Goal: Task Accomplishment & Management: Complete application form

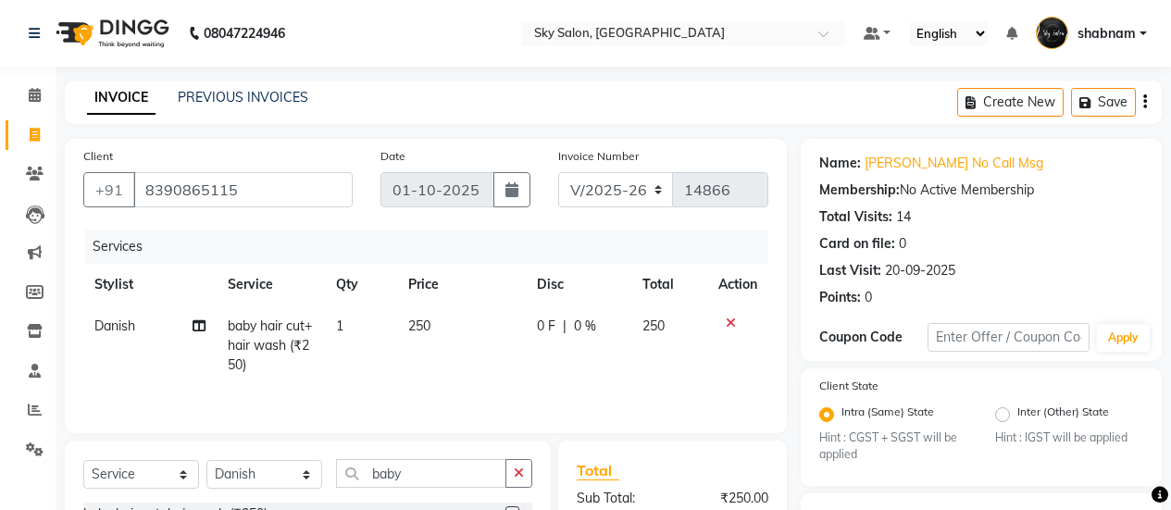
select select "3537"
select select "service"
select select "57500"
click at [728, 322] on icon at bounding box center [731, 323] width 10 height 13
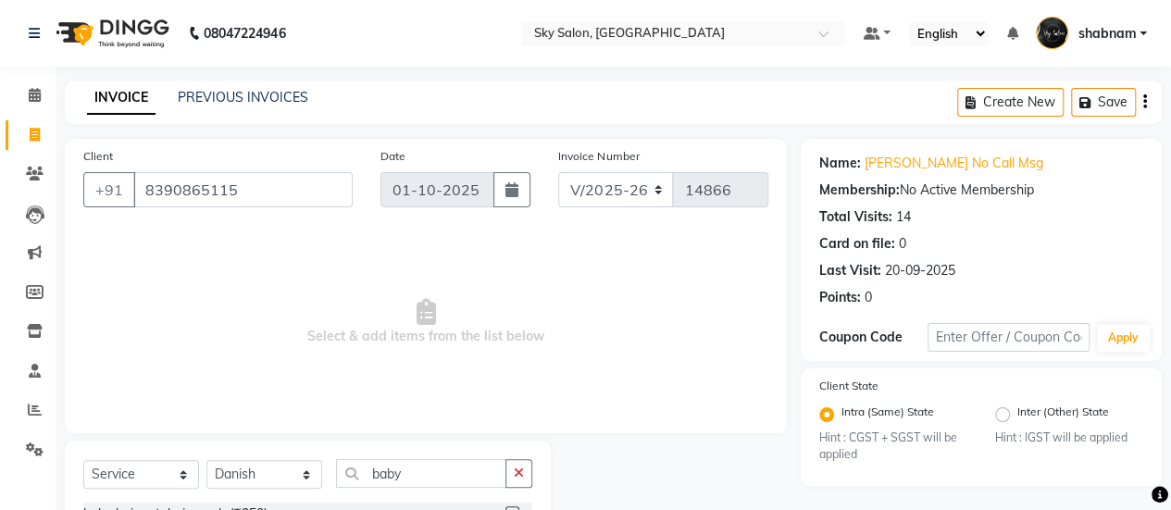
scroll to position [72, 0]
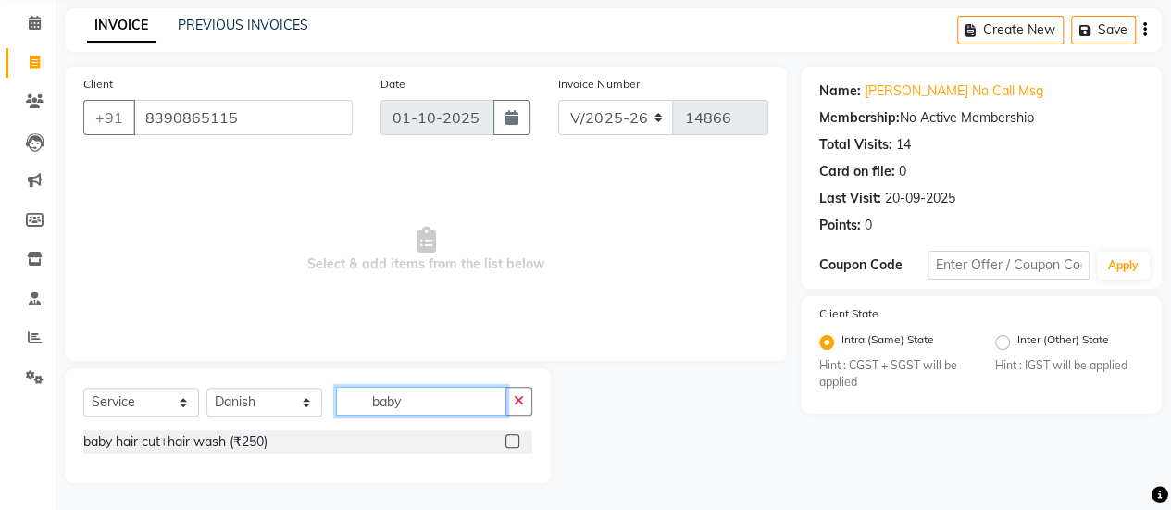
click at [431, 405] on input "baby" at bounding box center [421, 401] width 170 height 29
type input "b"
type input "bas"
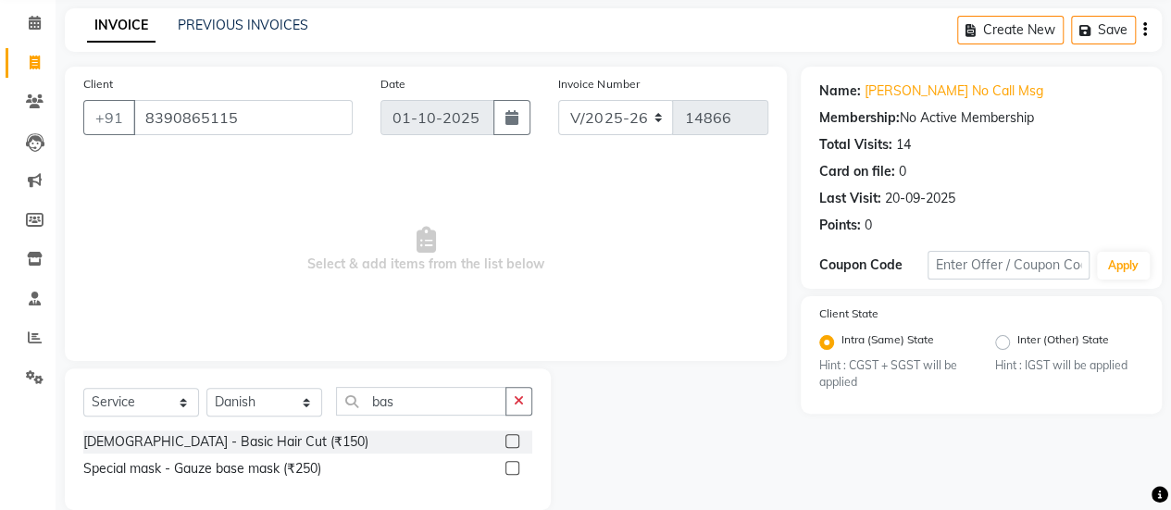
click at [513, 442] on label at bounding box center [513, 441] width 14 height 14
click at [513, 442] on input "checkbox" at bounding box center [512, 442] width 12 height 12
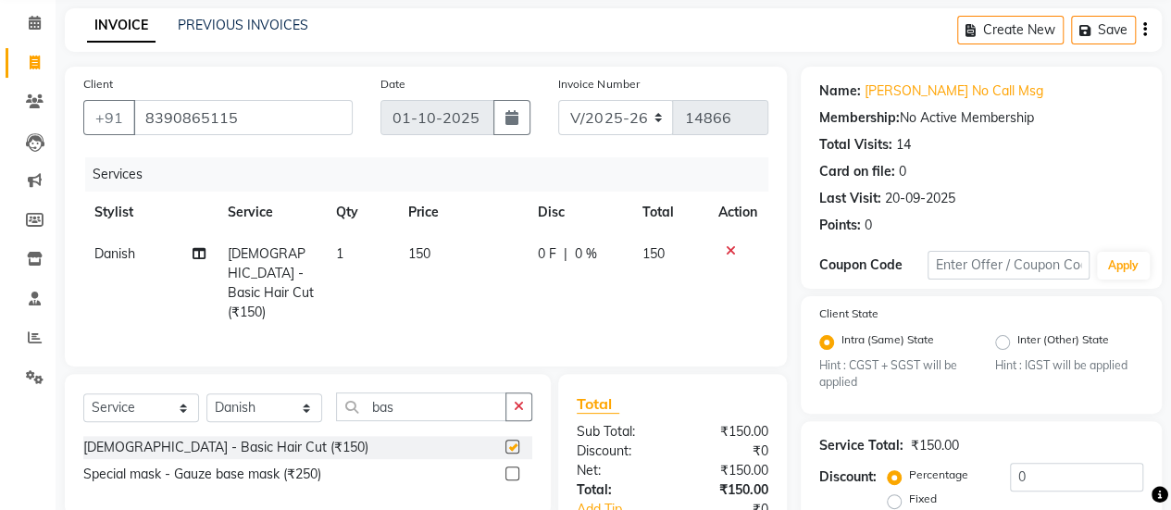
checkbox input "false"
click at [437, 410] on input "bas" at bounding box center [421, 407] width 170 height 29
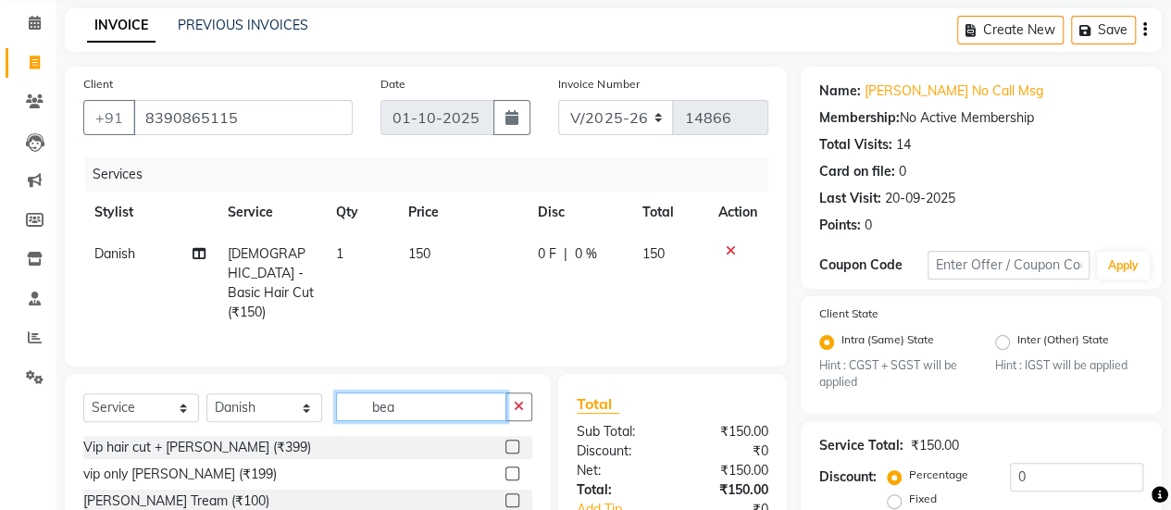
scroll to position [224, 0]
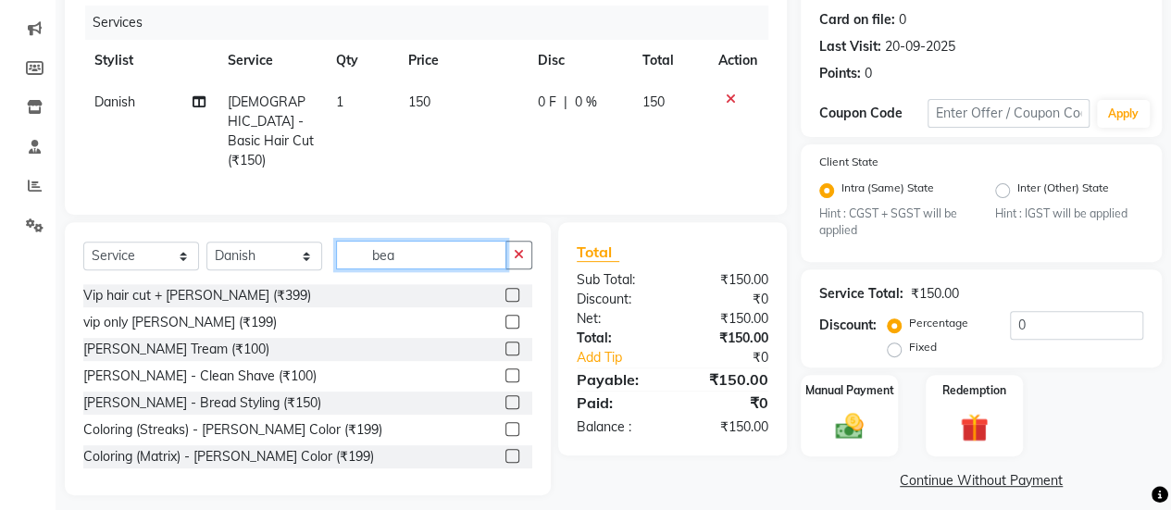
type input "bea"
click at [506, 342] on label at bounding box center [513, 349] width 14 height 14
click at [506, 343] on input "checkbox" at bounding box center [512, 349] width 12 height 12
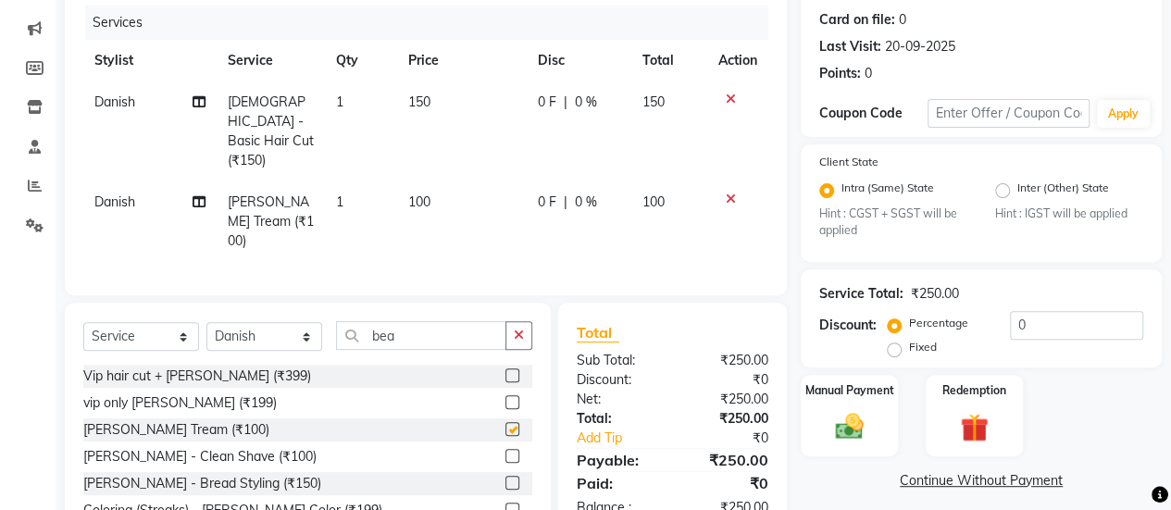
checkbox input "false"
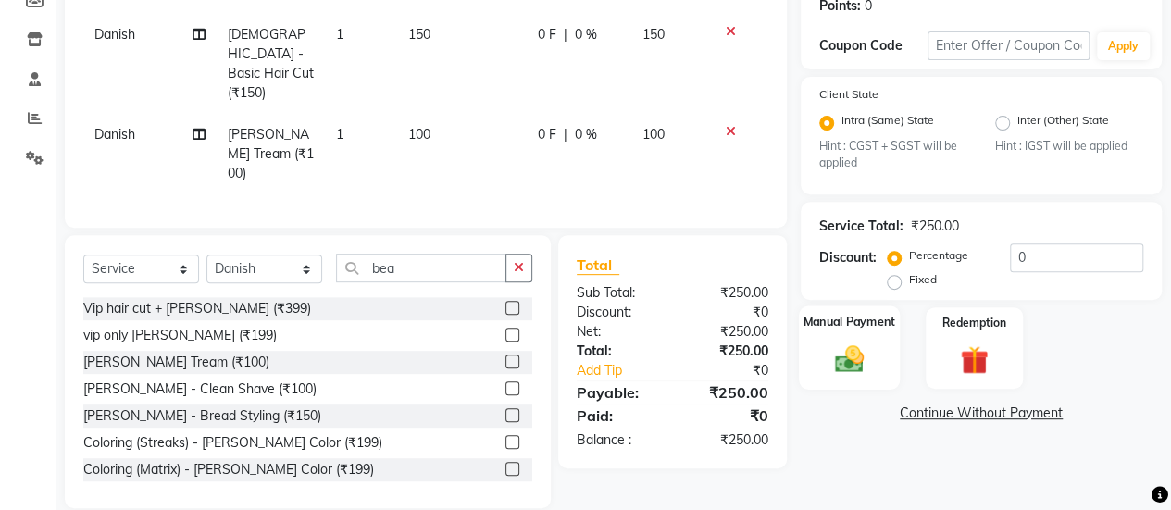
click at [858, 358] on img at bounding box center [849, 359] width 47 height 33
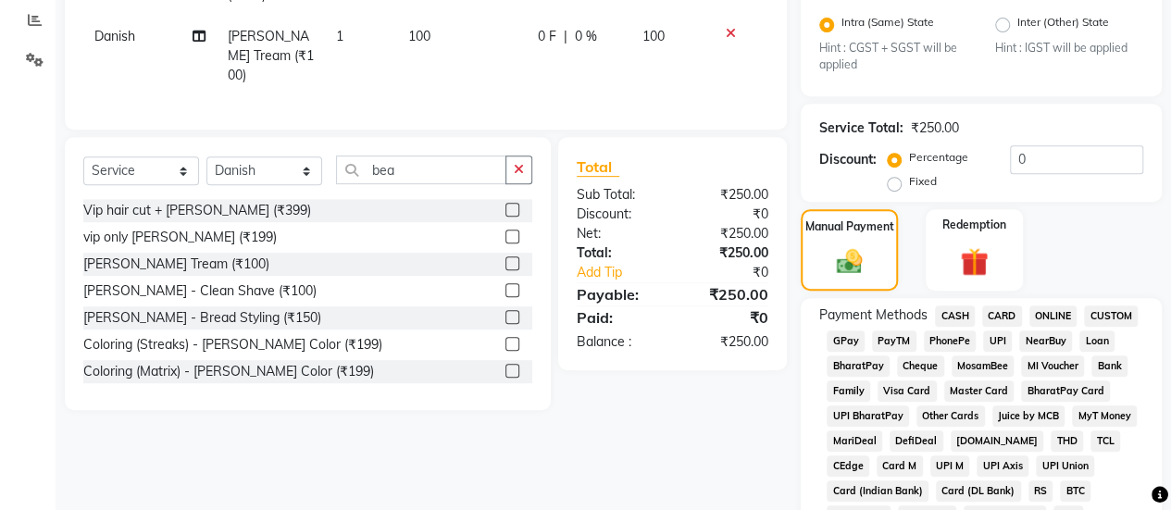
scroll to position [392, 0]
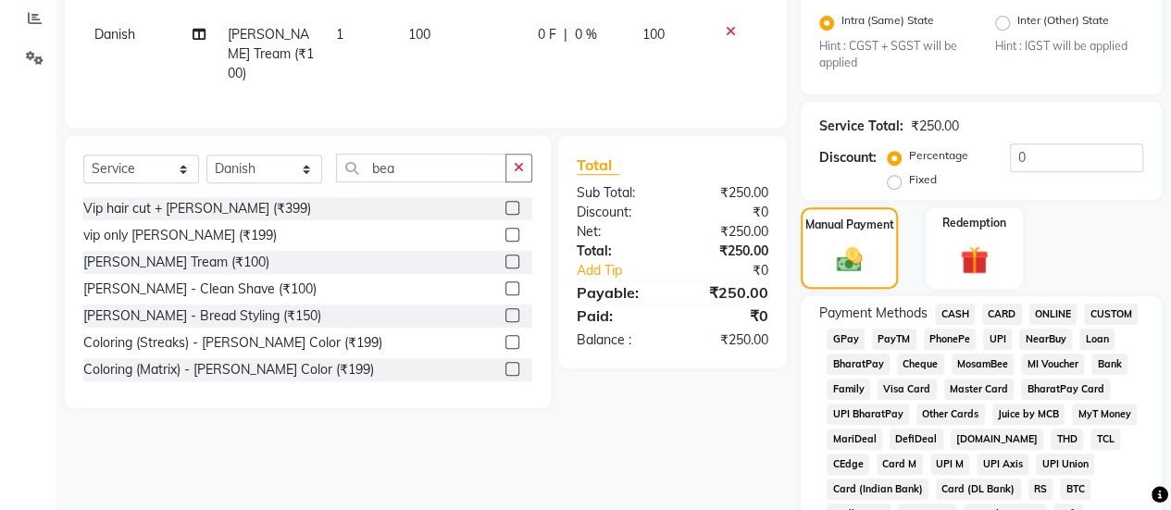
click at [857, 332] on span "GPay" at bounding box center [846, 339] width 38 height 21
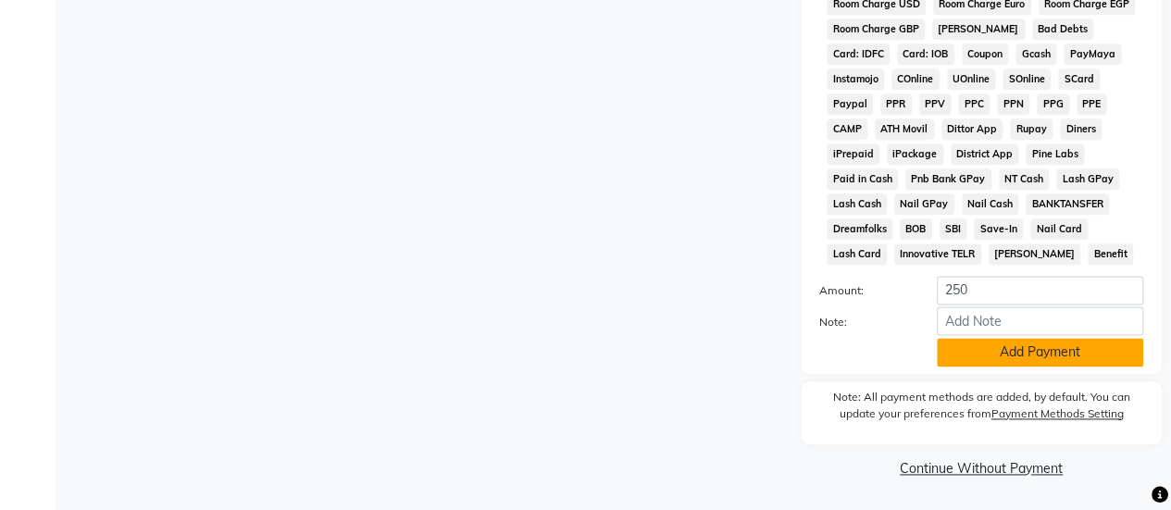
click at [1006, 356] on button "Add Payment" at bounding box center [1040, 352] width 206 height 29
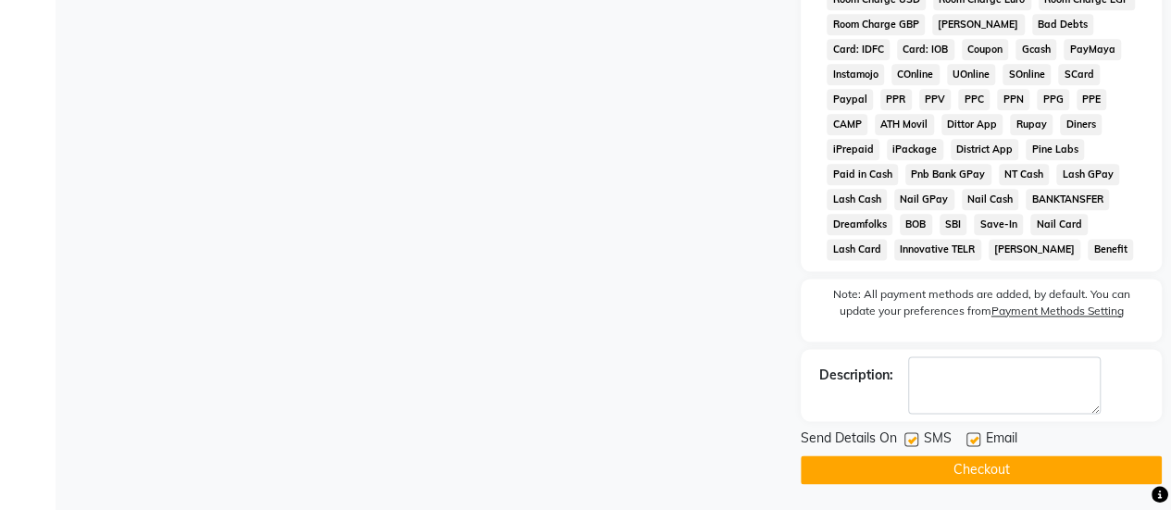
click at [909, 444] on label at bounding box center [912, 439] width 14 height 14
click at [909, 444] on input "checkbox" at bounding box center [911, 440] width 12 height 12
checkbox input "false"
click at [937, 478] on button "Checkout" at bounding box center [981, 470] width 361 height 29
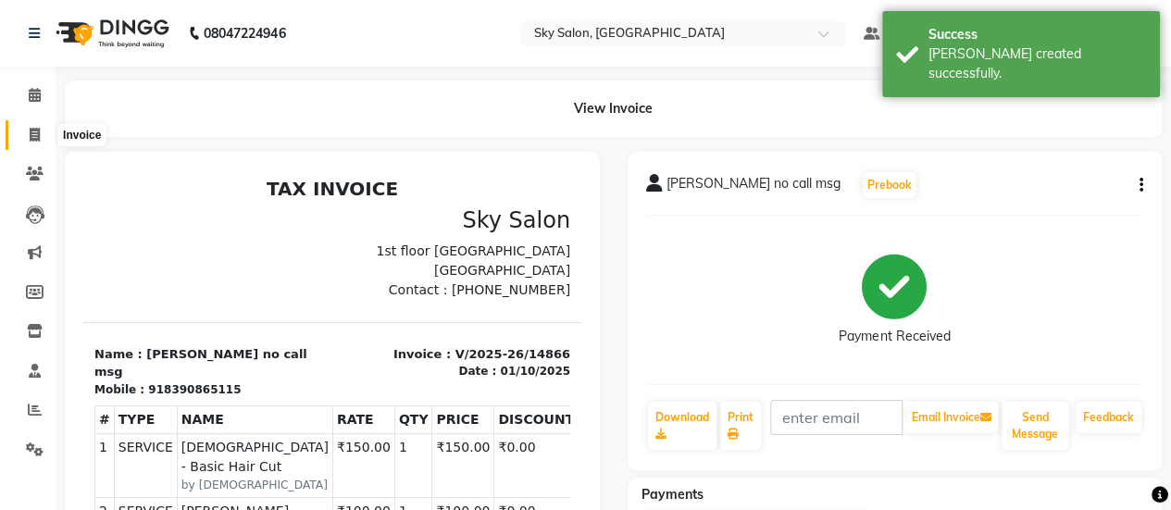
click at [31, 134] on icon at bounding box center [35, 135] width 10 height 14
select select "3537"
select select "service"
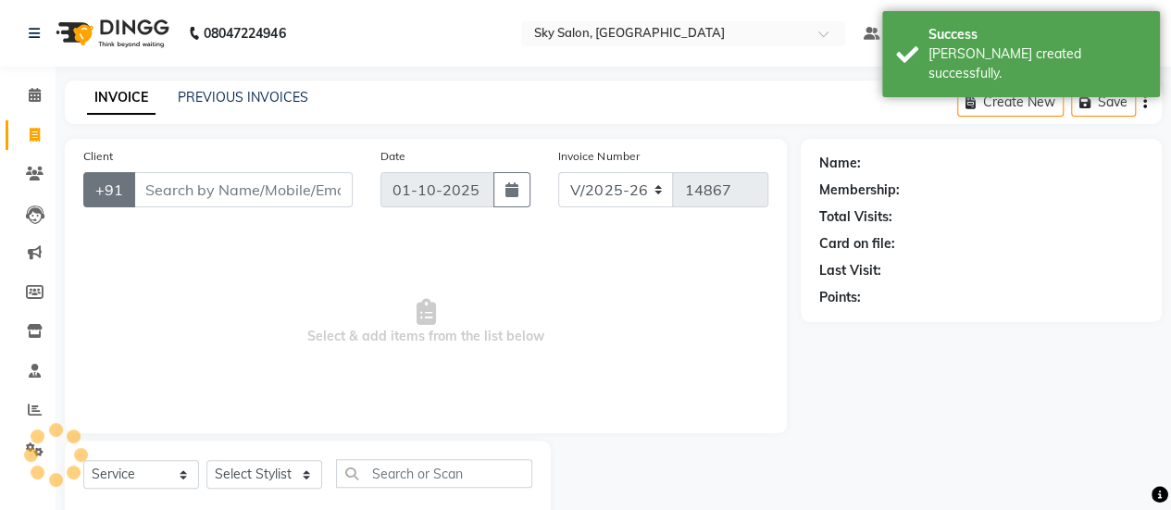
scroll to position [45, 0]
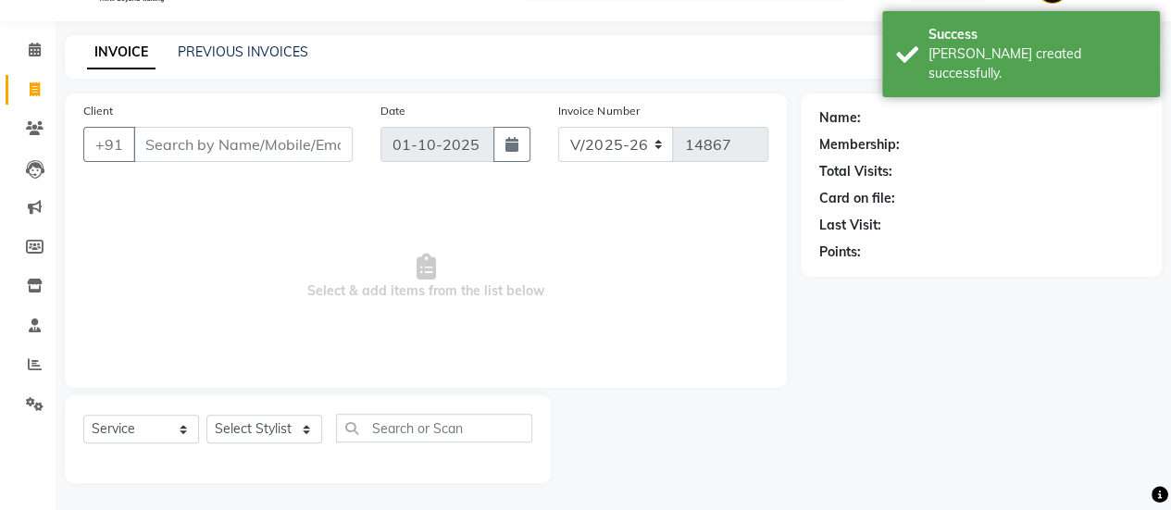
click at [177, 146] on input "Client" at bounding box center [242, 144] width 219 height 35
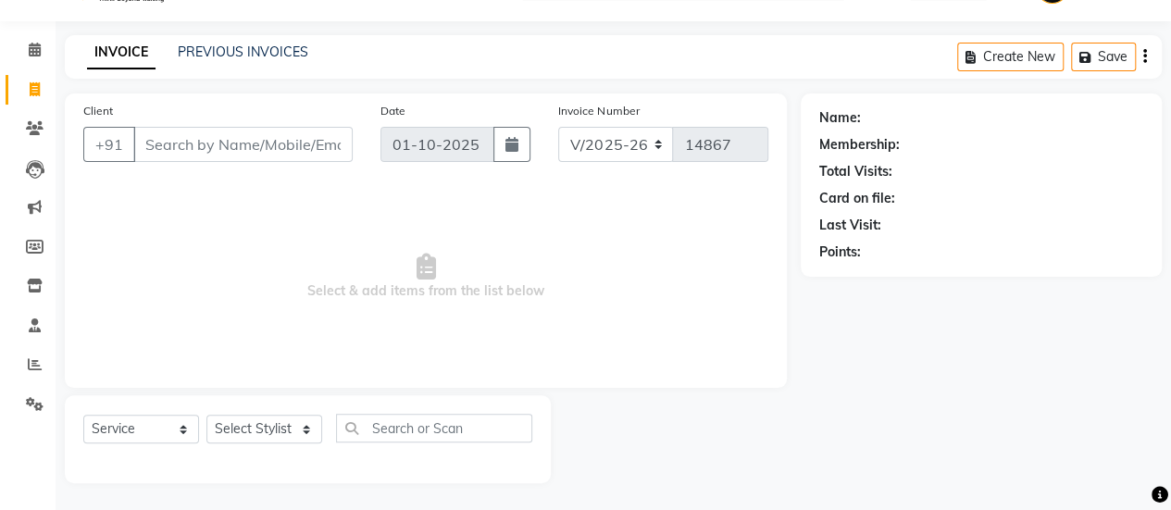
click at [177, 146] on input "Client" at bounding box center [242, 144] width 219 height 35
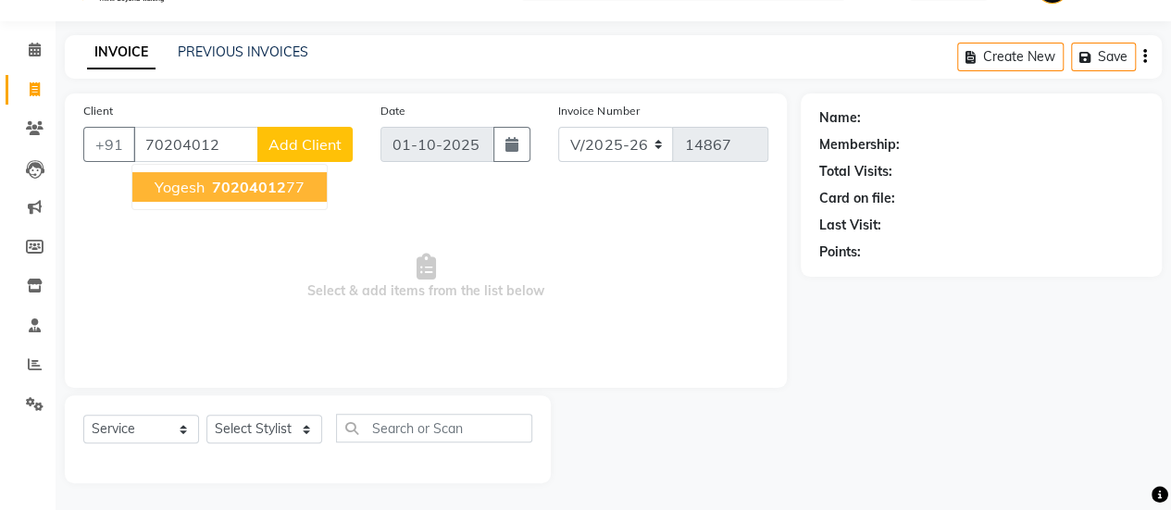
click at [193, 186] on span "yogesh" at bounding box center [180, 187] width 50 height 19
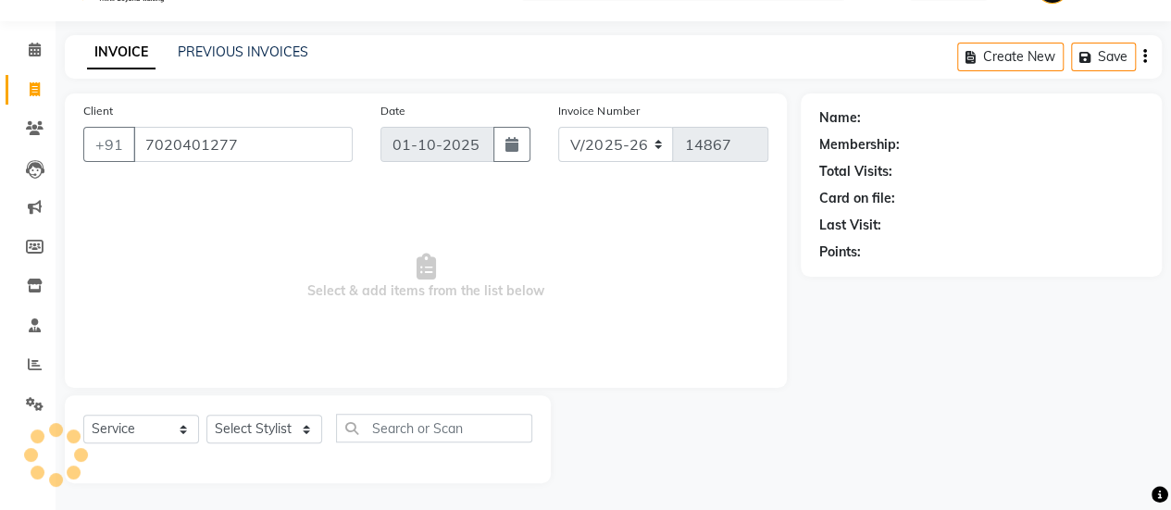
type input "7020401277"
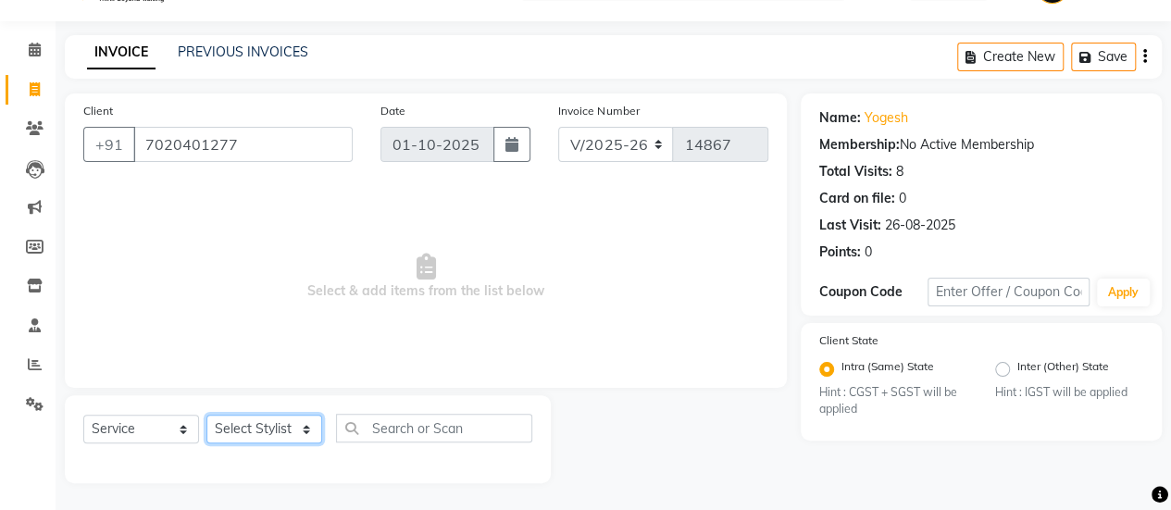
click at [224, 432] on select "Select Stylist afreen [PERSON_NAME] saha [PERSON_NAME] [PERSON_NAME] [PERSON_NA…" at bounding box center [264, 429] width 116 height 29
select select "43486"
click at [206, 415] on select "Select Stylist afreen [PERSON_NAME] saha [PERSON_NAME] [PERSON_NAME] [PERSON_NA…" at bounding box center [264, 429] width 116 height 29
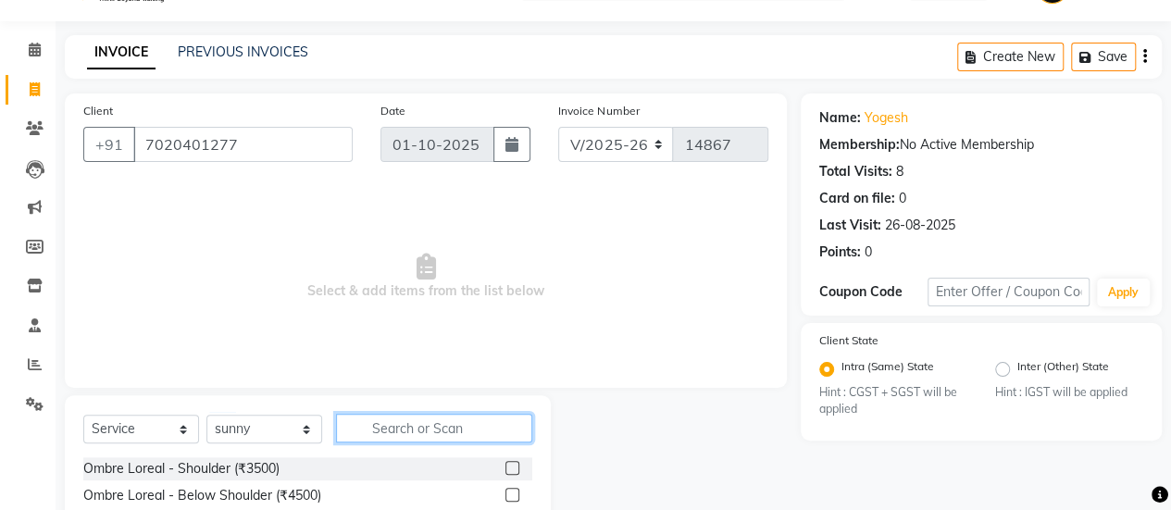
click at [461, 418] on input "text" at bounding box center [434, 428] width 196 height 29
type input "bas"
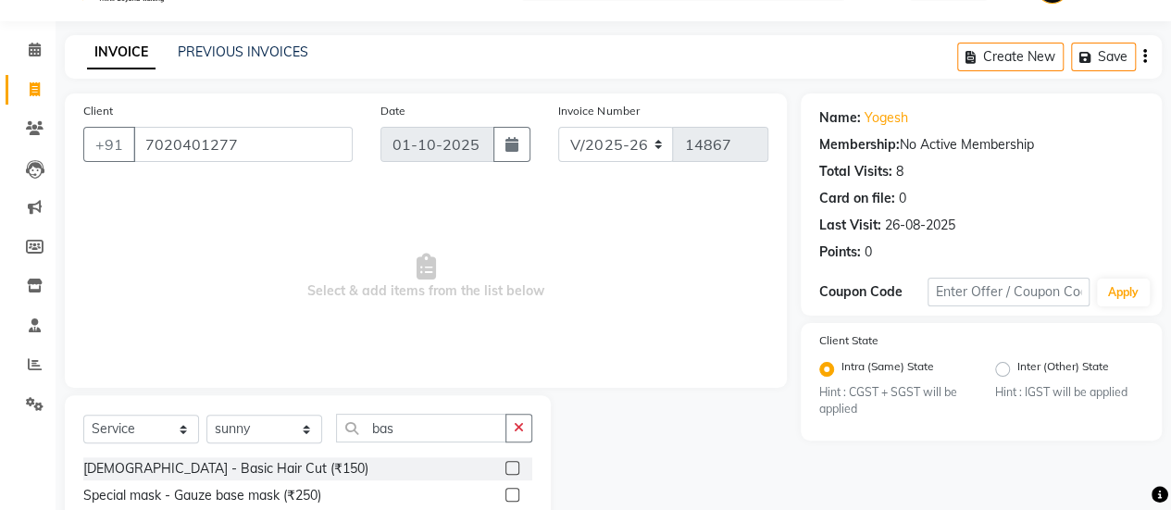
click at [509, 471] on label at bounding box center [513, 468] width 14 height 14
click at [509, 471] on input "checkbox" at bounding box center [512, 469] width 12 height 12
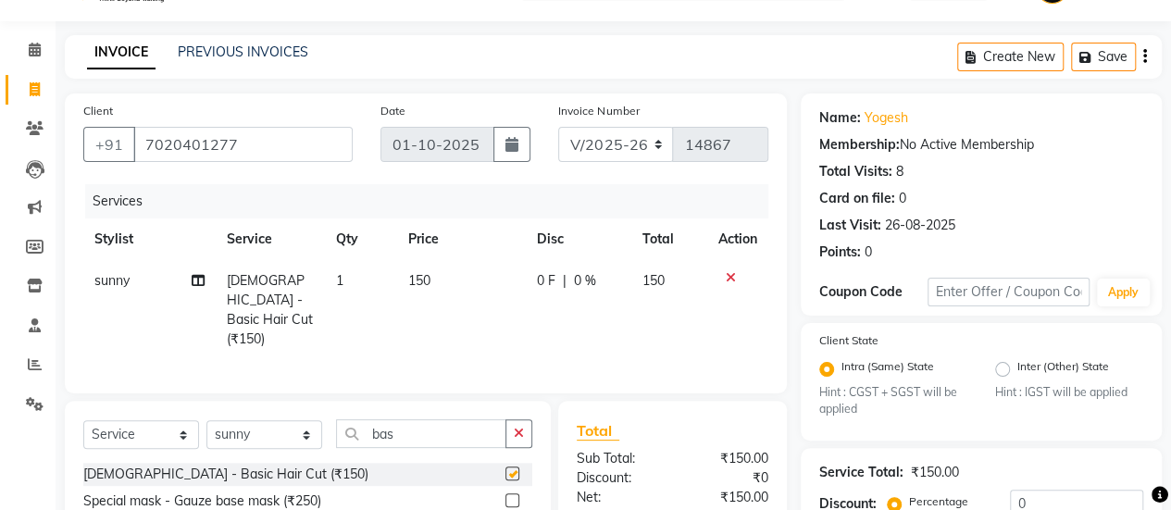
checkbox input "false"
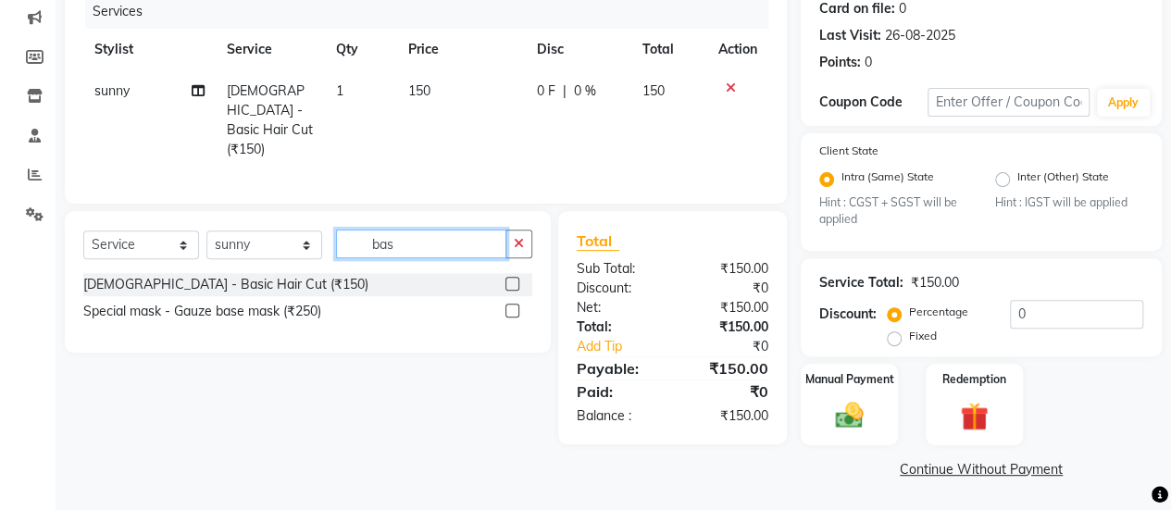
click at [430, 244] on input "bas" at bounding box center [421, 244] width 170 height 29
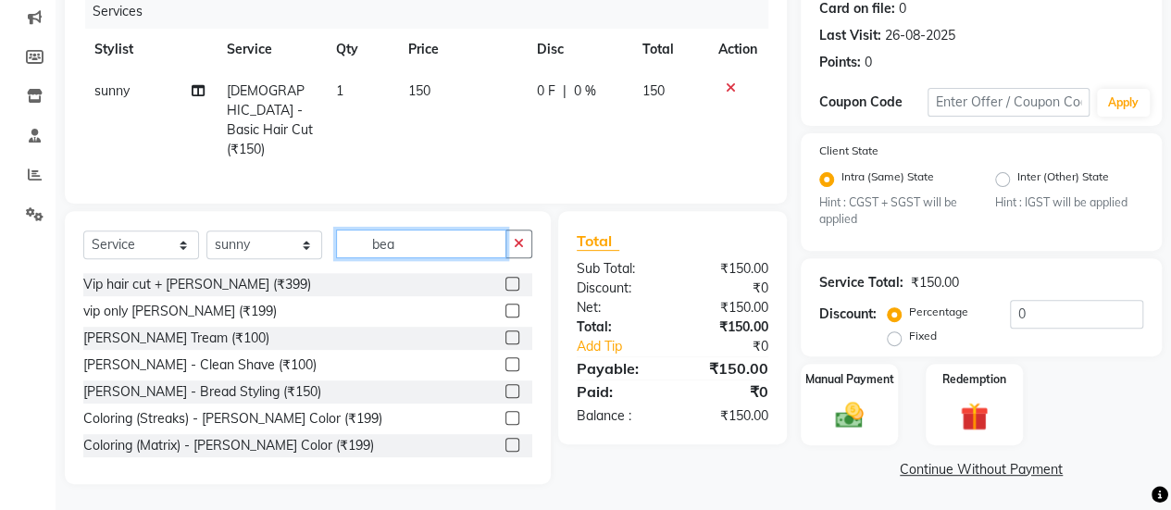
type input "bea"
click at [506, 336] on label at bounding box center [513, 338] width 14 height 14
click at [506, 336] on input "checkbox" at bounding box center [512, 338] width 12 height 12
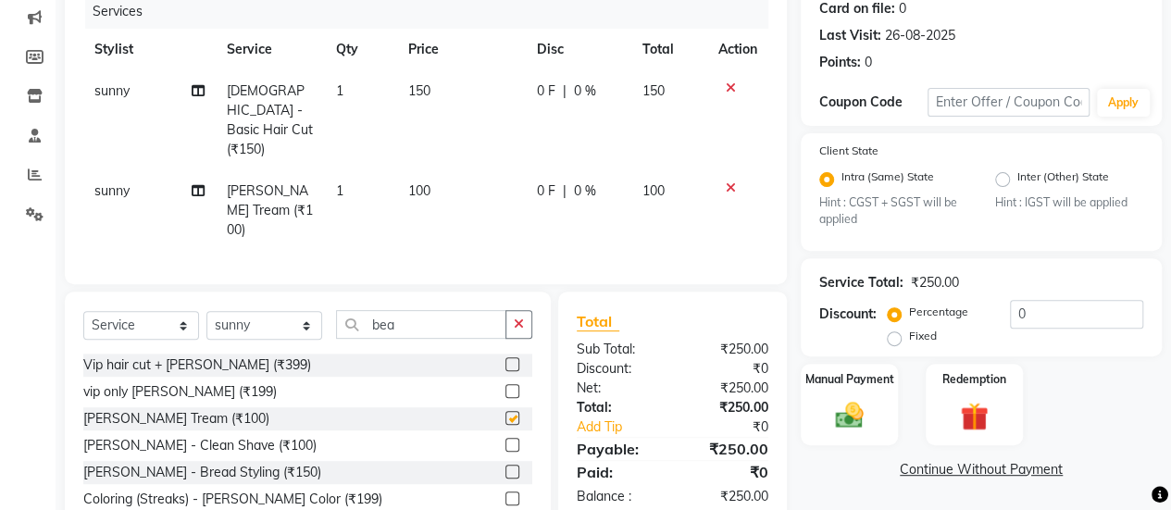
checkbox input "false"
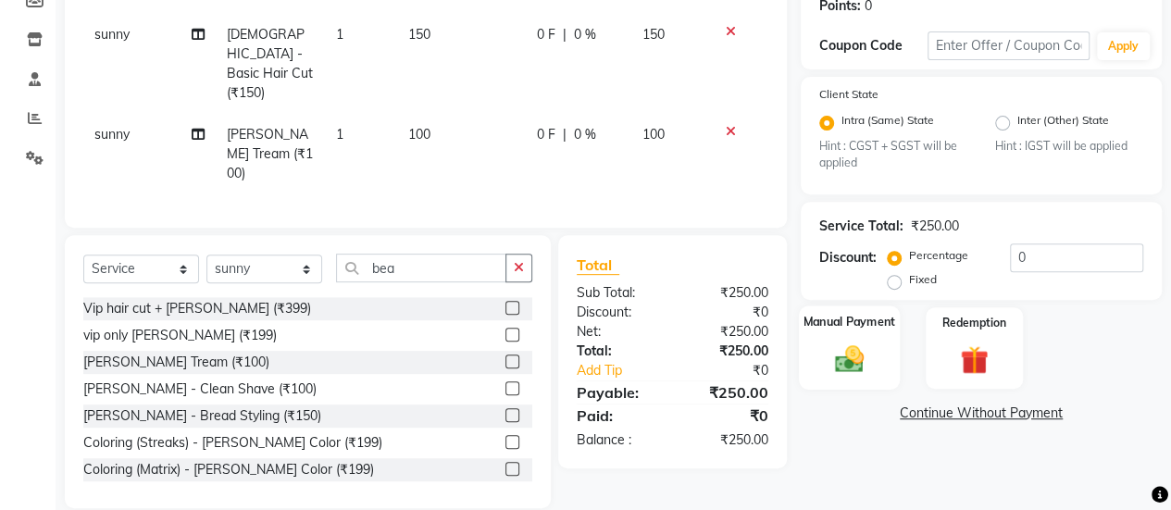
click at [845, 350] on img at bounding box center [849, 359] width 47 height 33
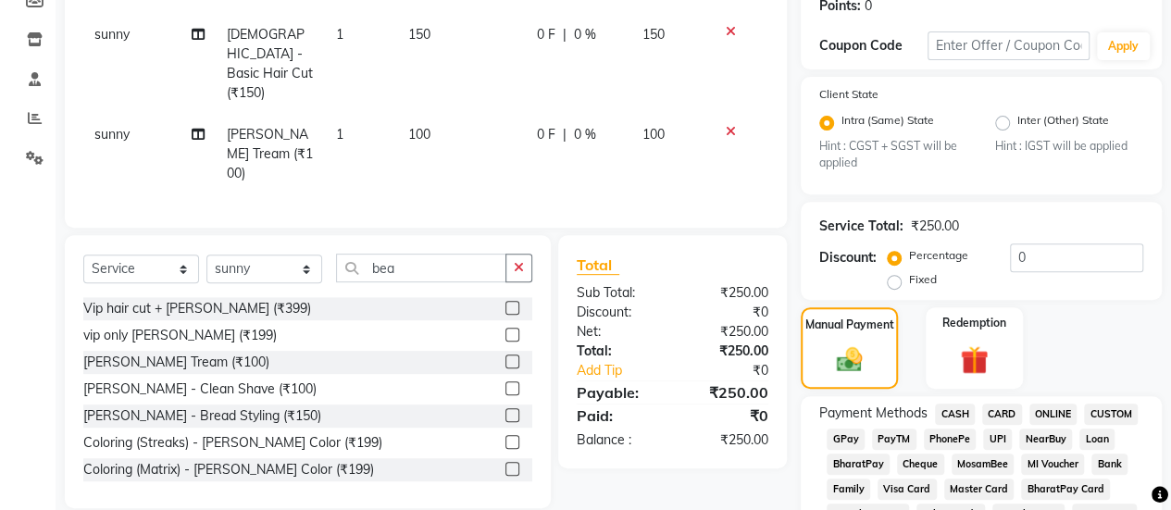
scroll to position [414, 0]
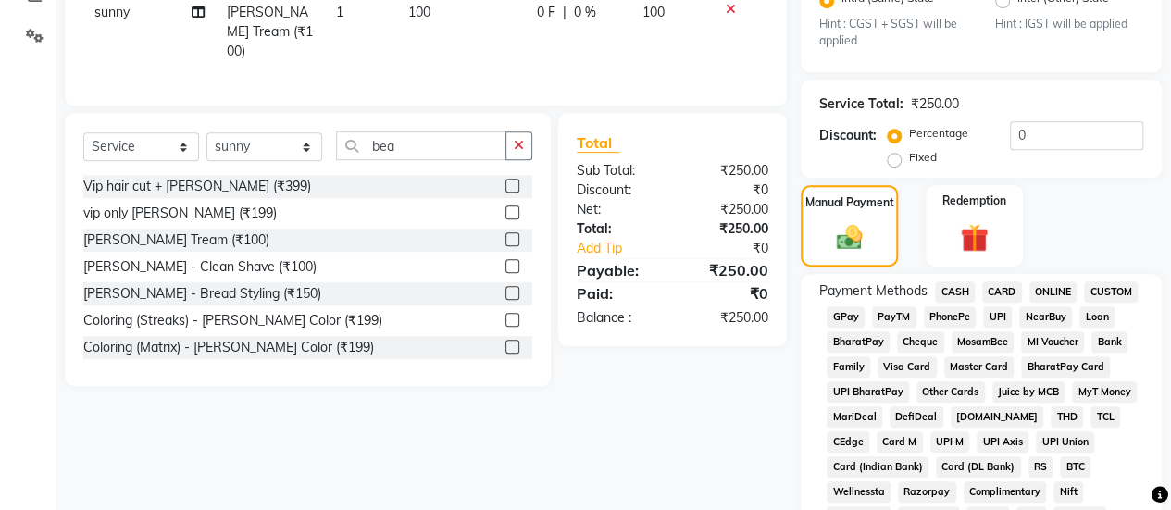
click at [952, 292] on span "CASH" at bounding box center [955, 291] width 40 height 21
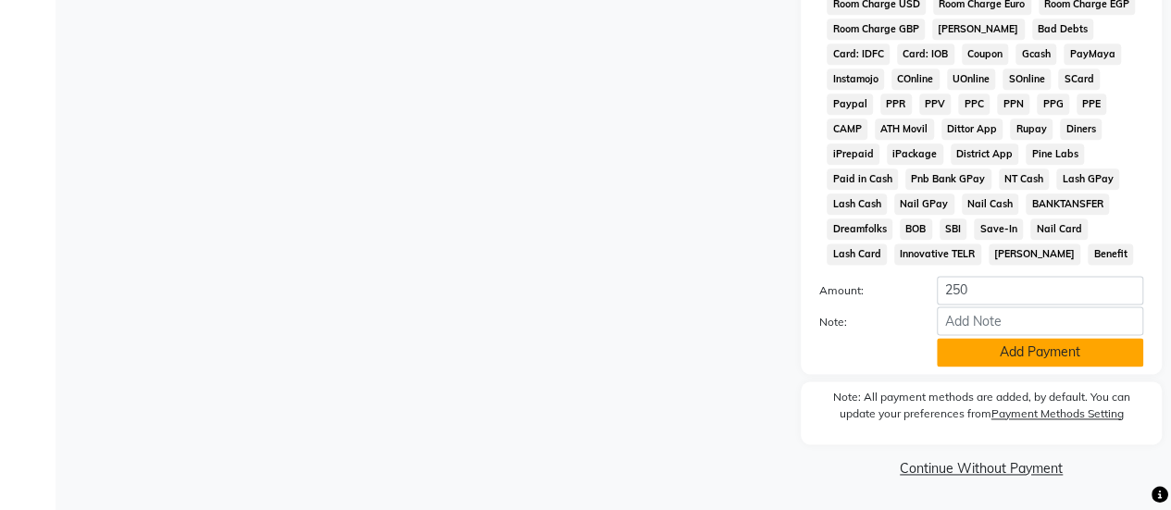
click at [987, 343] on button "Add Payment" at bounding box center [1040, 352] width 206 height 29
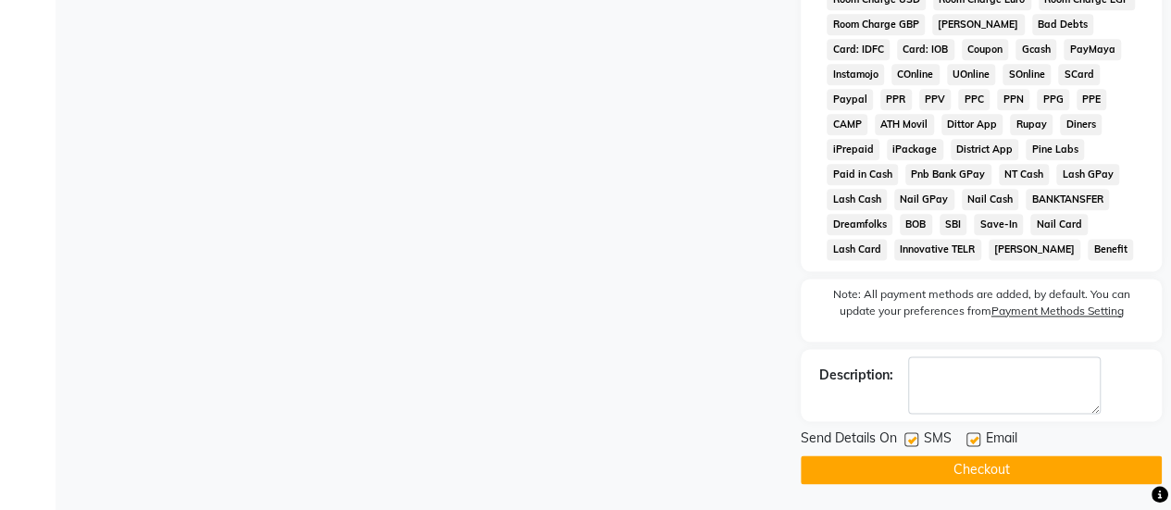
click at [908, 446] on label at bounding box center [912, 439] width 14 height 14
click at [908, 446] on input "checkbox" at bounding box center [911, 440] width 12 height 12
checkbox input "false"
click at [940, 477] on button "Checkout" at bounding box center [981, 470] width 361 height 29
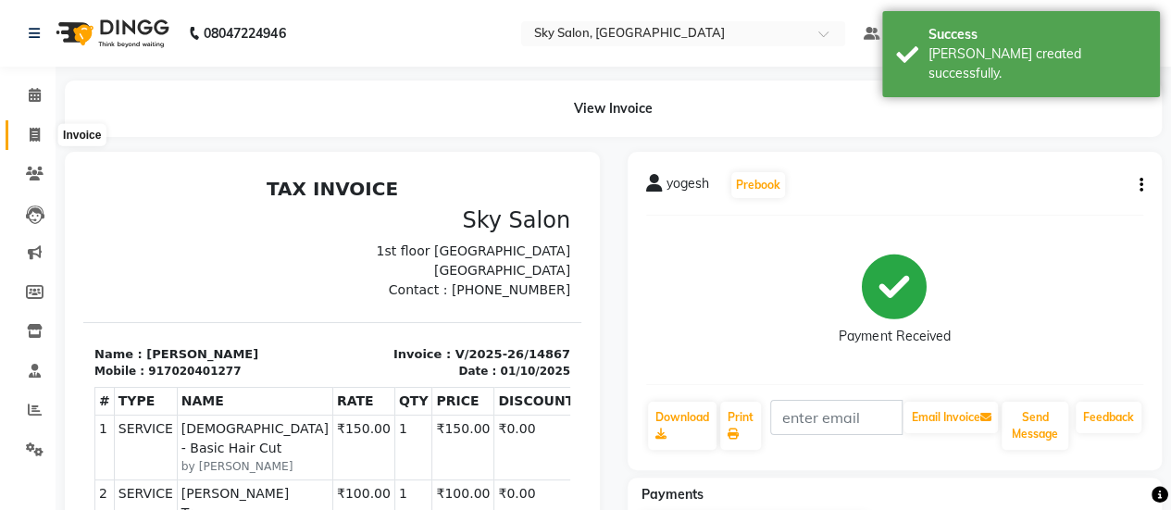
drag, startPoint x: 24, startPoint y: 119, endPoint x: 41, endPoint y: 139, distance: 25.6
click at [41, 139] on link "Invoice" at bounding box center [28, 135] width 44 height 31
click at [41, 139] on span at bounding box center [35, 135] width 32 height 21
select select "service"
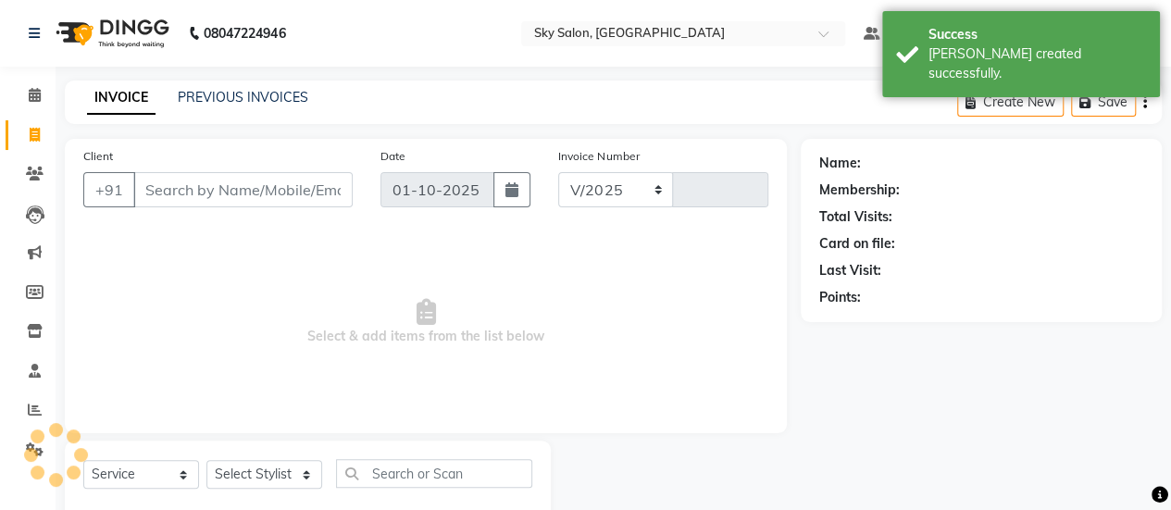
scroll to position [45, 0]
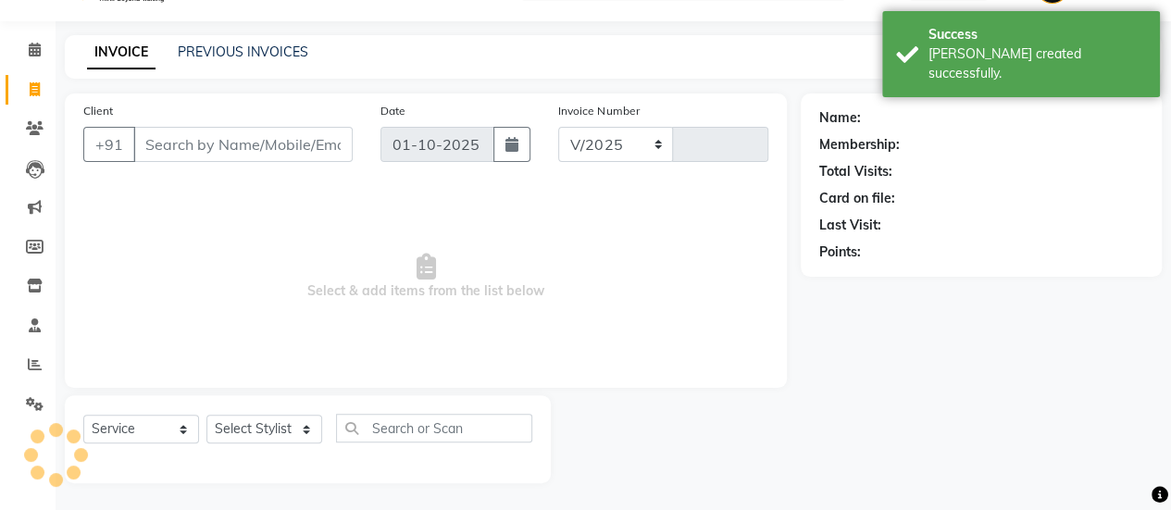
select select "3537"
type input "14868"
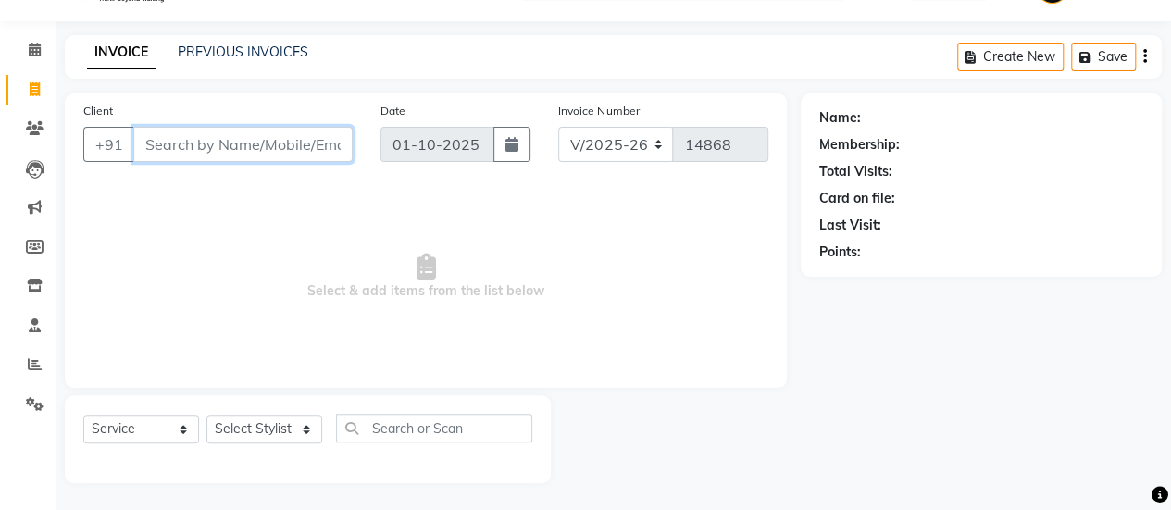
click at [278, 134] on input "Client" at bounding box center [242, 144] width 219 height 35
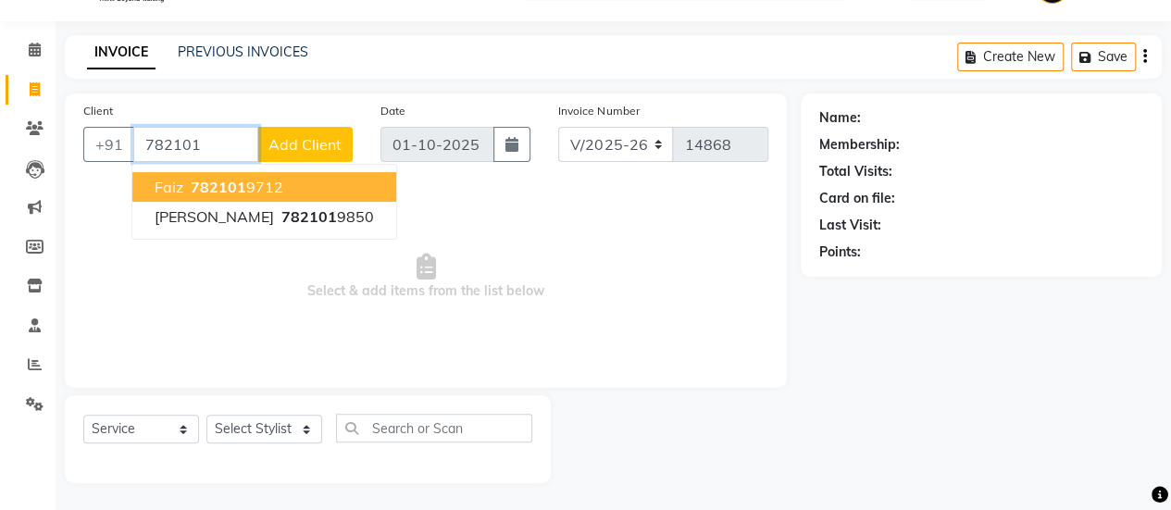
click at [284, 190] on button "faiz 782101 9712" at bounding box center [264, 187] width 264 height 30
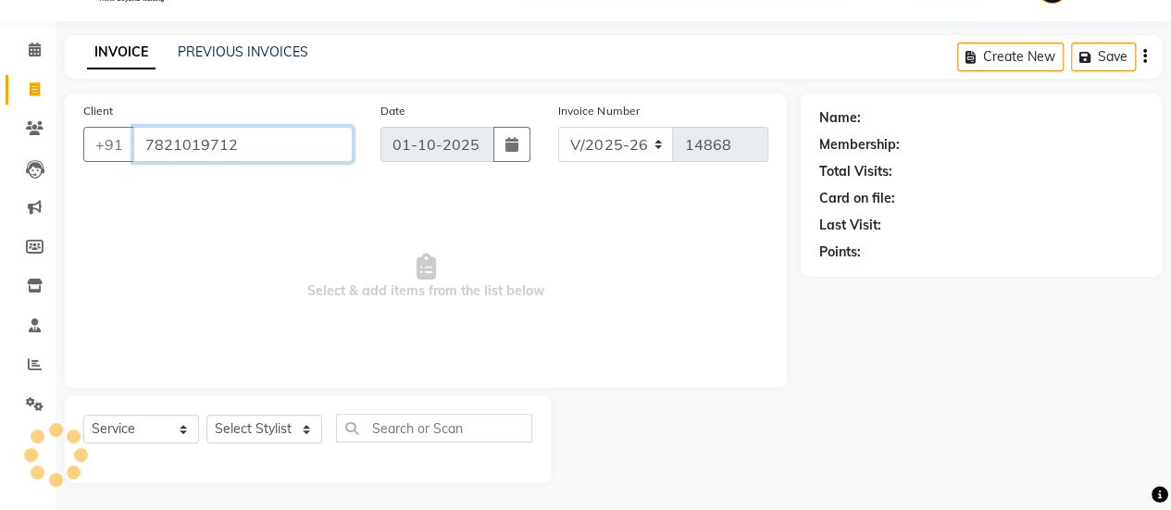
type input "7821019712"
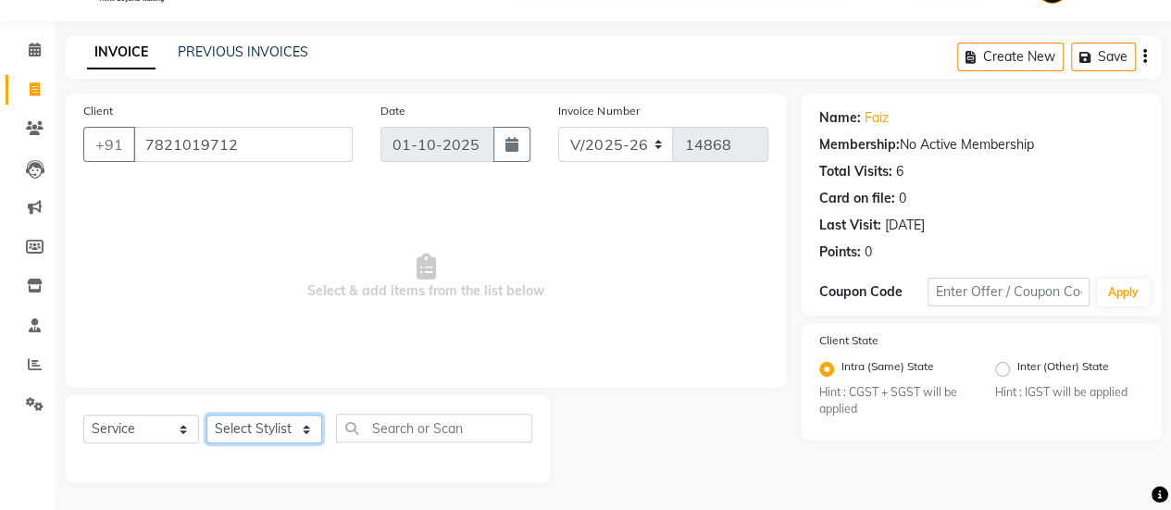
click at [284, 429] on select "Select Stylist afreen [PERSON_NAME] saha [PERSON_NAME] [PERSON_NAME] [PERSON_NA…" at bounding box center [264, 429] width 116 height 29
select select "24052"
click at [206, 415] on select "Select Stylist afreen [PERSON_NAME] saha [PERSON_NAME] [PERSON_NAME] [PERSON_NA…" at bounding box center [264, 429] width 116 height 29
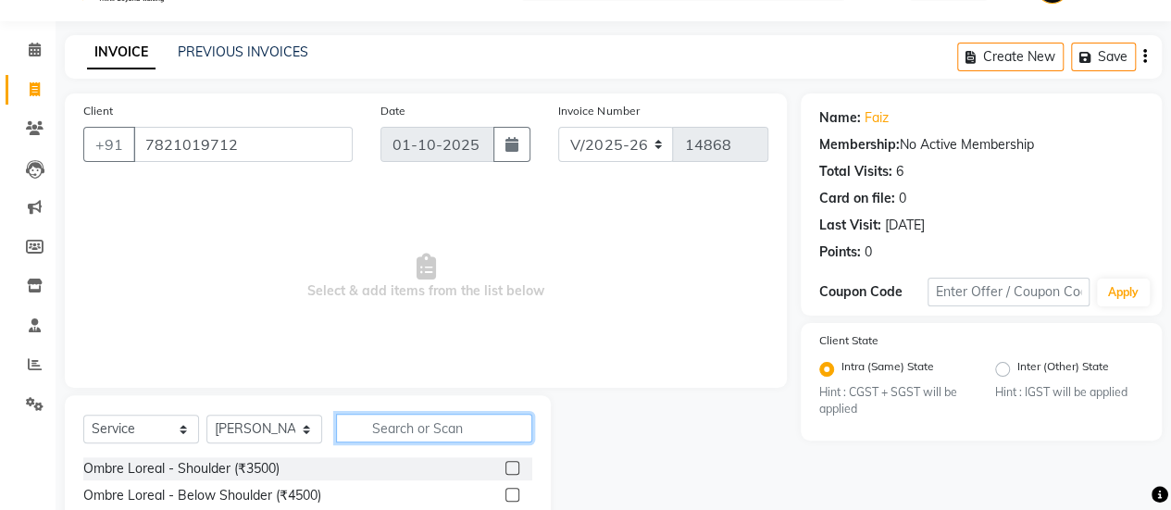
click at [435, 428] on input "text" at bounding box center [434, 428] width 196 height 29
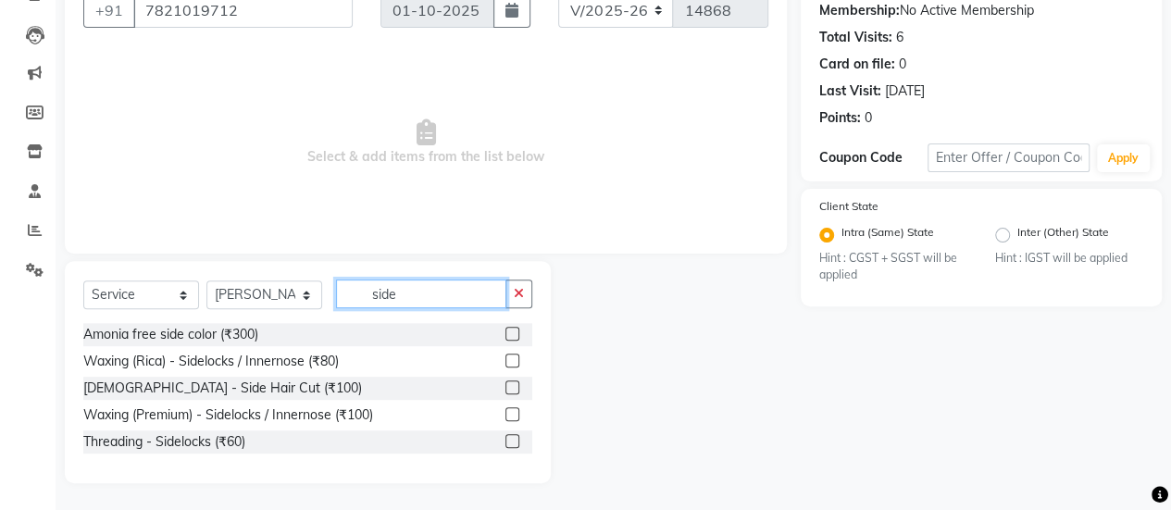
type input "side"
click at [513, 387] on label at bounding box center [513, 388] width 14 height 14
click at [513, 387] on input "checkbox" at bounding box center [512, 388] width 12 height 12
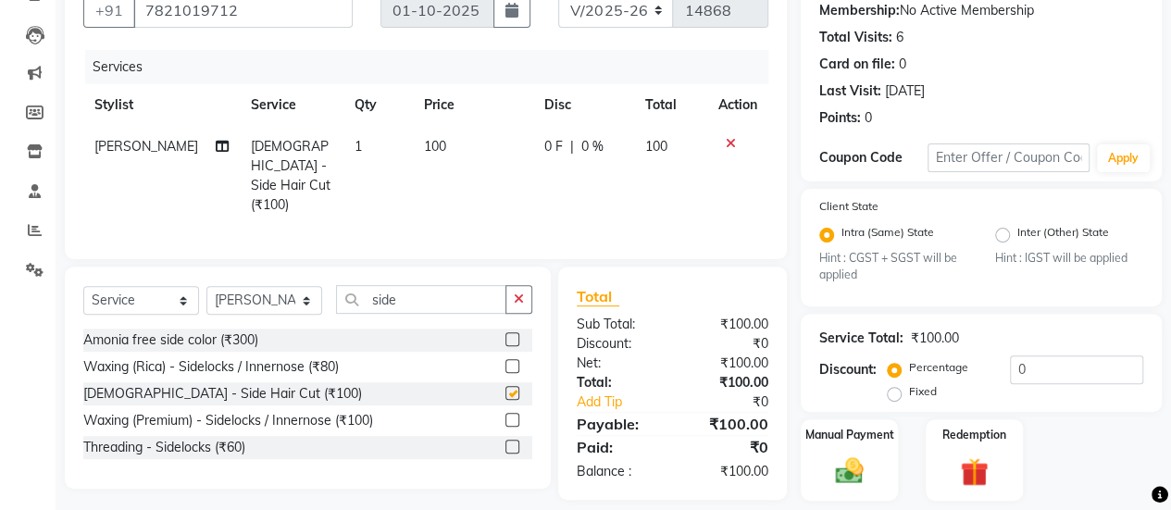
checkbox input "false"
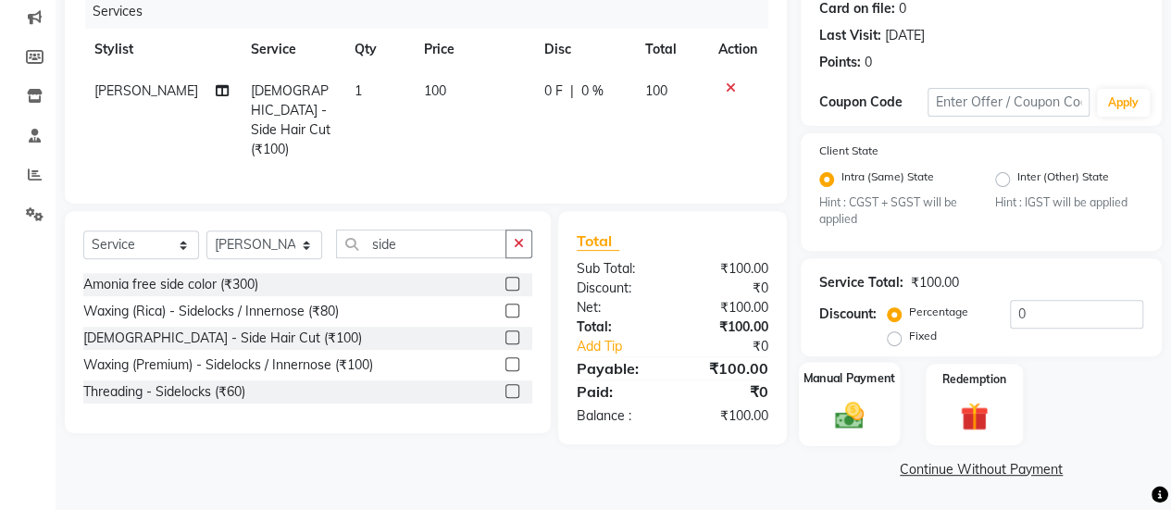
click at [847, 403] on img at bounding box center [849, 415] width 47 height 33
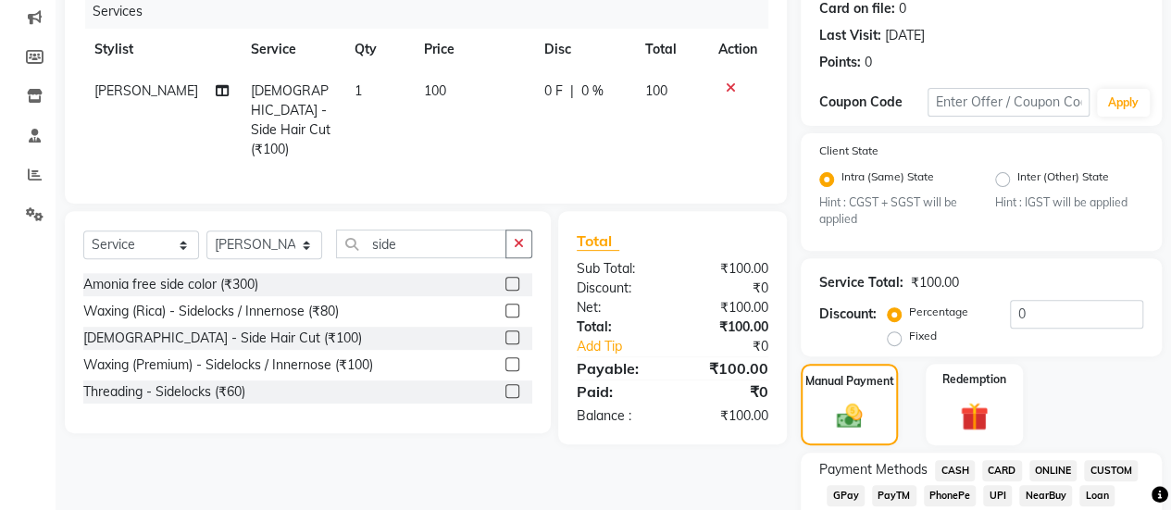
scroll to position [344, 0]
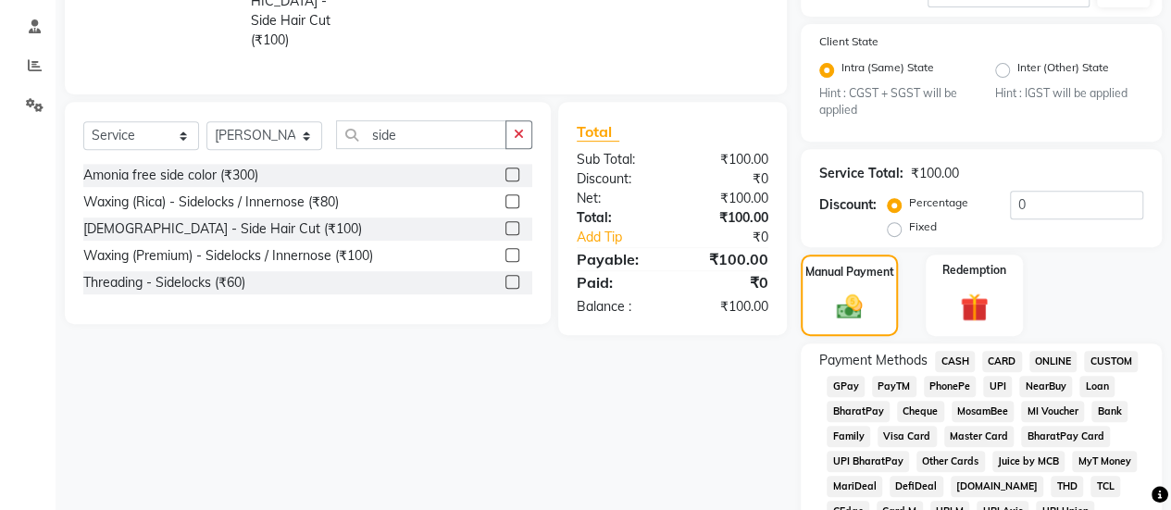
click at [957, 362] on span "CASH" at bounding box center [955, 361] width 40 height 21
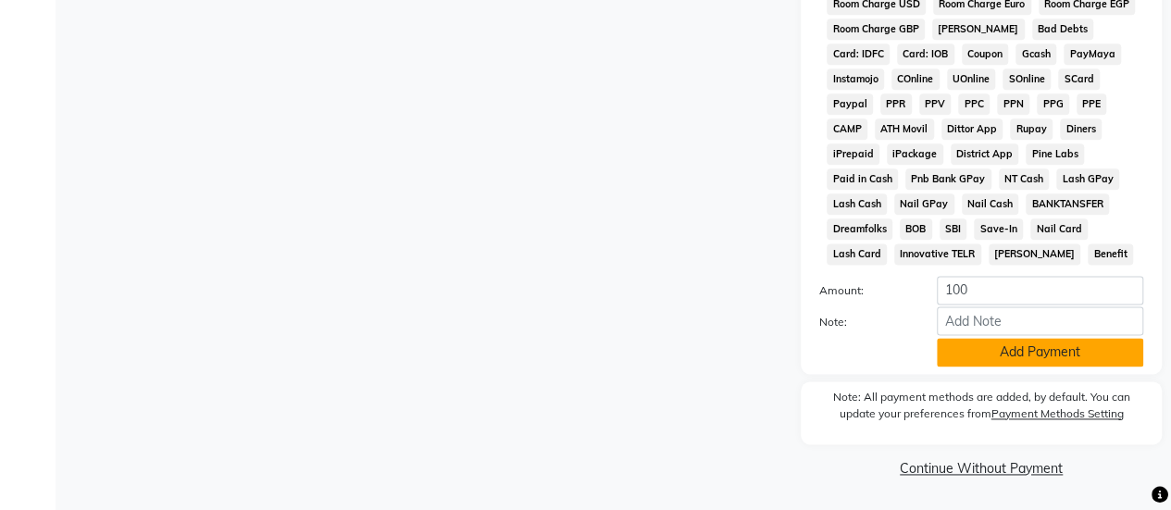
click at [984, 356] on button "Add Payment" at bounding box center [1040, 352] width 206 height 29
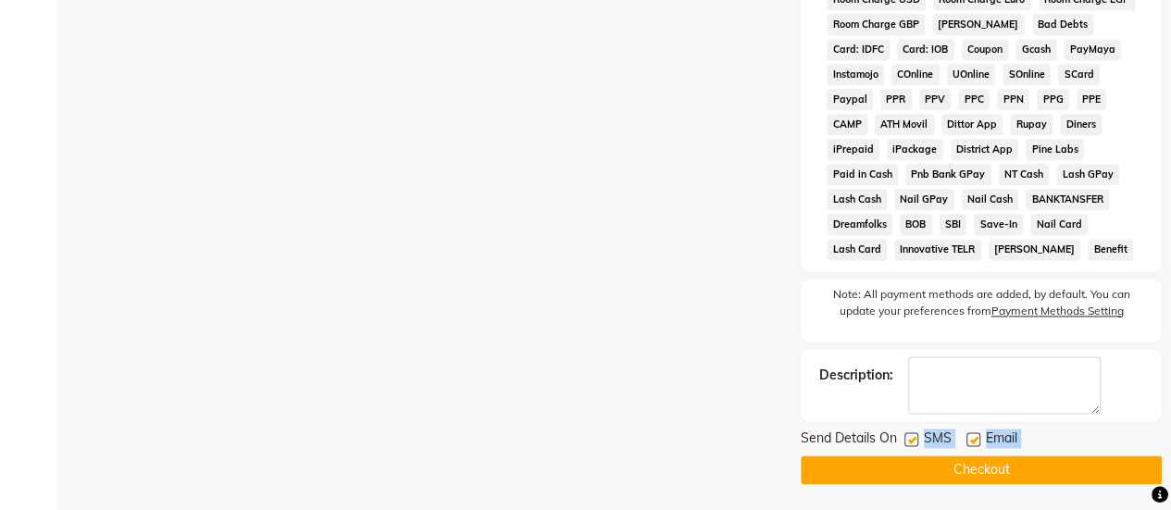
drag, startPoint x: 914, startPoint y: 442, endPoint x: 934, endPoint y: 480, distance: 43.1
click at [934, 480] on div "Send Details On SMS Email Checkout" at bounding box center [981, 457] width 361 height 56
click at [934, 480] on button "Checkout" at bounding box center [981, 470] width 361 height 29
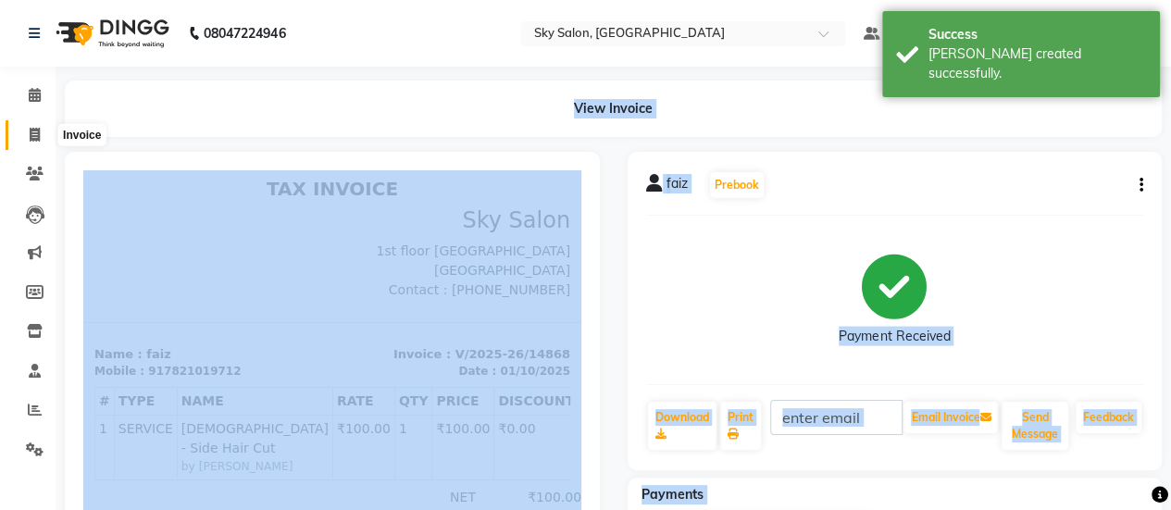
click at [32, 133] on icon at bounding box center [35, 135] width 10 height 14
select select "3537"
select select "service"
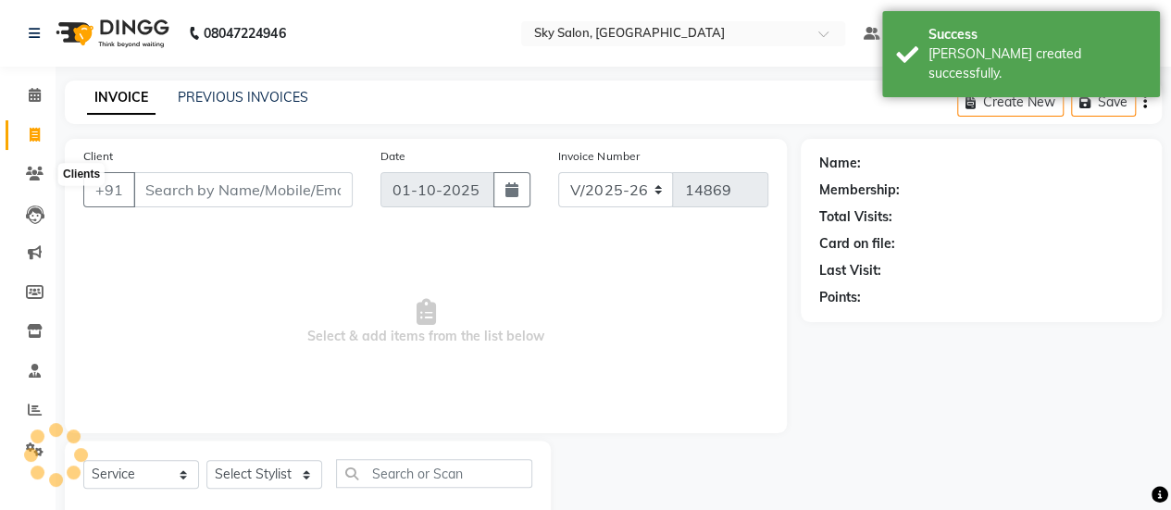
scroll to position [45, 0]
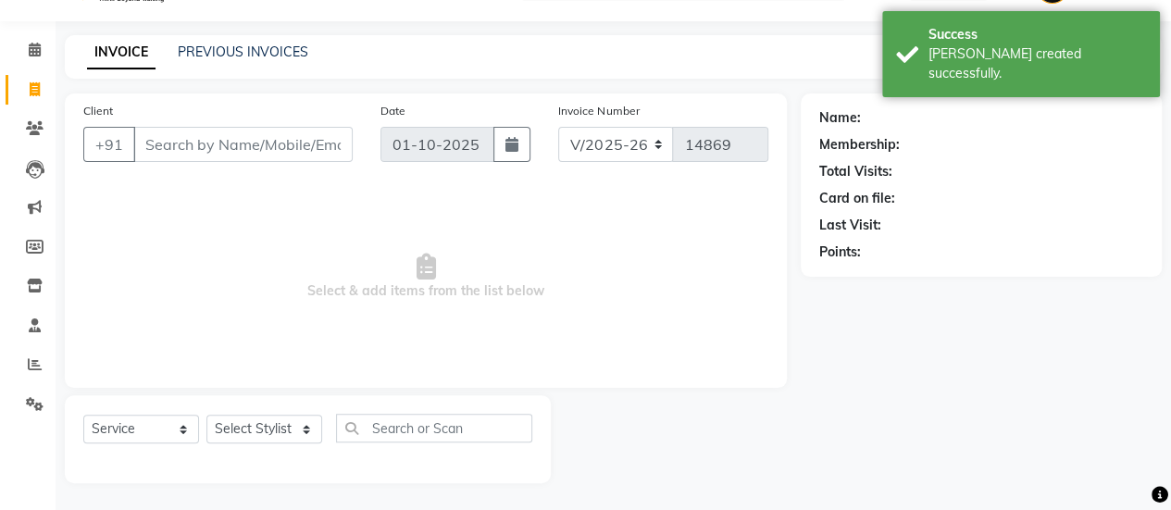
click at [159, 145] on input "Client" at bounding box center [242, 144] width 219 height 35
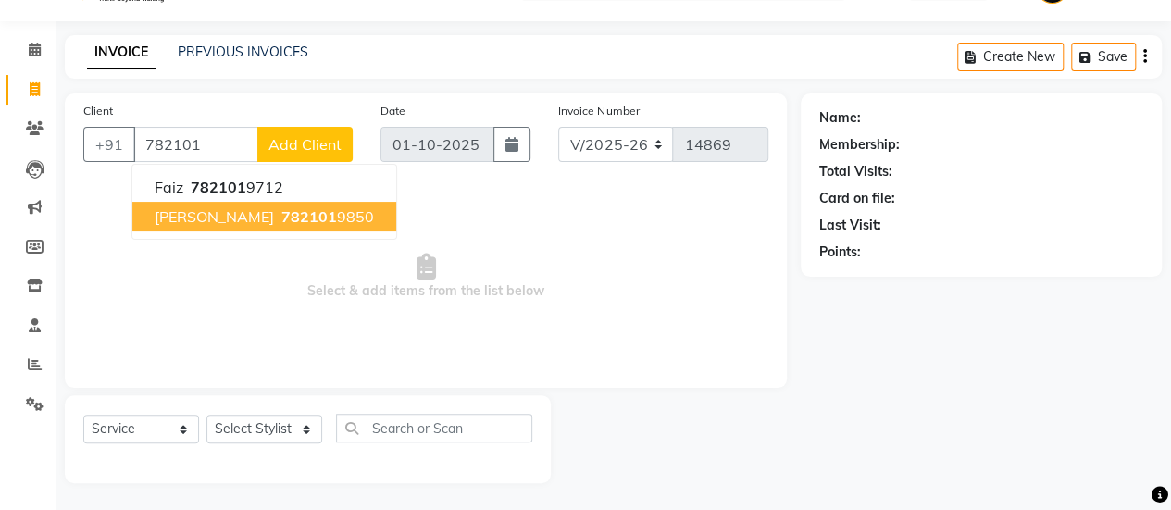
click at [281, 215] on span "782101" at bounding box center [309, 216] width 56 height 19
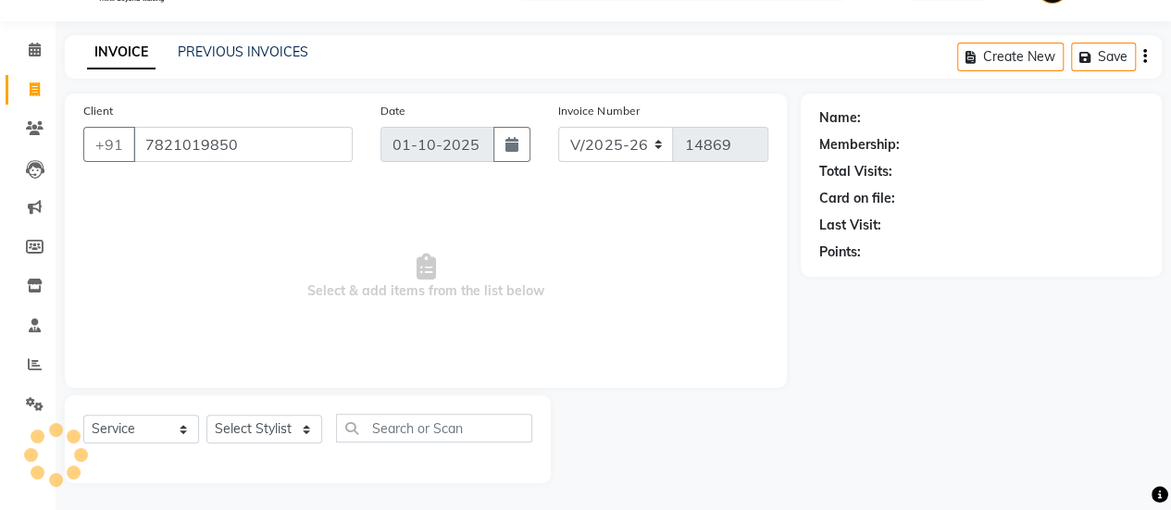
type input "7821019850"
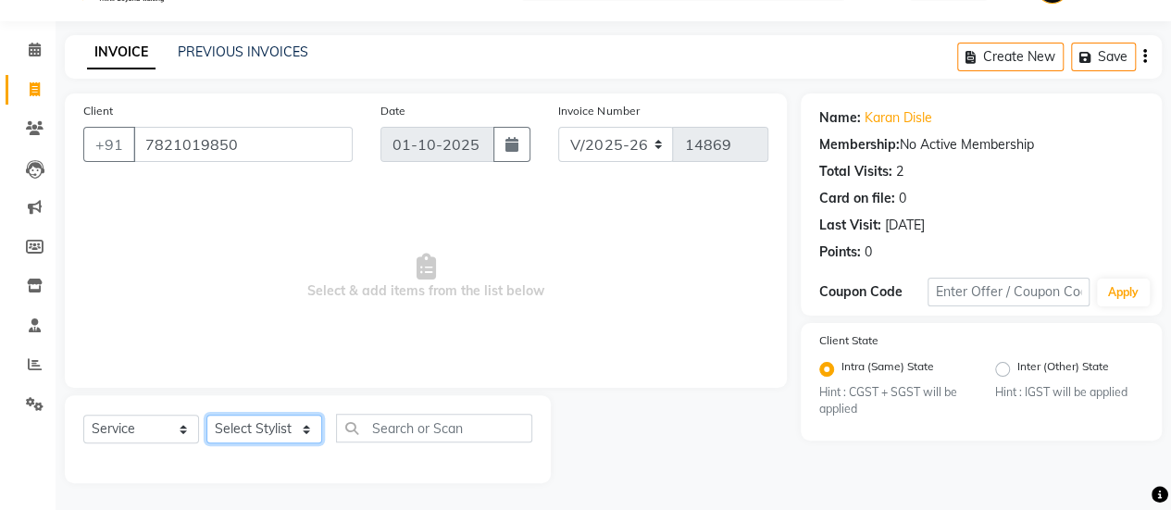
click at [281, 423] on select "Select Stylist afreen [PERSON_NAME] saha [PERSON_NAME] [PERSON_NAME] [PERSON_NA…" at bounding box center [264, 429] width 116 height 29
select select "84591"
click at [206, 415] on select "Select Stylist afreen [PERSON_NAME] saha [PERSON_NAME] [PERSON_NAME] [PERSON_NA…" at bounding box center [264, 429] width 116 height 29
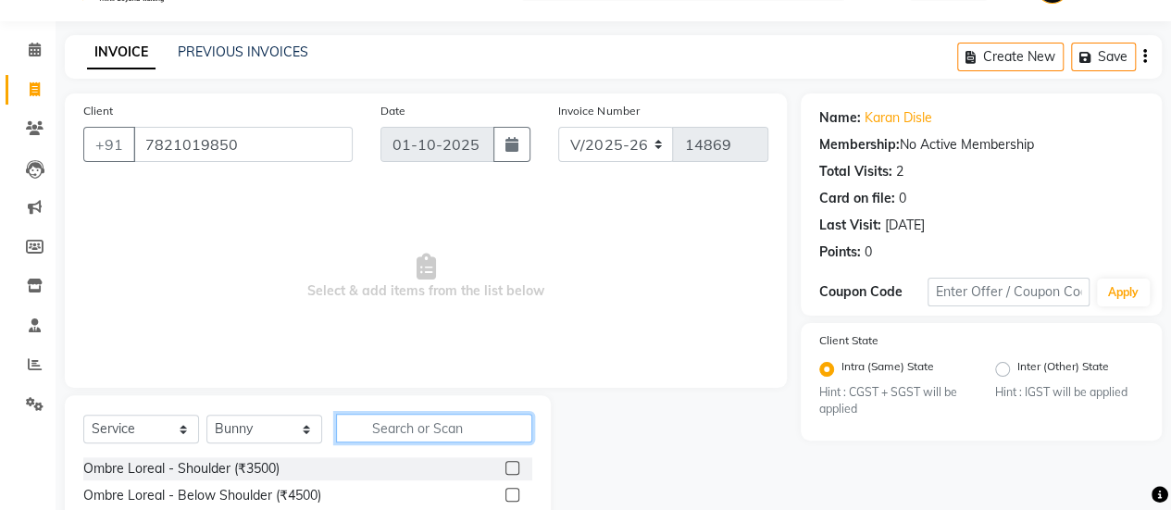
click at [415, 419] on input "text" at bounding box center [434, 428] width 196 height 29
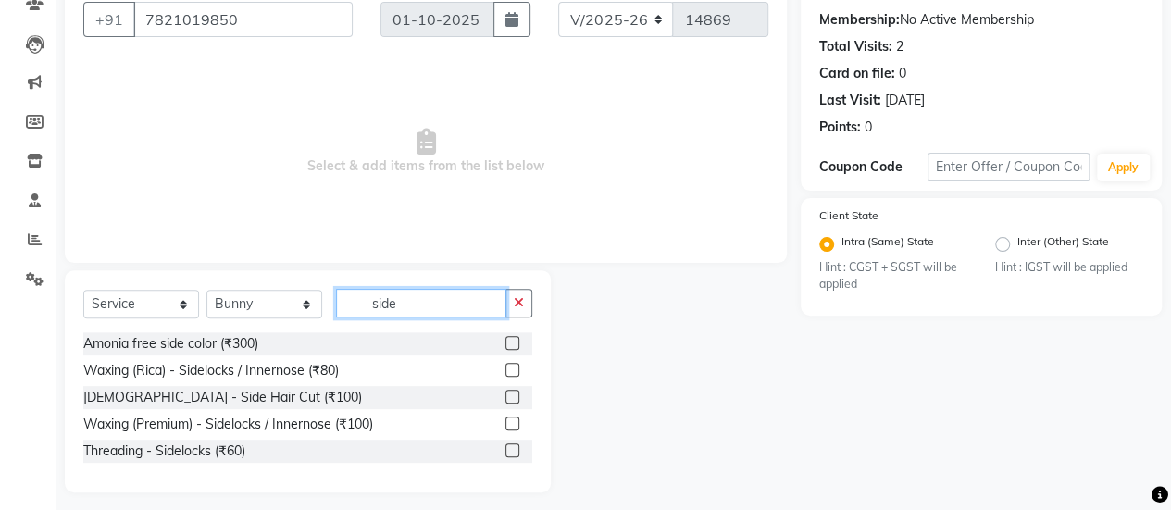
type input "side"
click at [512, 395] on label at bounding box center [513, 397] width 14 height 14
click at [512, 395] on input "checkbox" at bounding box center [512, 398] width 12 height 12
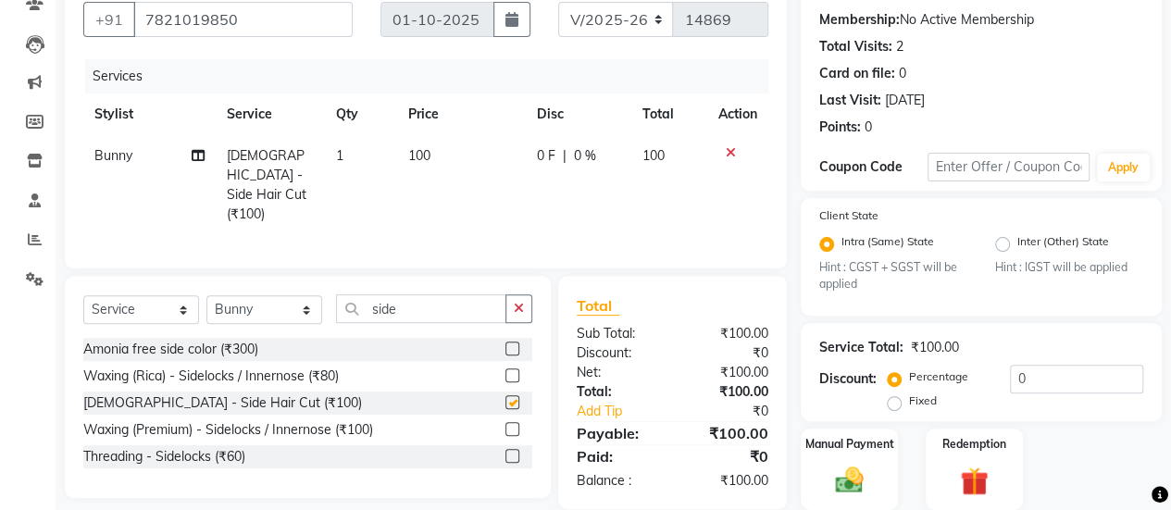
checkbox input "false"
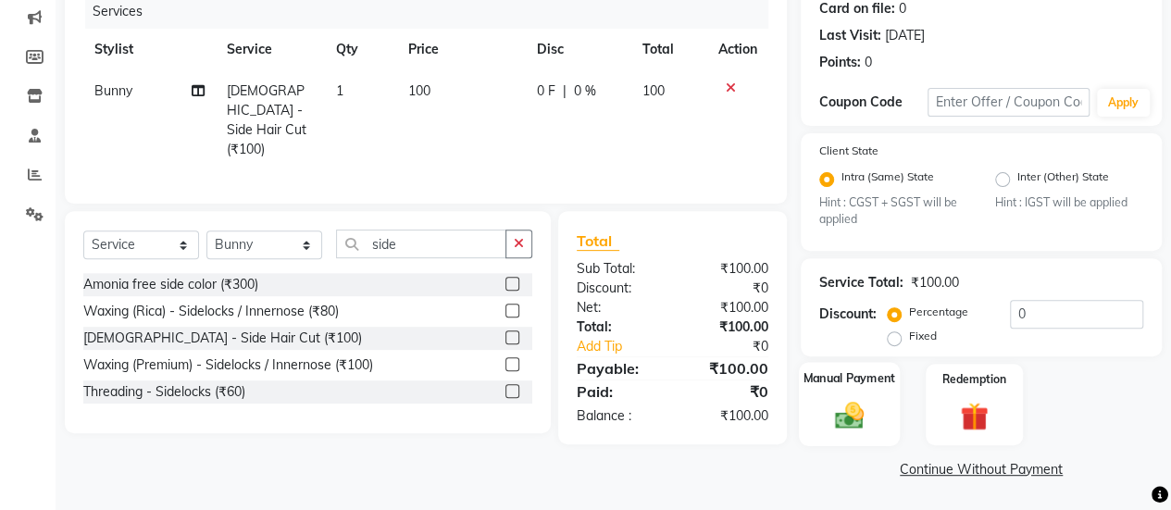
click at [855, 421] on img at bounding box center [849, 415] width 47 height 33
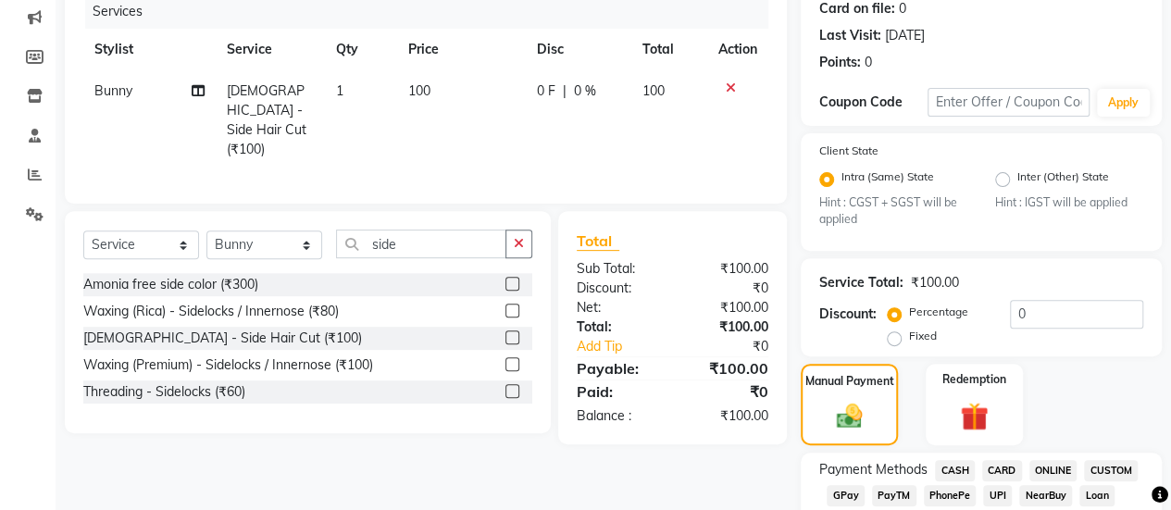
scroll to position [379, 0]
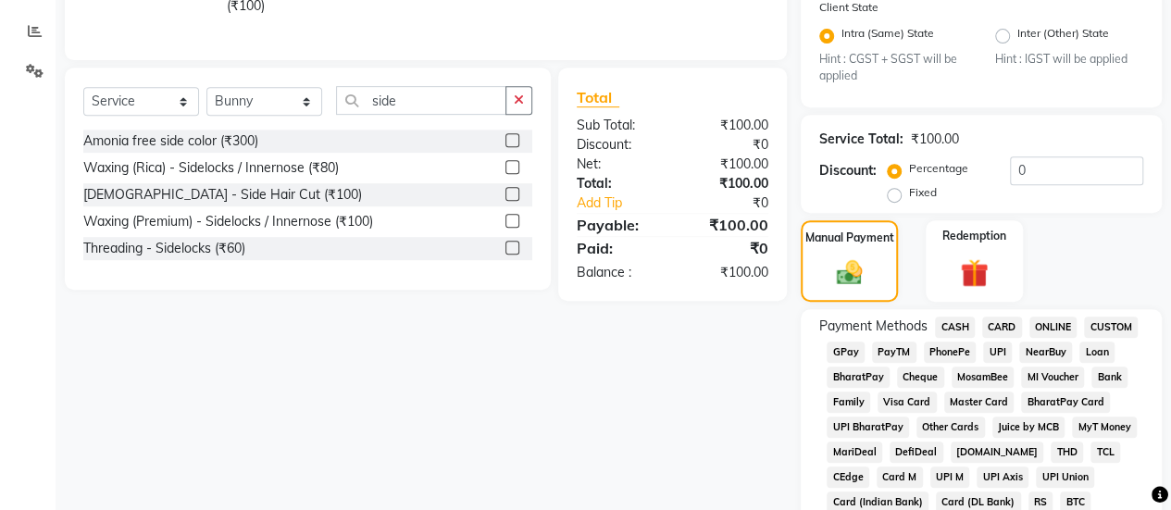
click at [960, 319] on span "CASH" at bounding box center [955, 327] width 40 height 21
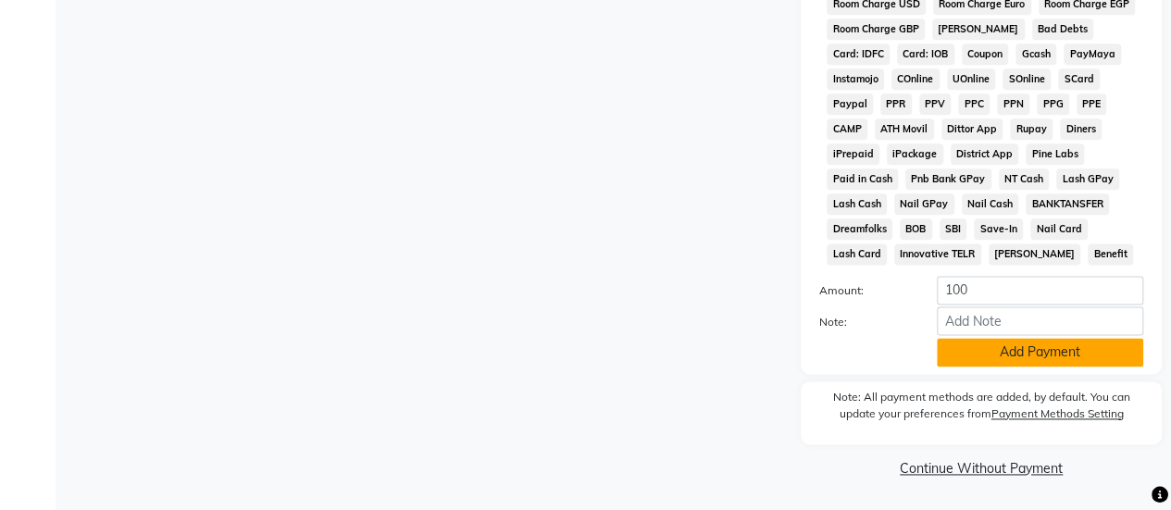
click at [995, 347] on button "Add Payment" at bounding box center [1040, 352] width 206 height 29
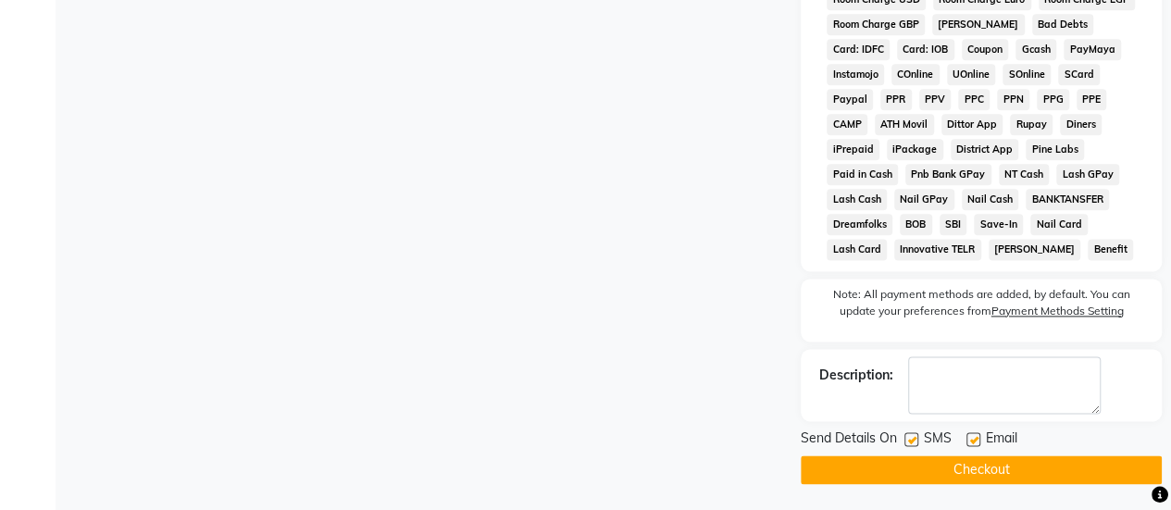
click at [913, 446] on label at bounding box center [912, 439] width 14 height 14
click at [913, 446] on input "checkbox" at bounding box center [911, 440] width 12 height 12
checkbox input "false"
click at [924, 469] on button "Checkout" at bounding box center [981, 470] width 361 height 29
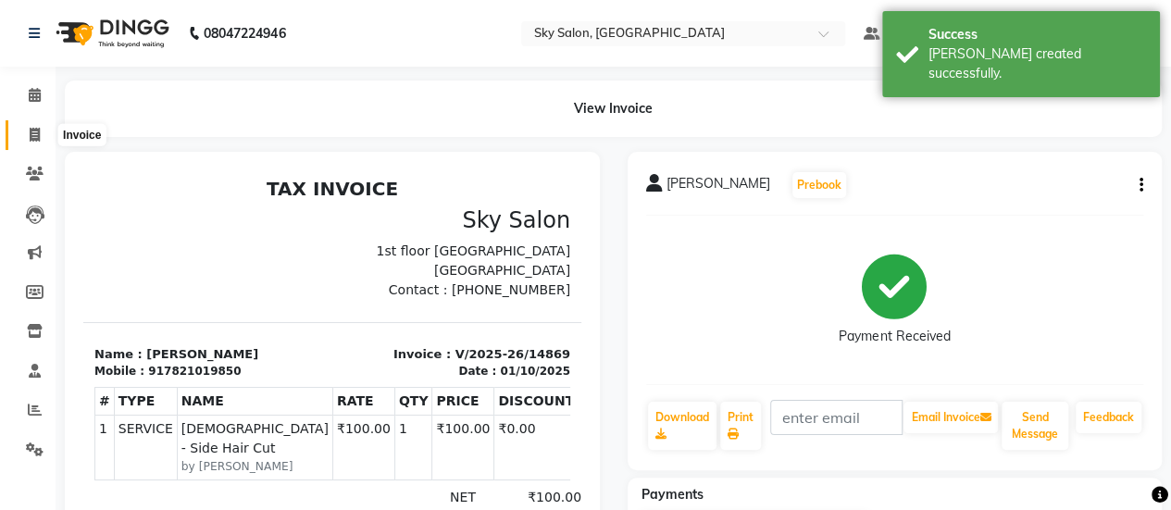
click at [35, 143] on span at bounding box center [35, 135] width 32 height 21
select select "3537"
select select "service"
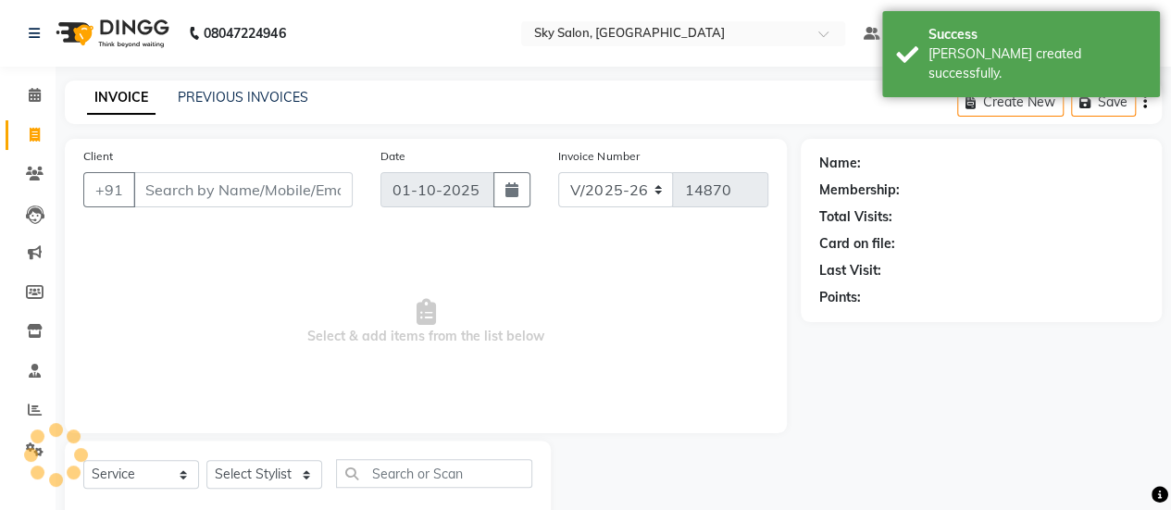
scroll to position [45, 0]
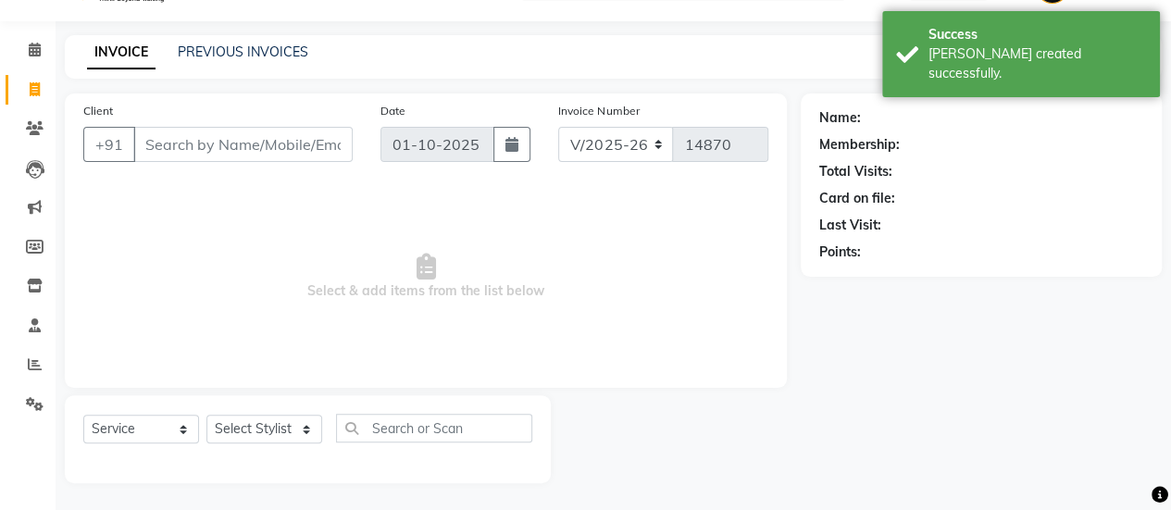
click at [220, 143] on input "Client" at bounding box center [242, 144] width 219 height 35
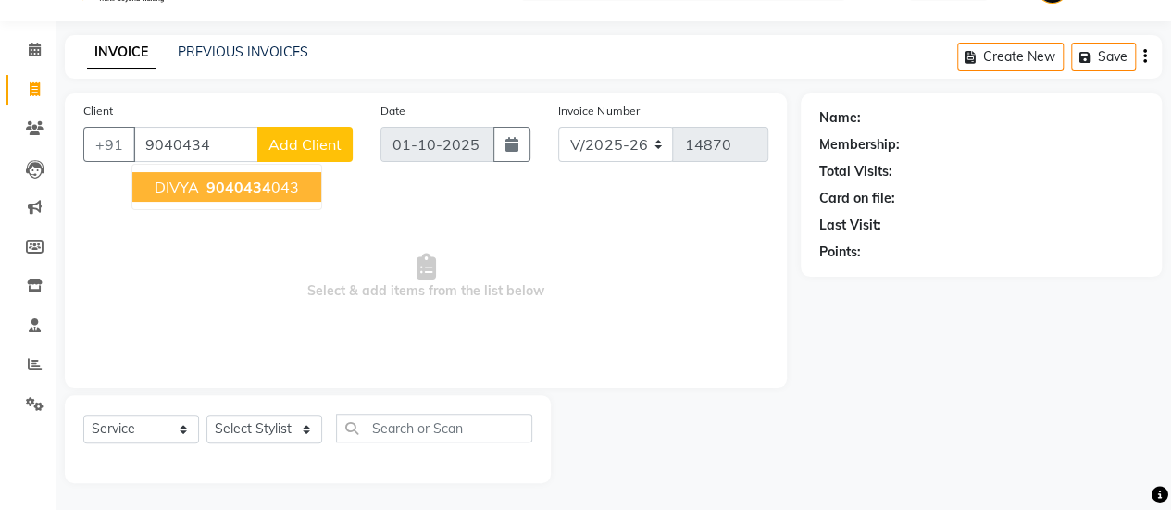
click at [260, 182] on span "9040434" at bounding box center [238, 187] width 65 height 19
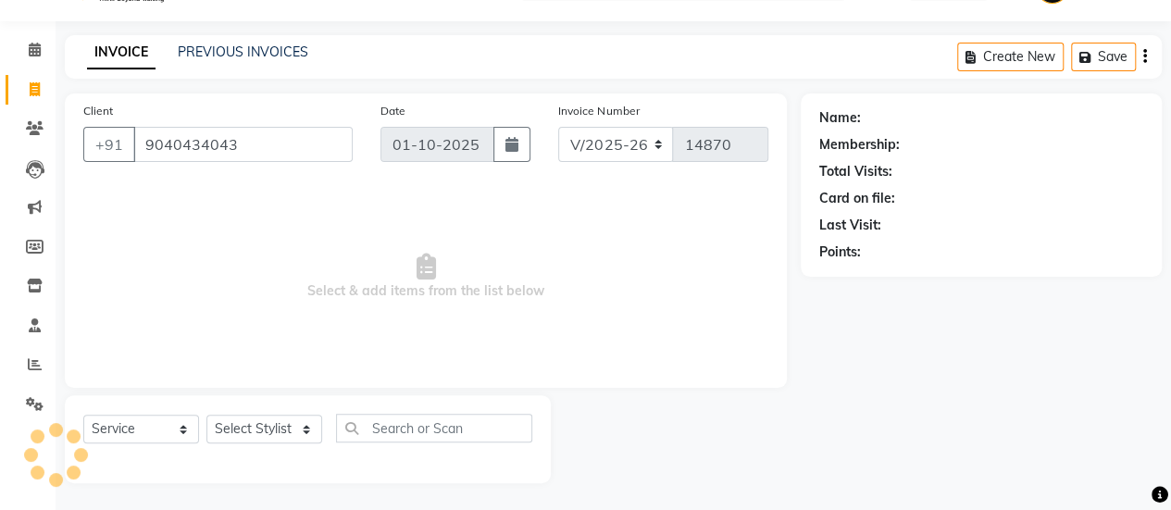
type input "9040434043"
click at [268, 421] on select "Select Stylist afreen [PERSON_NAME] saha [PERSON_NAME] [PERSON_NAME] [PERSON_NA…" at bounding box center [264, 429] width 116 height 29
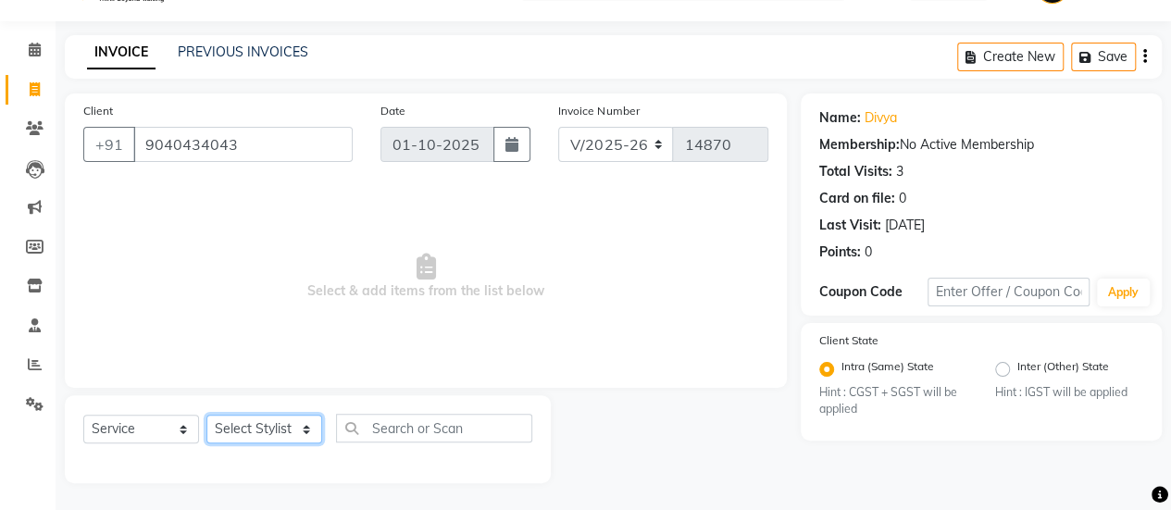
select select "57852"
click at [206, 415] on select "Select Stylist afreen [PERSON_NAME] saha [PERSON_NAME] [PERSON_NAME] [PERSON_NA…" at bounding box center [264, 429] width 116 height 29
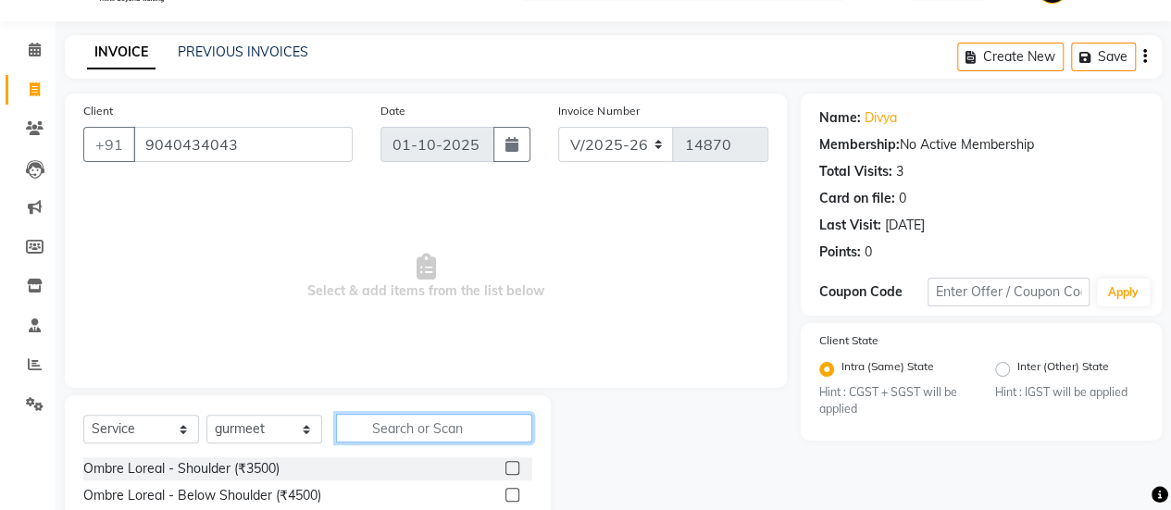
click at [421, 431] on input "text" at bounding box center [434, 428] width 196 height 29
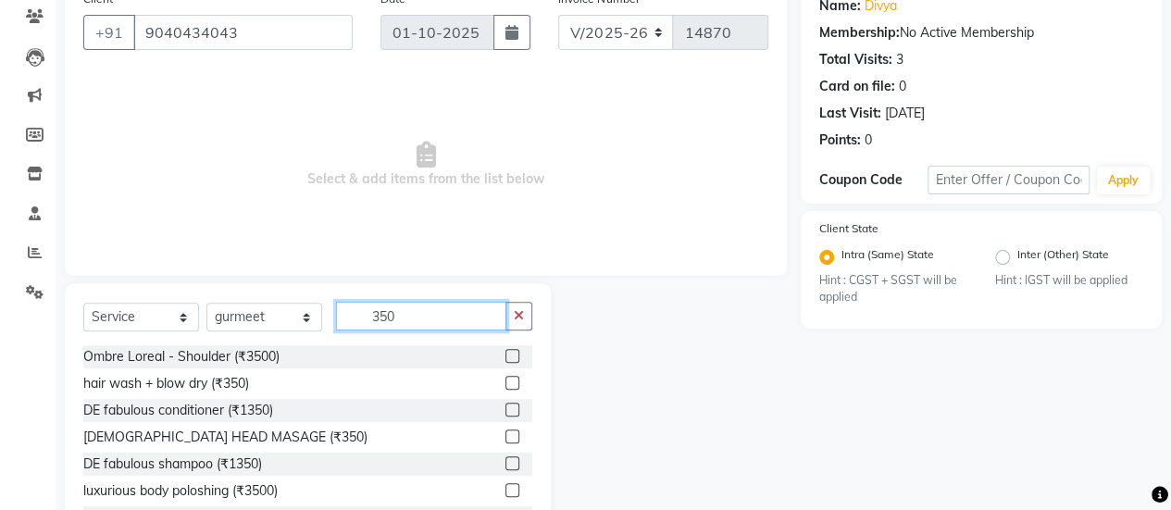
type input "350"
click at [506, 383] on label at bounding box center [513, 383] width 14 height 14
click at [506, 383] on input "checkbox" at bounding box center [512, 384] width 12 height 12
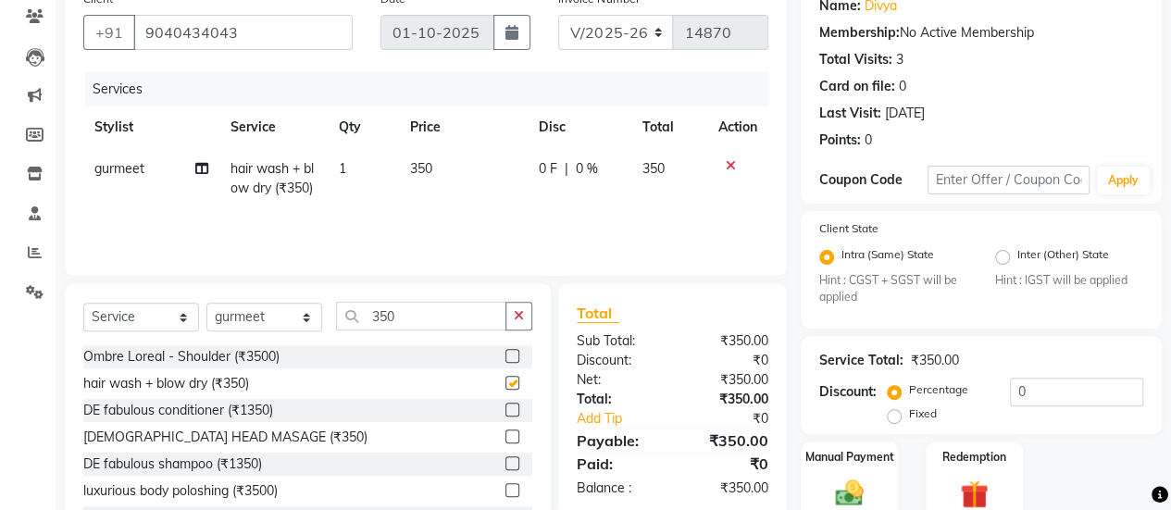
checkbox input "false"
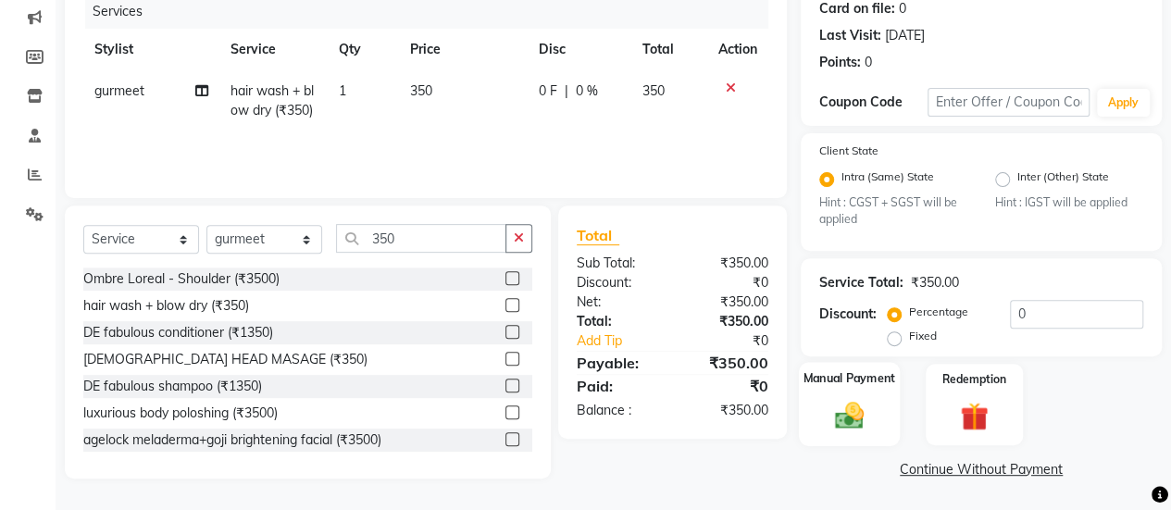
click at [861, 406] on img at bounding box center [849, 415] width 47 height 33
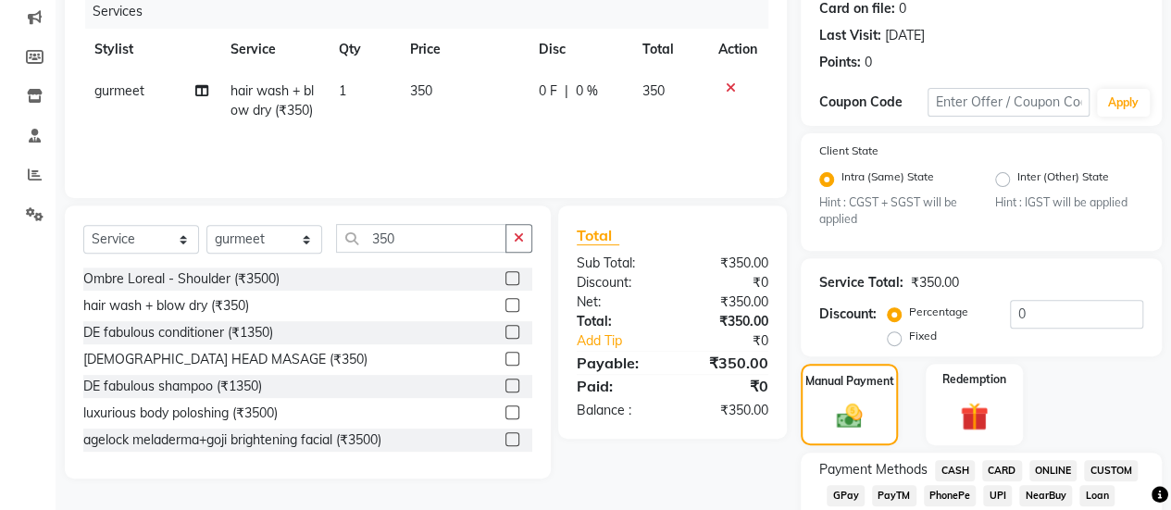
scroll to position [328, 0]
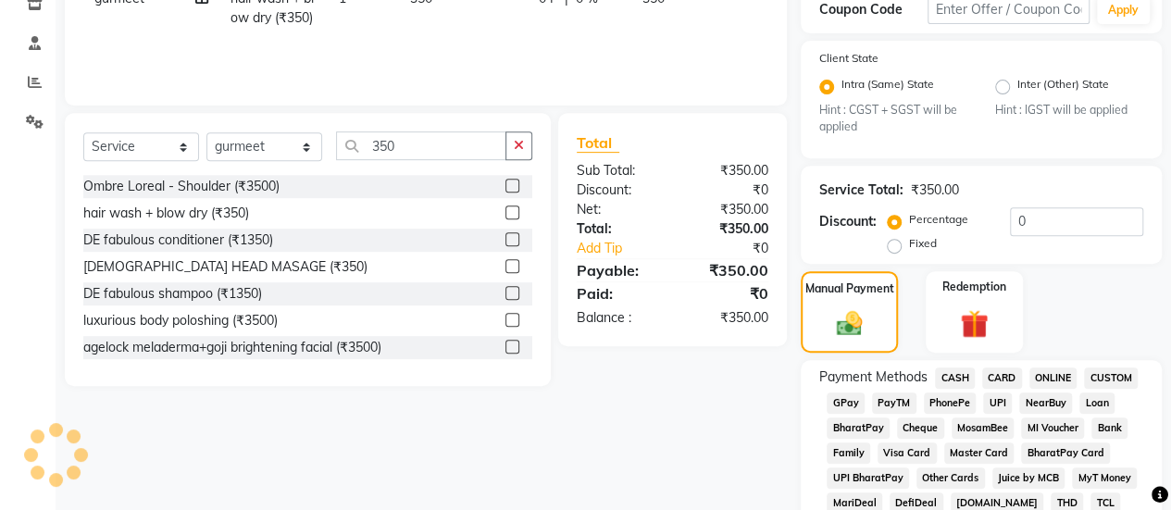
click at [834, 408] on span "GPay" at bounding box center [846, 403] width 38 height 21
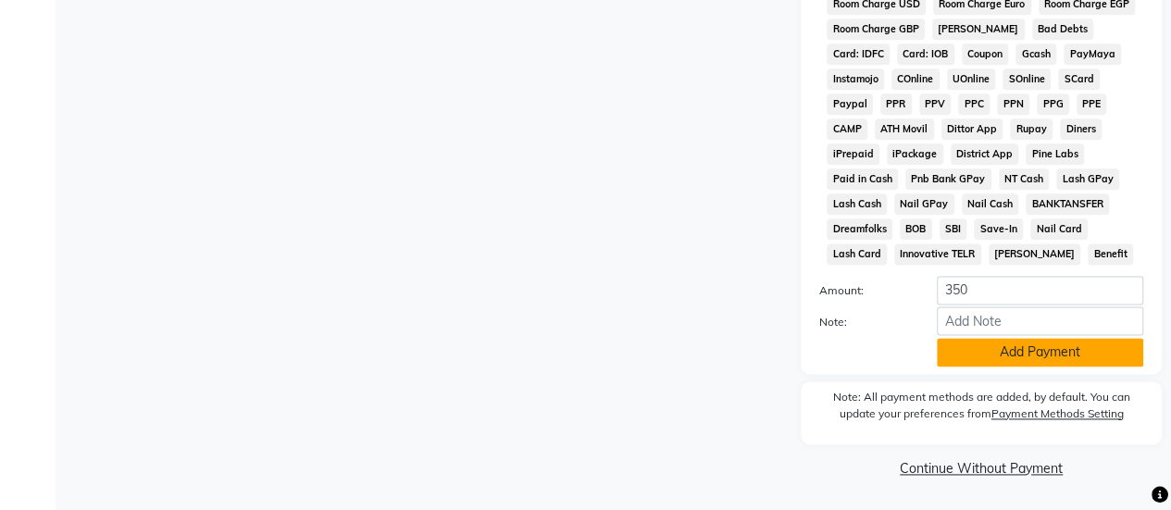
click at [988, 357] on button "Add Payment" at bounding box center [1040, 352] width 206 height 29
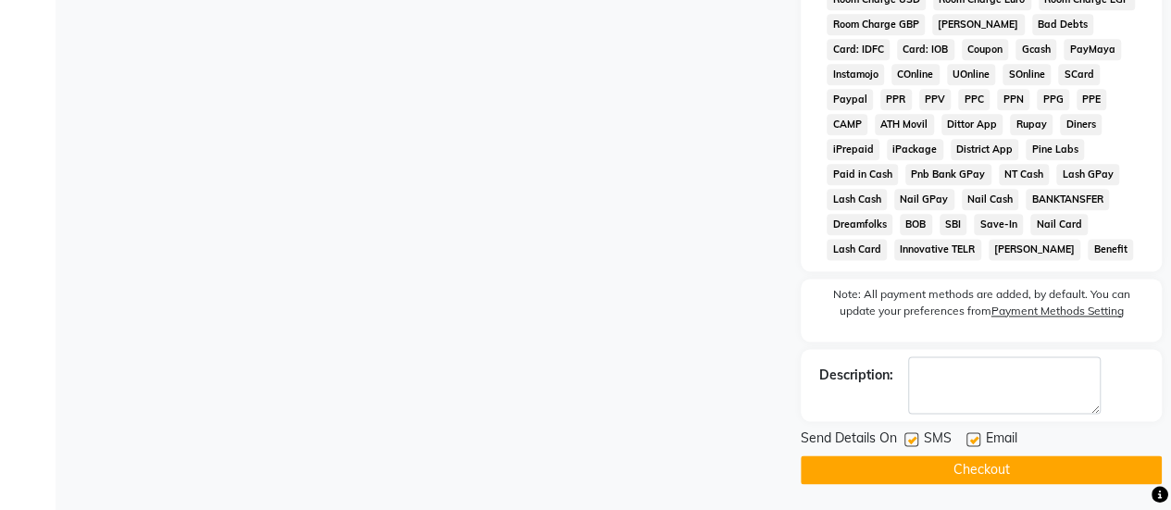
click at [911, 437] on label at bounding box center [912, 439] width 14 height 14
click at [911, 437] on input "checkbox" at bounding box center [911, 440] width 12 height 12
checkbox input "false"
click at [915, 472] on button "Checkout" at bounding box center [981, 470] width 361 height 29
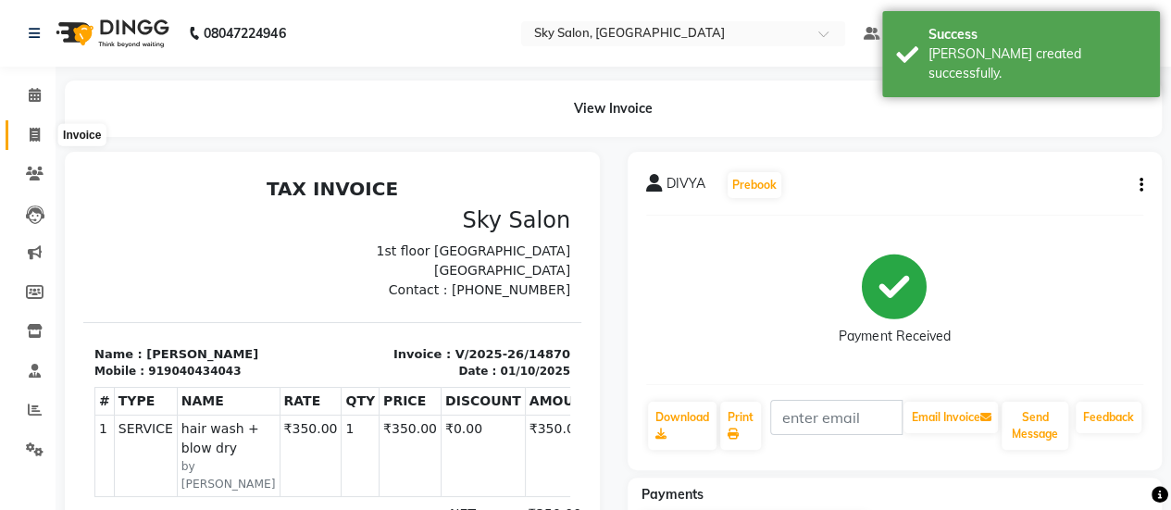
click at [31, 137] on icon at bounding box center [35, 135] width 10 height 14
select select "3537"
select select "service"
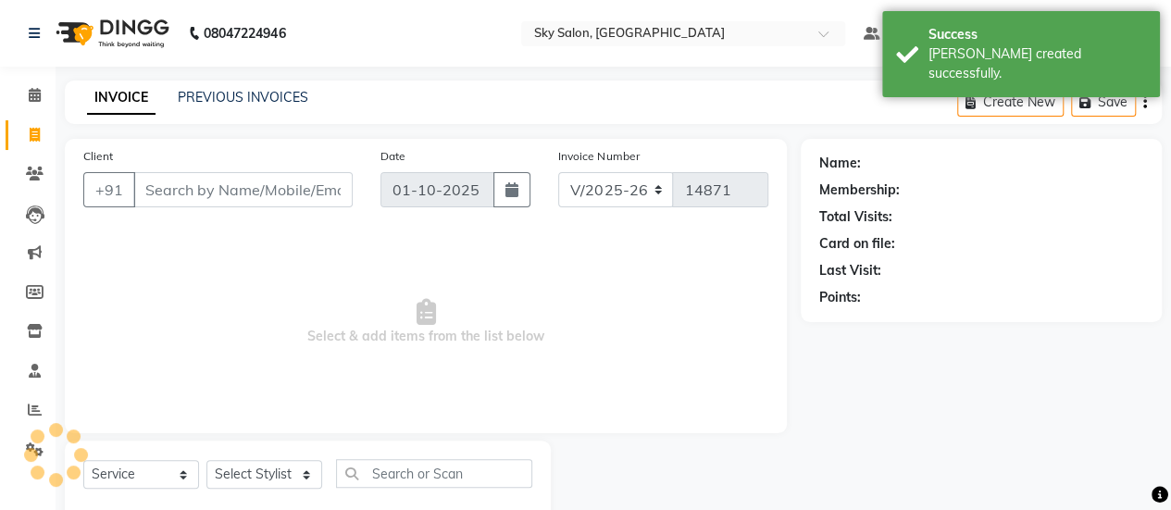
scroll to position [45, 0]
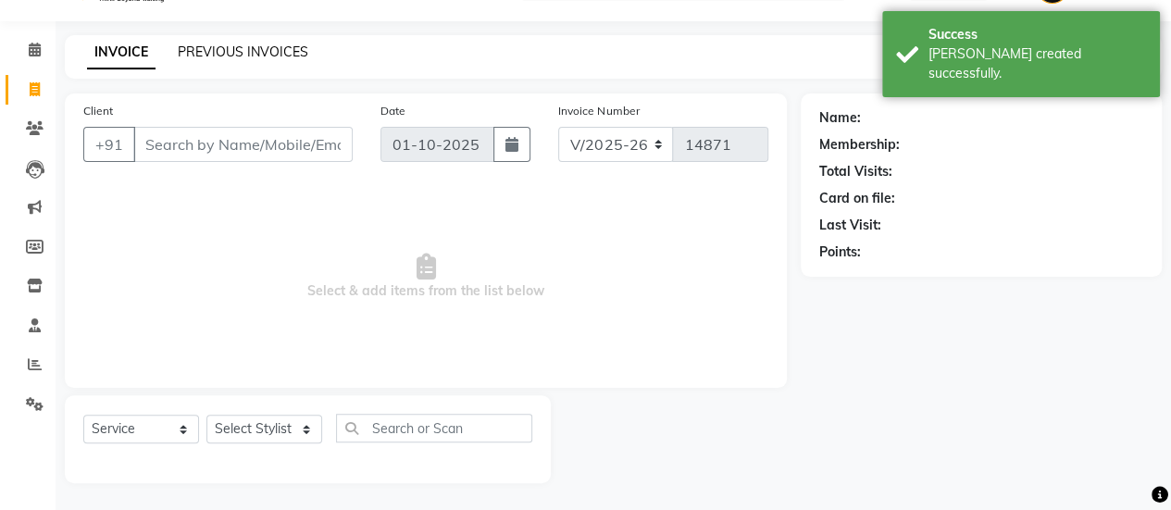
click at [244, 58] on link "PREVIOUS INVOICES" at bounding box center [243, 52] width 131 height 17
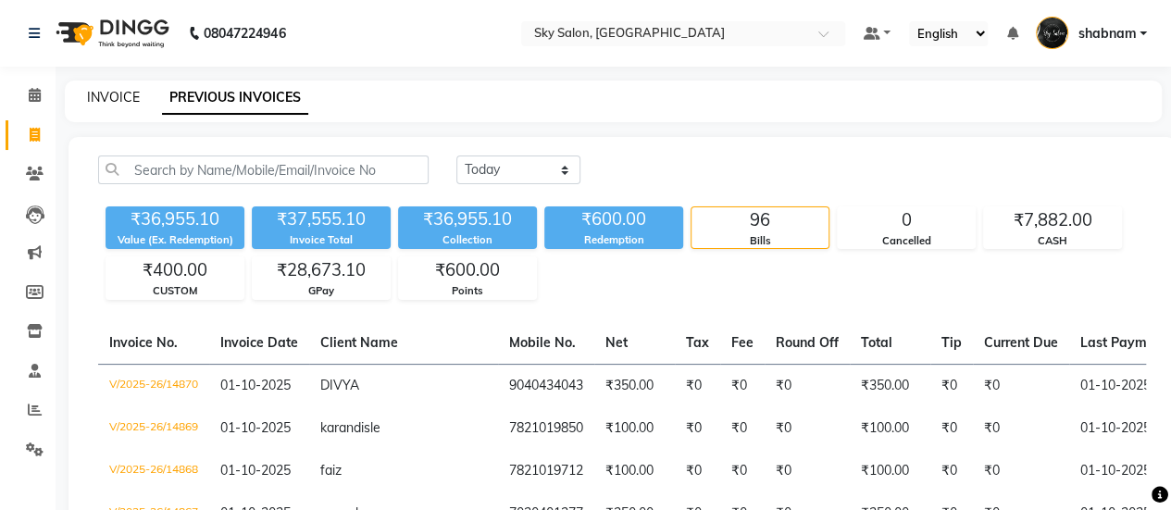
click at [105, 90] on link "INVOICE" at bounding box center [113, 97] width 53 height 17
select select "3537"
select select "service"
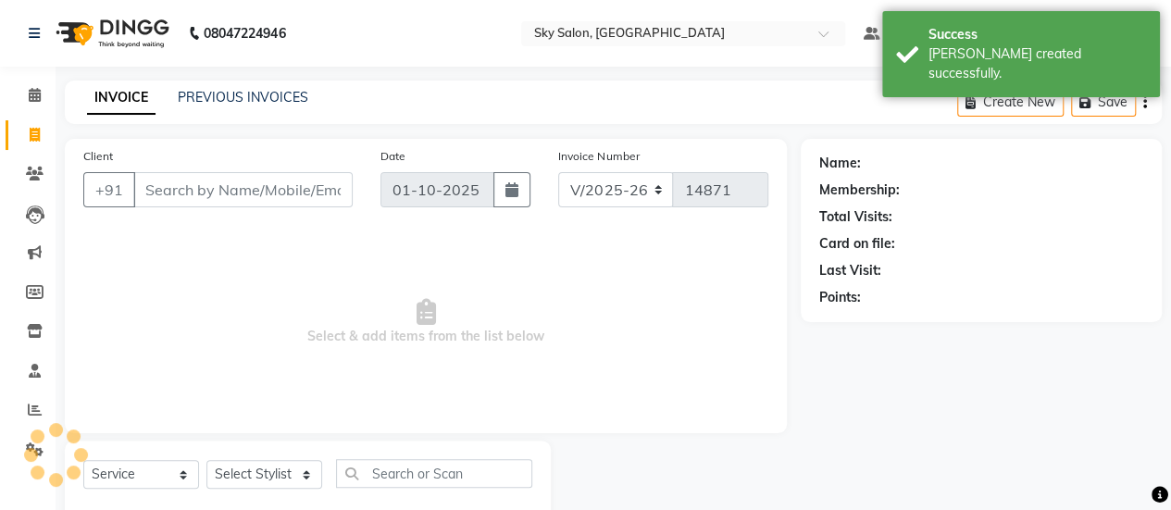
scroll to position [45, 0]
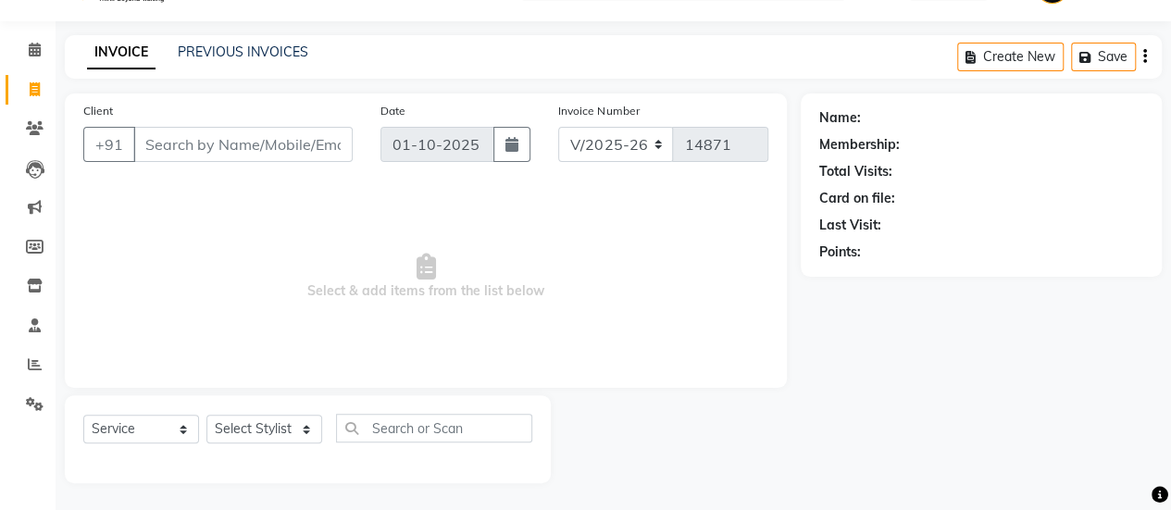
click at [195, 150] on input "Client" at bounding box center [242, 144] width 219 height 35
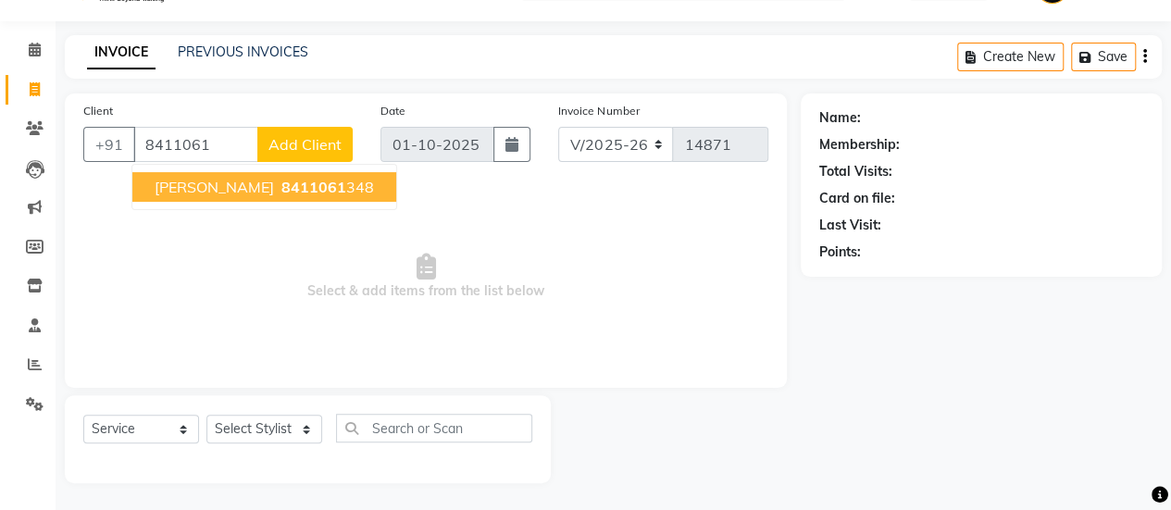
click at [231, 205] on ngb-typeahead-window "abhiShek tripati 8411061 348" at bounding box center [264, 187] width 266 height 46
click at [226, 195] on button "abhiShek tripati 8411061 348" at bounding box center [264, 187] width 264 height 30
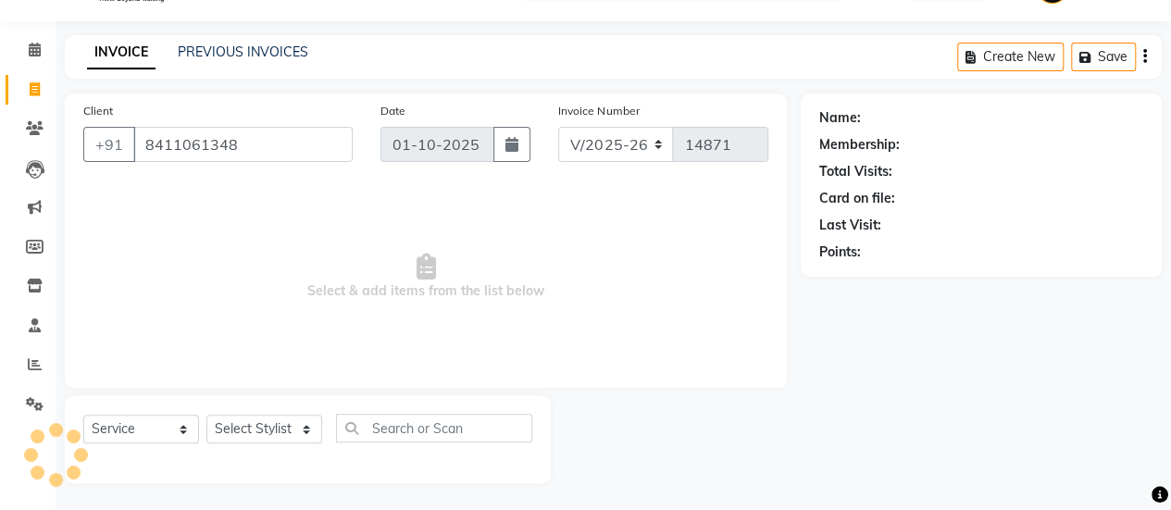
type input "8411061348"
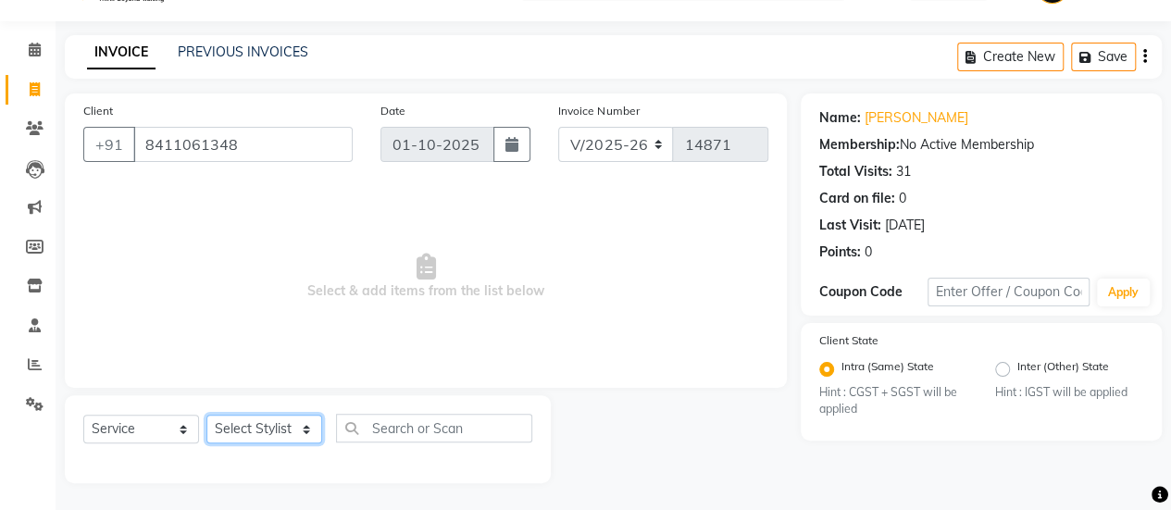
click at [264, 440] on select "Select Stylist afreen [PERSON_NAME] saha [PERSON_NAME] [PERSON_NAME] [PERSON_NA…" at bounding box center [264, 429] width 116 height 29
select select "43486"
click at [206, 415] on select "Select Stylist afreen [PERSON_NAME] saha [PERSON_NAME] [PERSON_NAME] [PERSON_NA…" at bounding box center [264, 429] width 116 height 29
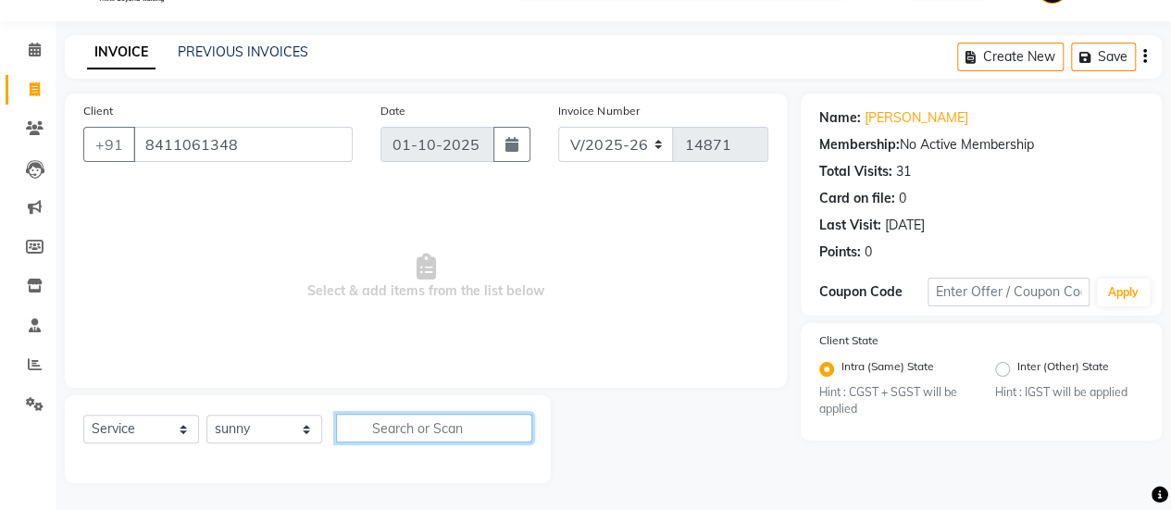
click at [414, 428] on input "text" at bounding box center [434, 428] width 196 height 29
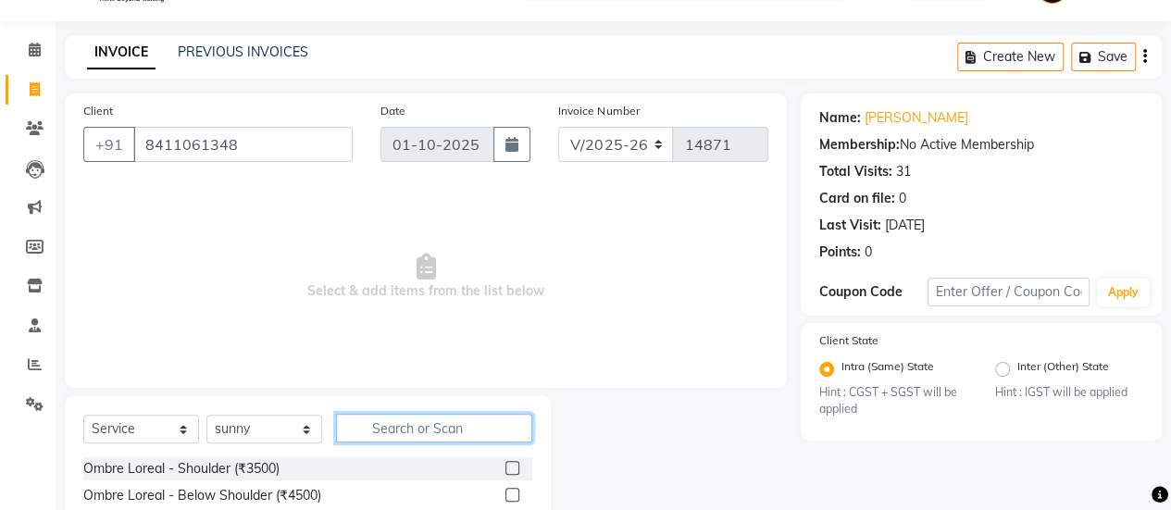
click at [414, 428] on input "text" at bounding box center [434, 428] width 196 height 29
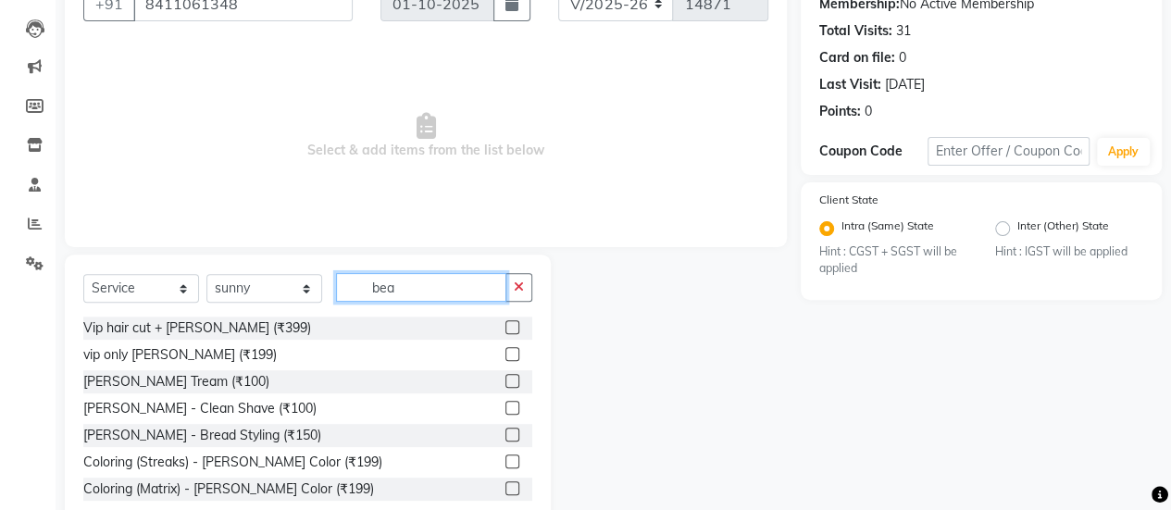
type input "bea"
click at [506, 382] on label at bounding box center [513, 381] width 14 height 14
click at [506, 382] on input "checkbox" at bounding box center [512, 382] width 12 height 12
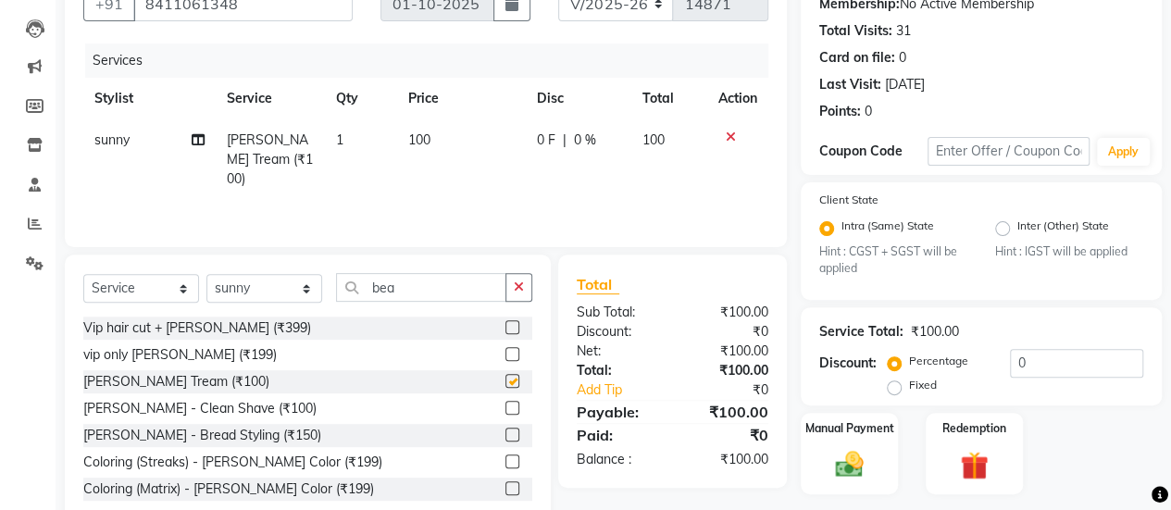
checkbox input "false"
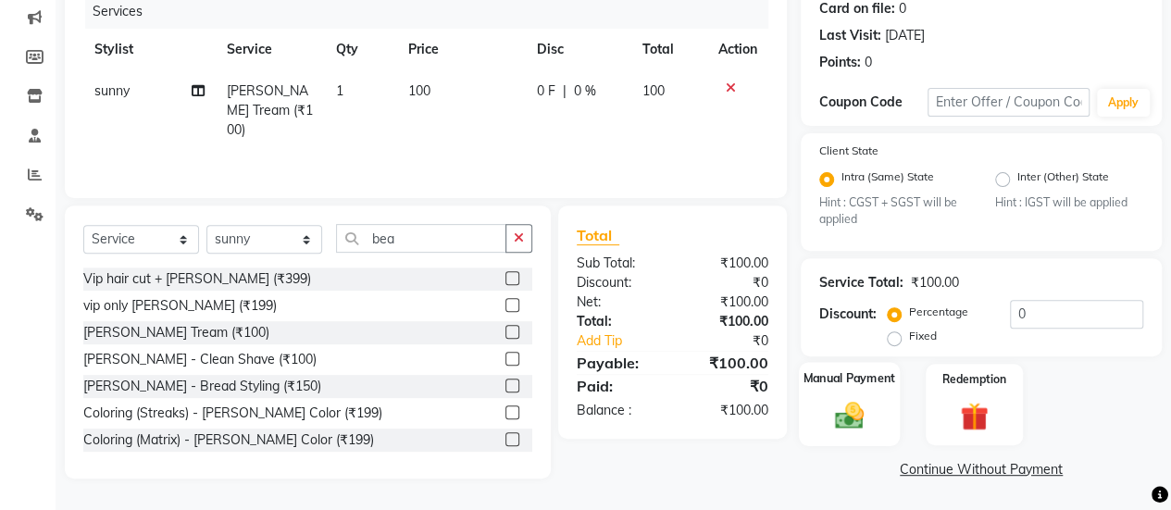
click at [863, 406] on img at bounding box center [849, 415] width 47 height 33
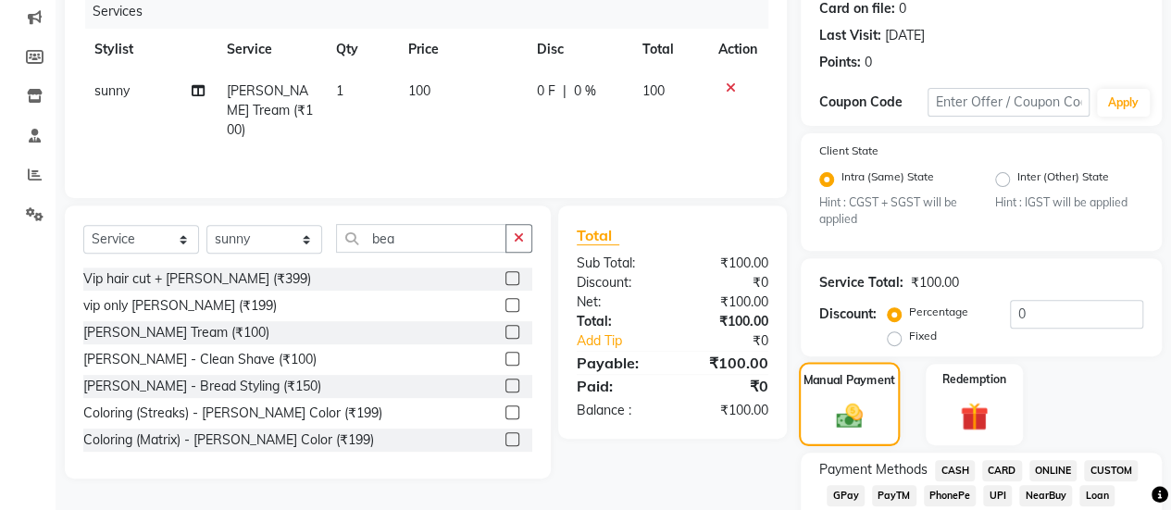
scroll to position [331, 0]
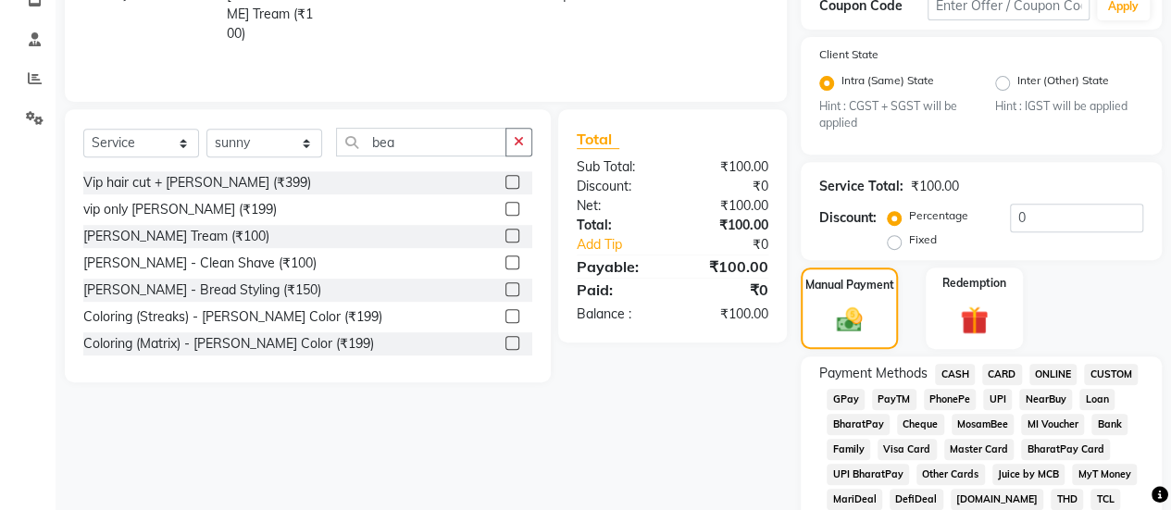
click at [837, 390] on span "GPay" at bounding box center [846, 399] width 38 height 21
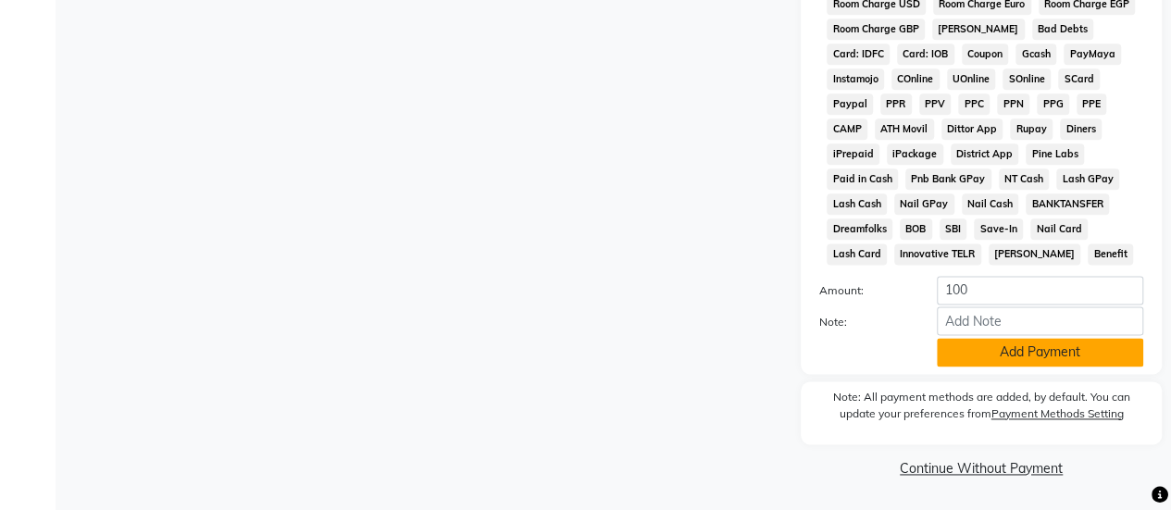
click at [990, 343] on button "Add Payment" at bounding box center [1040, 352] width 206 height 29
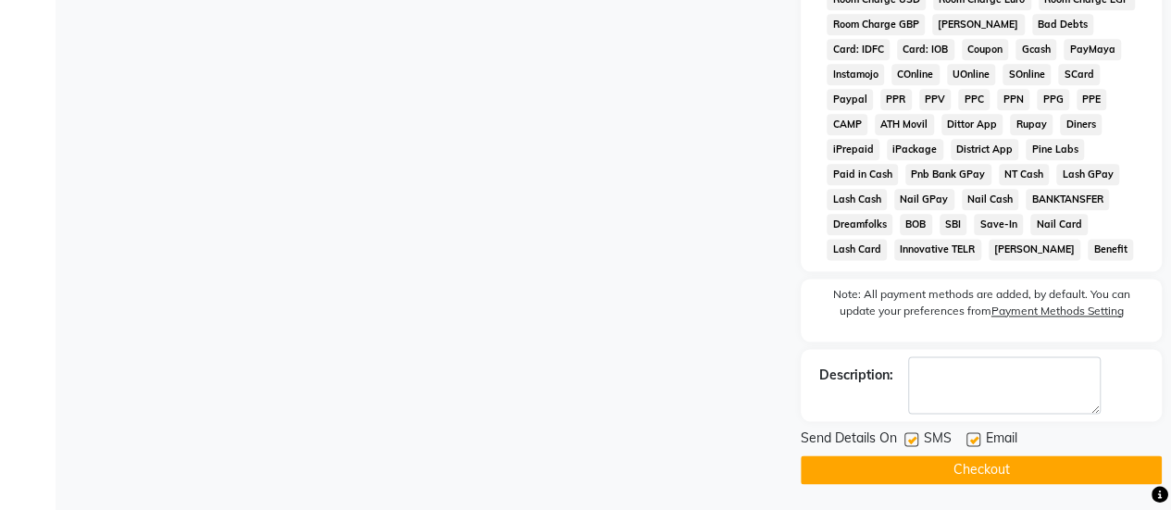
click at [914, 443] on label at bounding box center [912, 439] width 14 height 14
click at [914, 443] on input "checkbox" at bounding box center [911, 440] width 12 height 12
checkbox input "false"
click at [955, 474] on button "Checkout" at bounding box center [981, 470] width 361 height 29
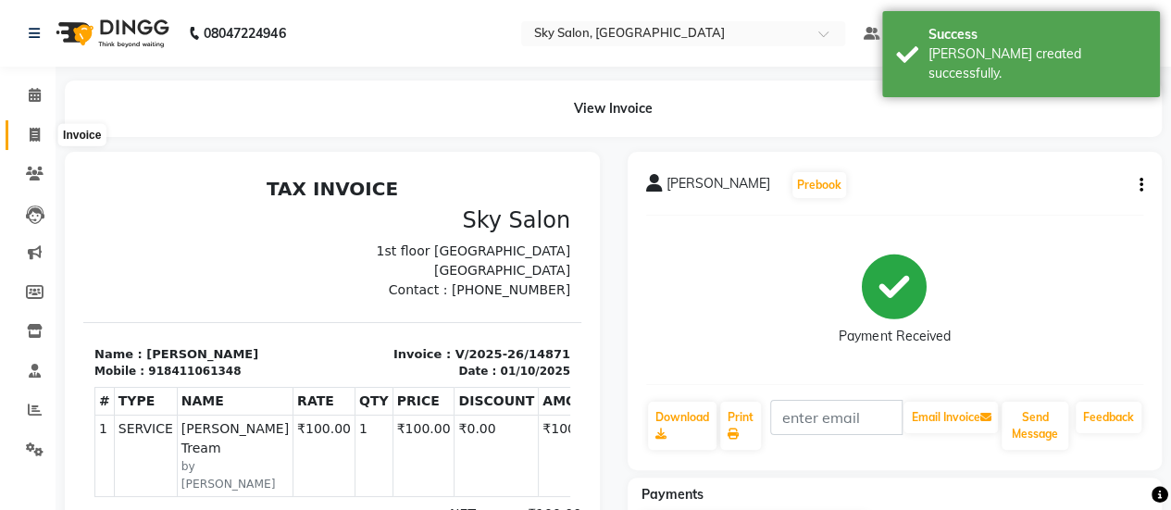
click at [35, 140] on icon at bounding box center [35, 135] width 10 height 14
select select "service"
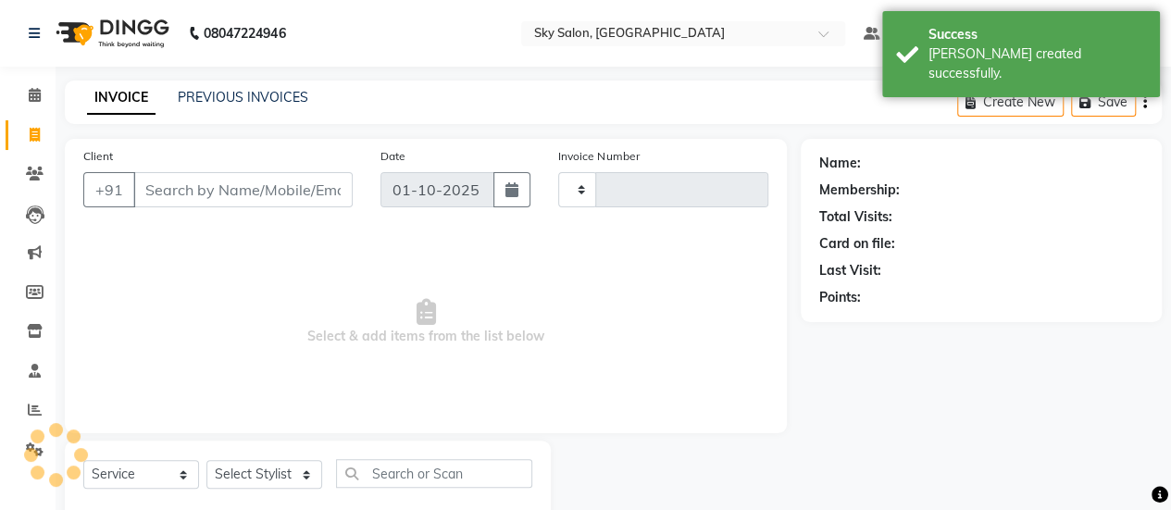
type input "14872"
select select "3537"
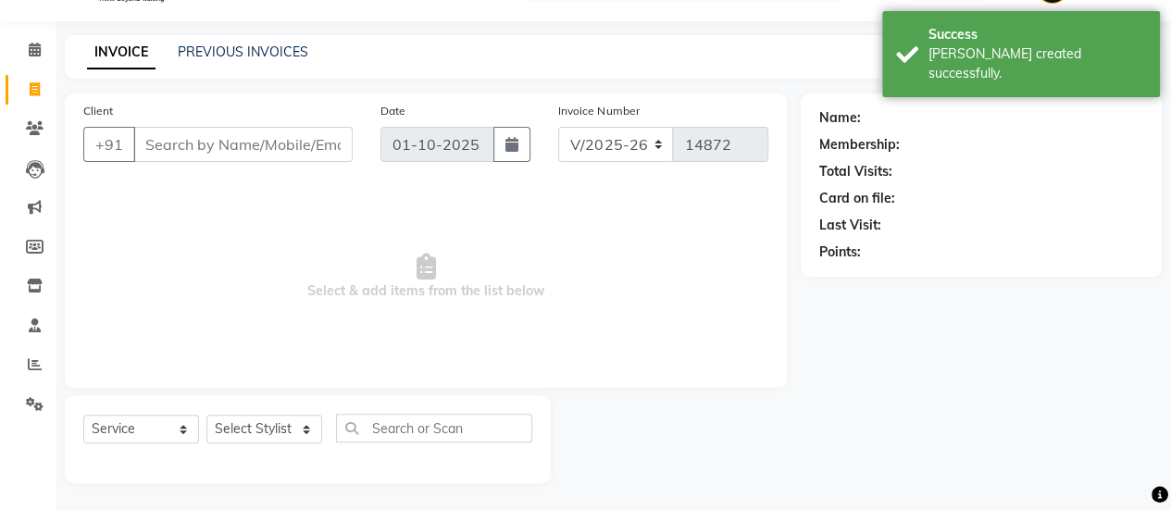
click at [193, 135] on input "Client" at bounding box center [242, 144] width 219 height 35
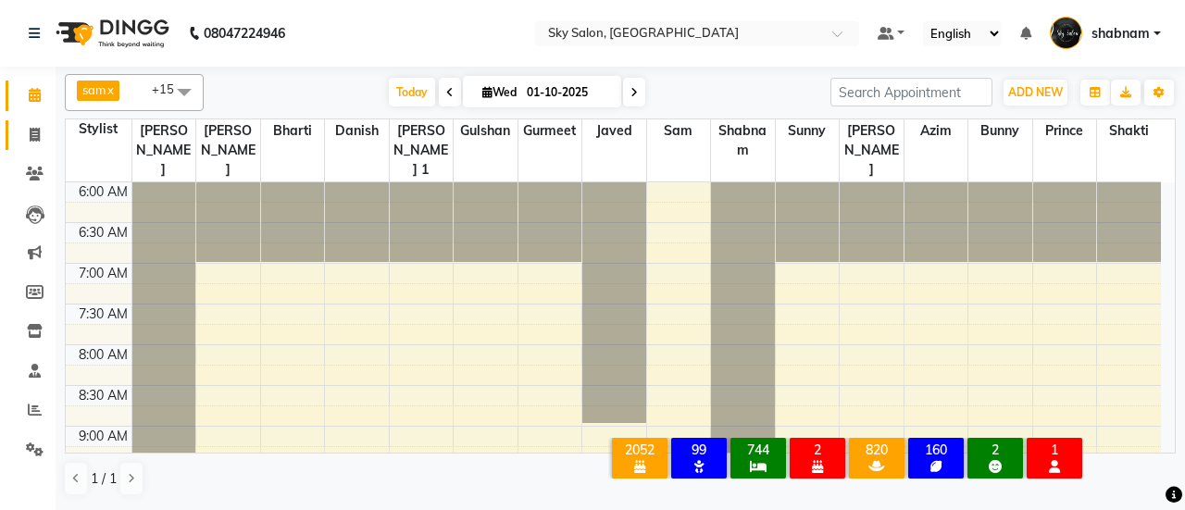
click at [17, 144] on link "Invoice" at bounding box center [28, 135] width 44 height 31
select select "3537"
select select "service"
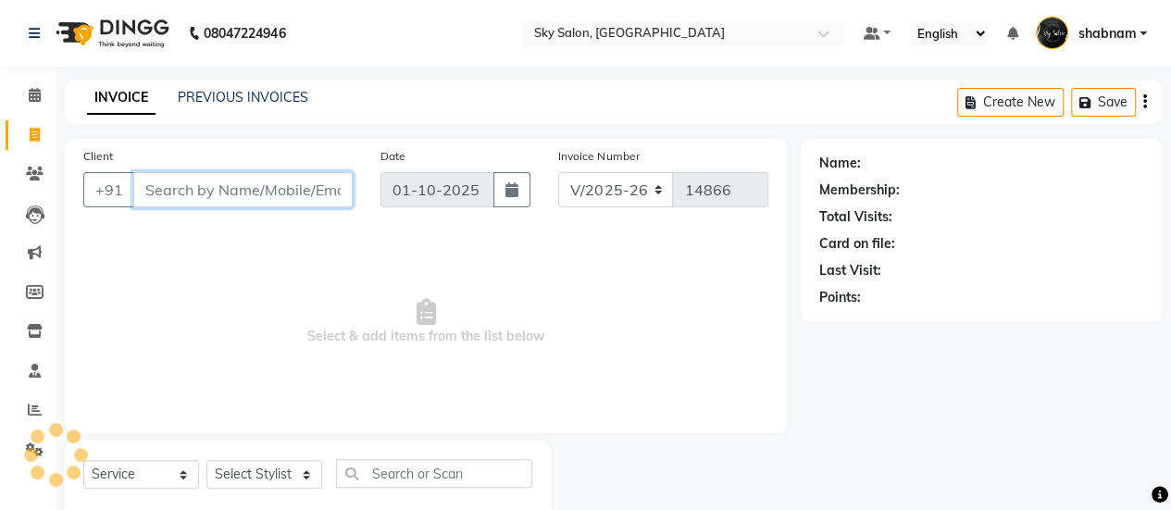
click at [248, 182] on input "Client" at bounding box center [242, 189] width 219 height 35
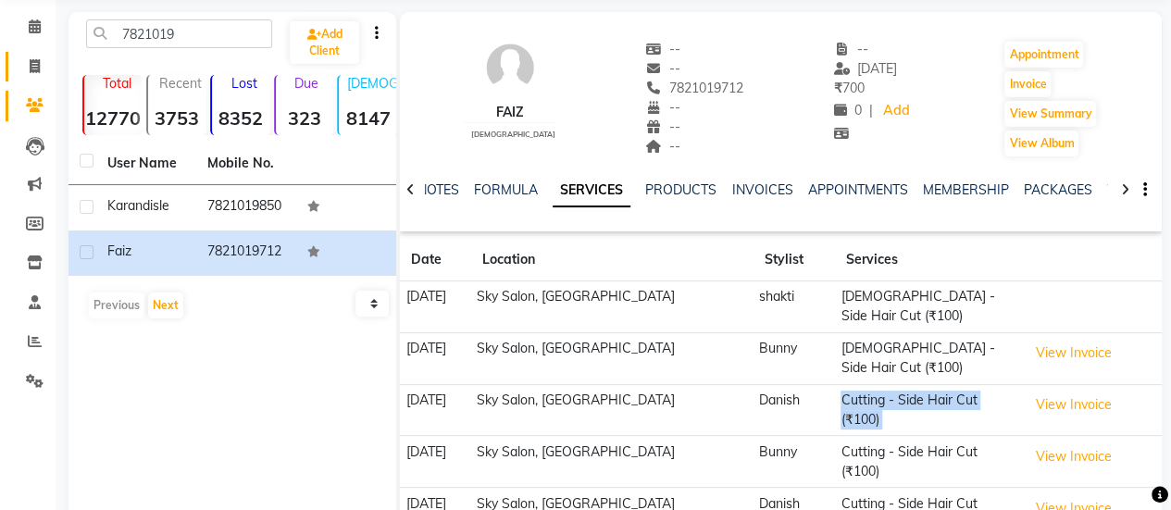
scroll to position [69, 0]
click at [36, 67] on icon at bounding box center [35, 66] width 10 height 14
select select "3537"
select select "service"
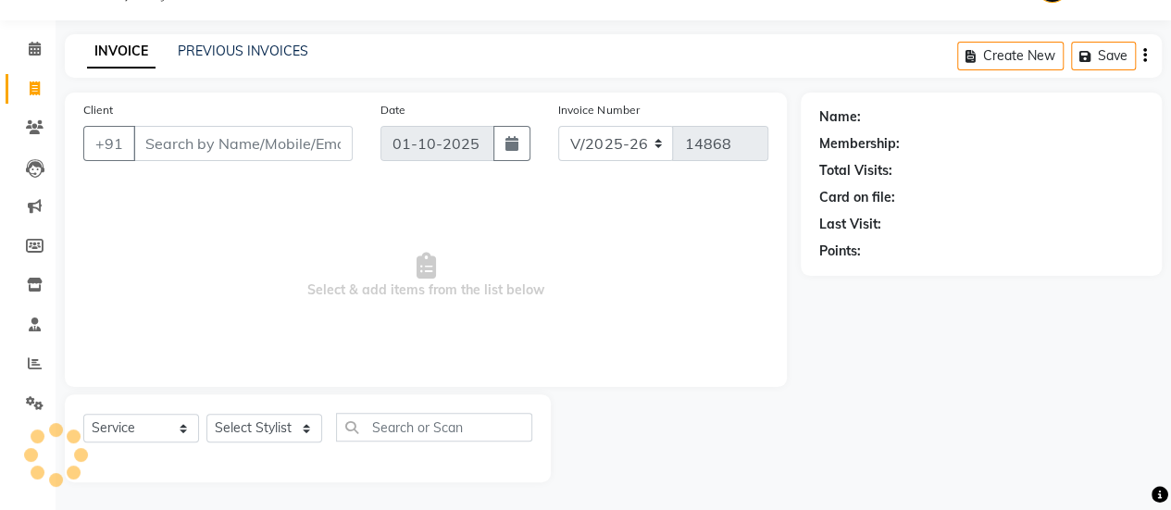
scroll to position [45, 0]
click at [184, 144] on input "Client" at bounding box center [242, 144] width 219 height 35
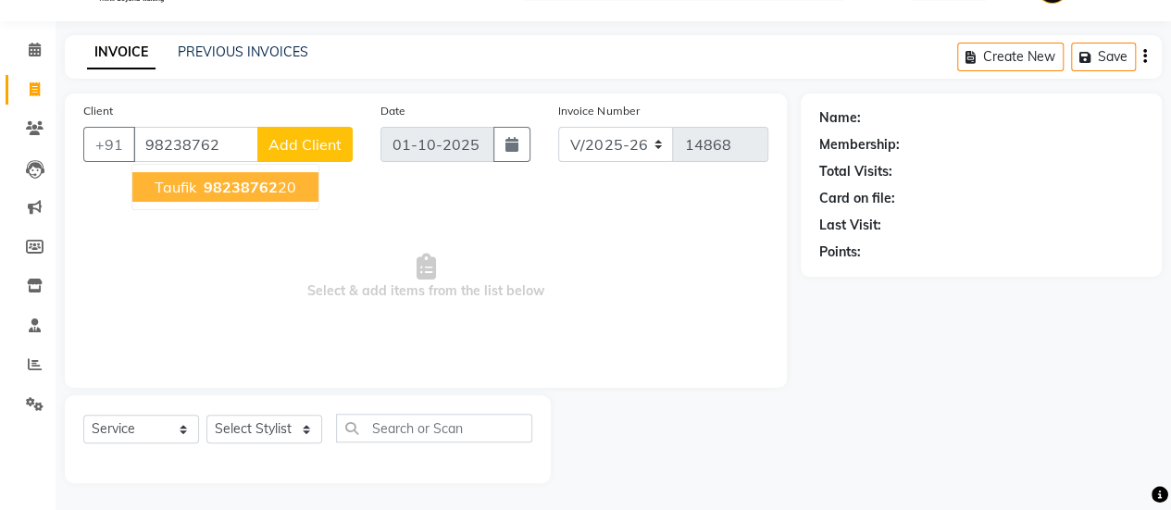
click at [252, 184] on span "98238762" at bounding box center [241, 187] width 74 height 19
type input "9823876220"
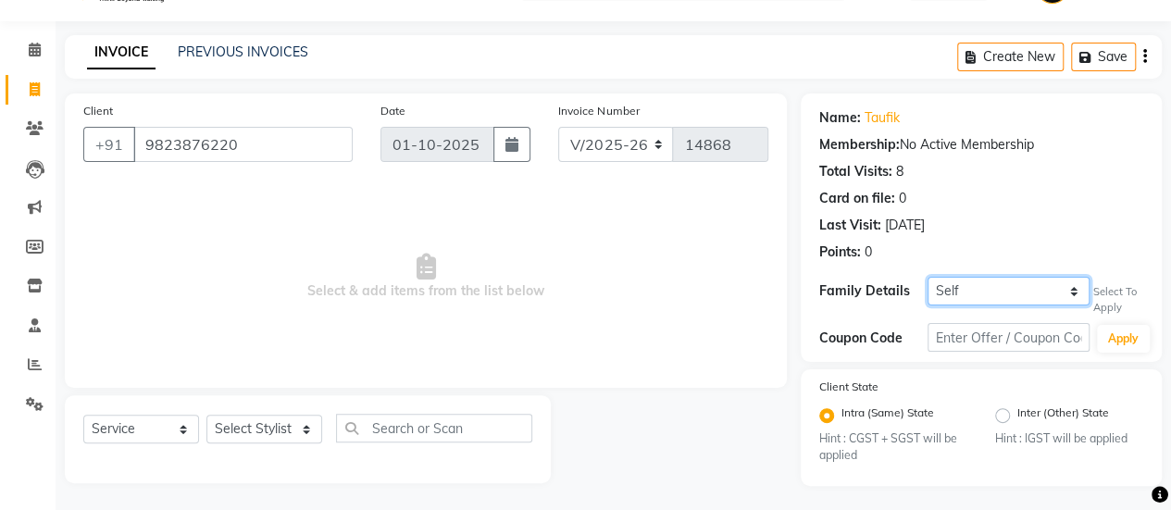
click at [1045, 295] on select "Self mosim" at bounding box center [1009, 291] width 162 height 29
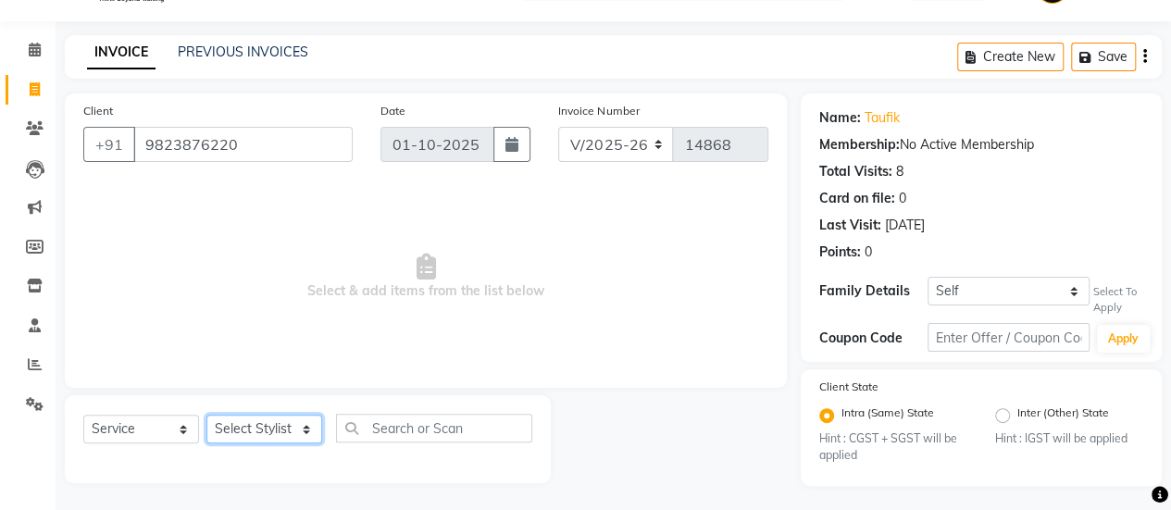
click at [243, 436] on select "Select Stylist afreen [PERSON_NAME] saha [PERSON_NAME] [PERSON_NAME] [PERSON_NA…" at bounding box center [264, 429] width 116 height 29
select select "53255"
click at [206, 415] on select "Select Stylist afreen [PERSON_NAME] saha [PERSON_NAME] [PERSON_NAME] [PERSON_NA…" at bounding box center [264, 429] width 116 height 29
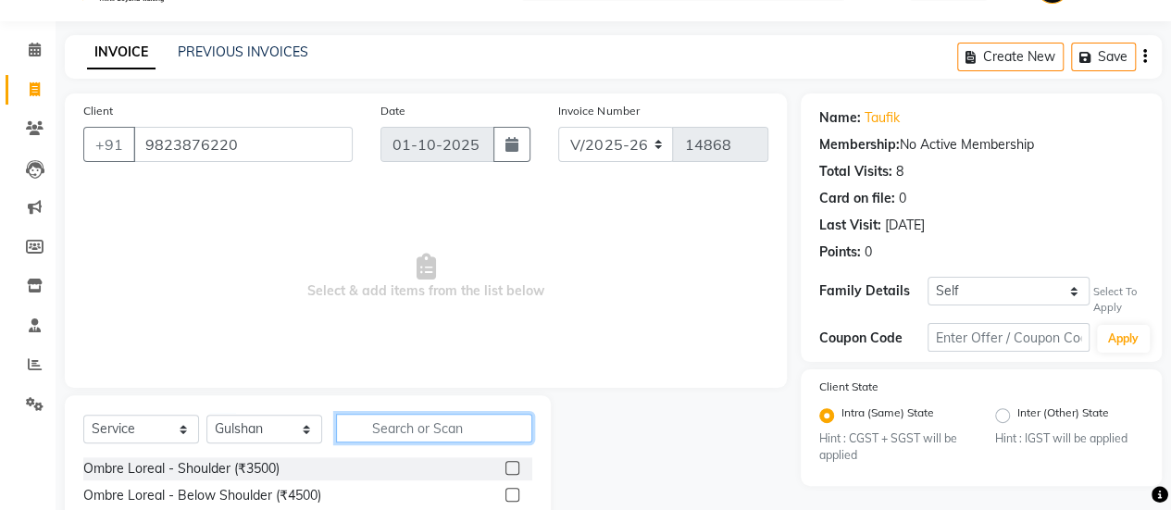
click at [418, 428] on input "text" at bounding box center [434, 428] width 196 height 29
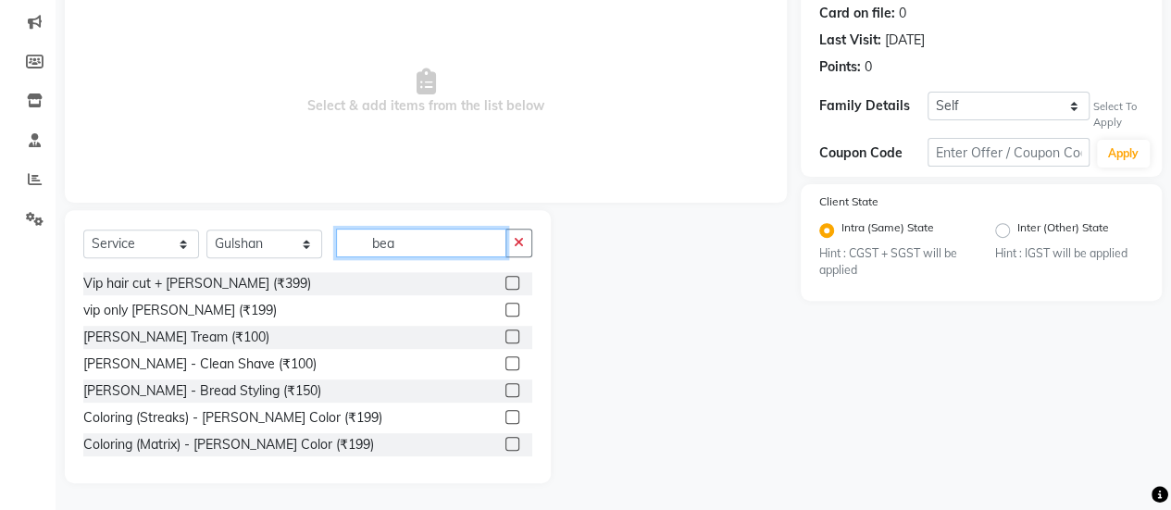
type input "bea"
click at [506, 334] on label at bounding box center [513, 337] width 14 height 14
click at [506, 334] on input "checkbox" at bounding box center [512, 337] width 12 height 12
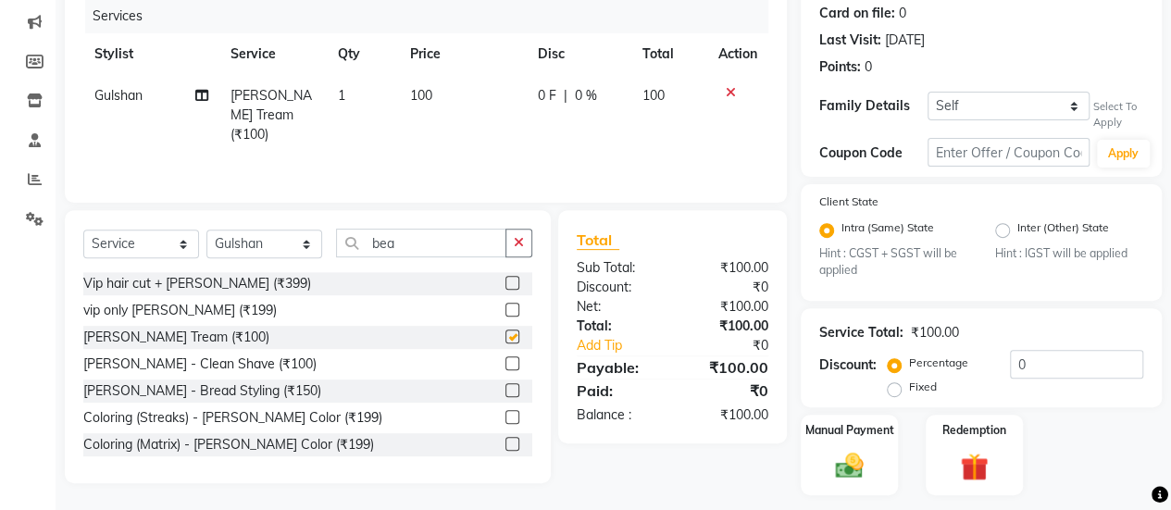
checkbox input "false"
click at [430, 238] on input "bea" at bounding box center [421, 243] width 170 height 29
type input "b"
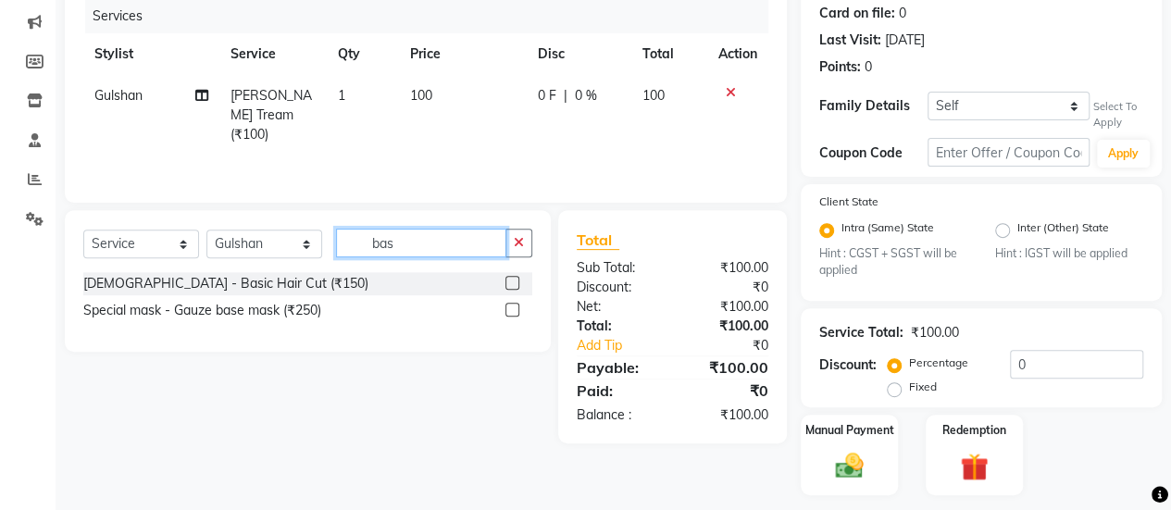
type input "bas"
click at [516, 282] on label at bounding box center [513, 283] width 14 height 14
click at [516, 282] on input "checkbox" at bounding box center [512, 284] width 12 height 12
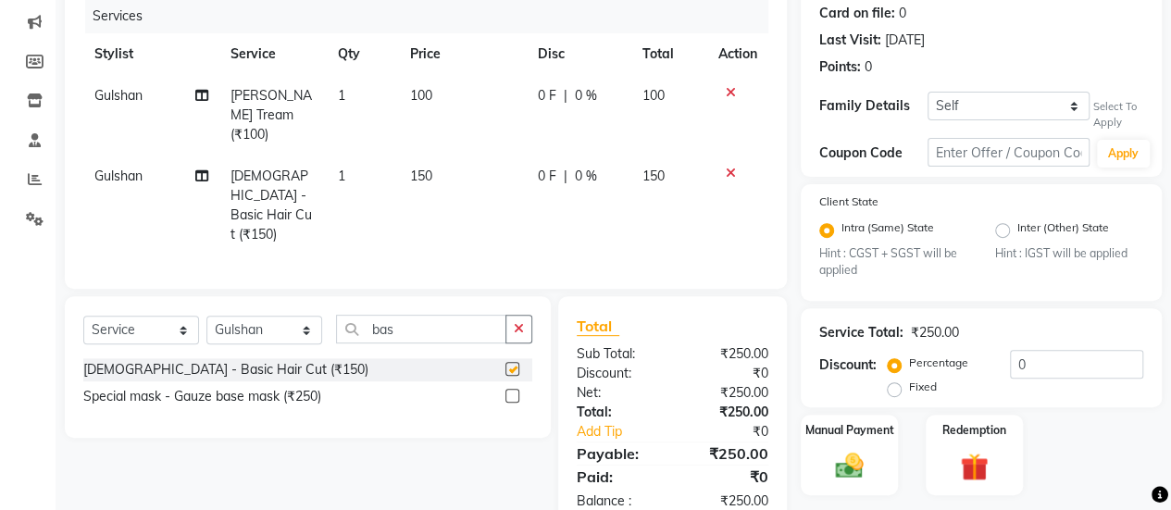
checkbox input "false"
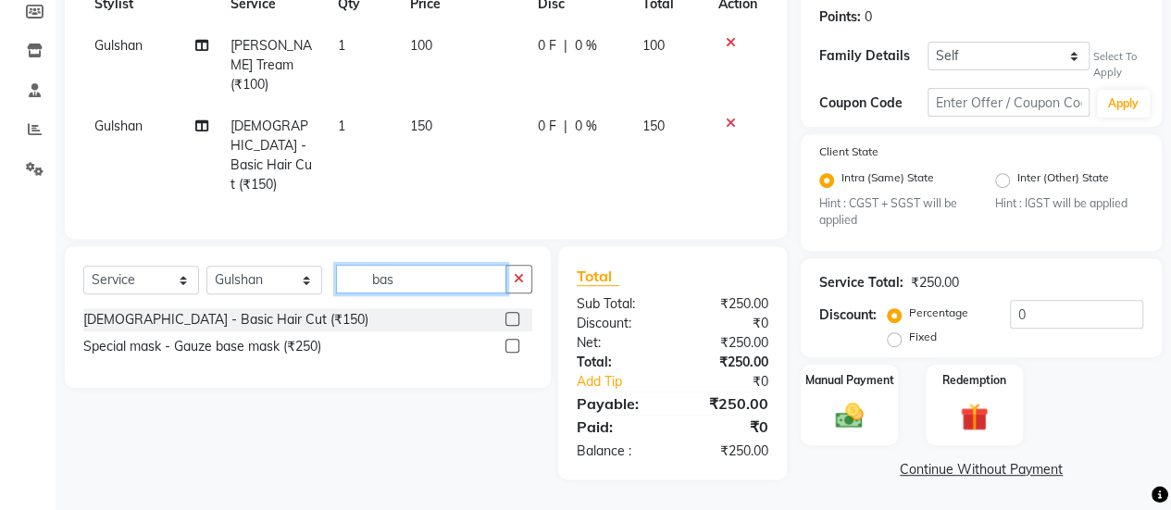
click at [428, 265] on input "bas" at bounding box center [421, 279] width 170 height 29
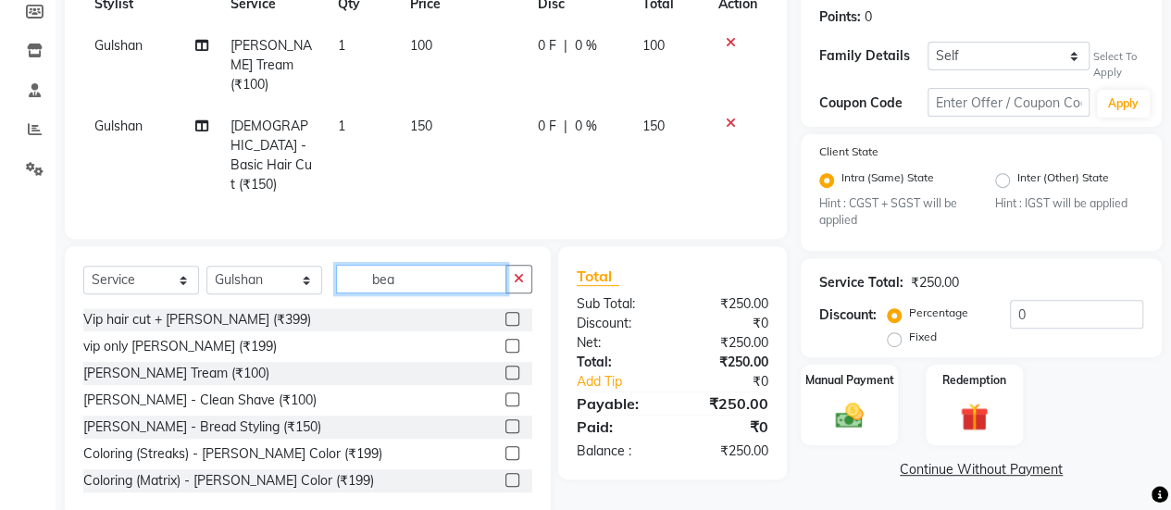
type input "bea"
click at [506, 366] on label at bounding box center [513, 373] width 14 height 14
click at [506, 368] on input "checkbox" at bounding box center [512, 374] width 12 height 12
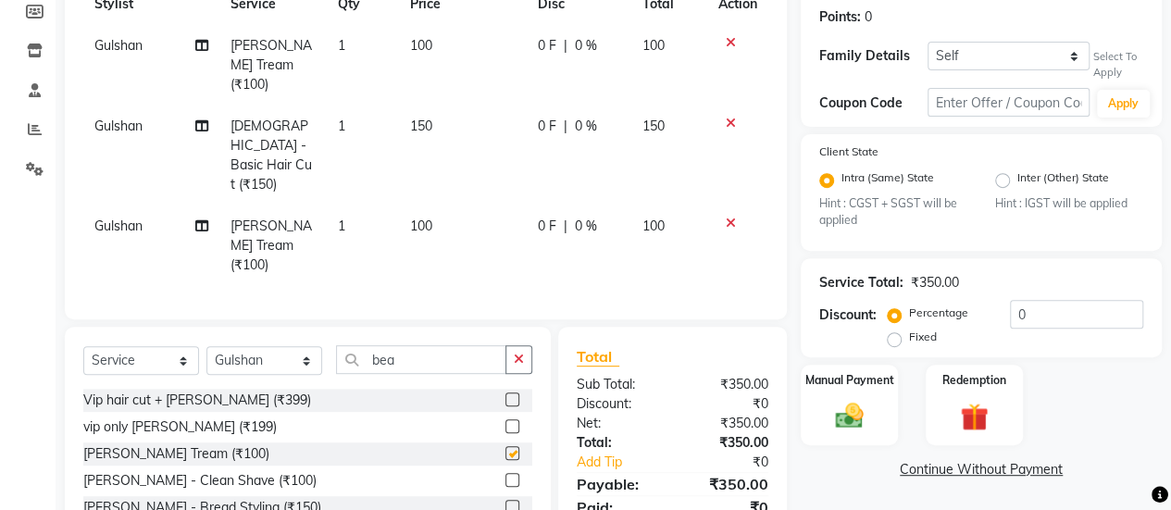
checkbox input "false"
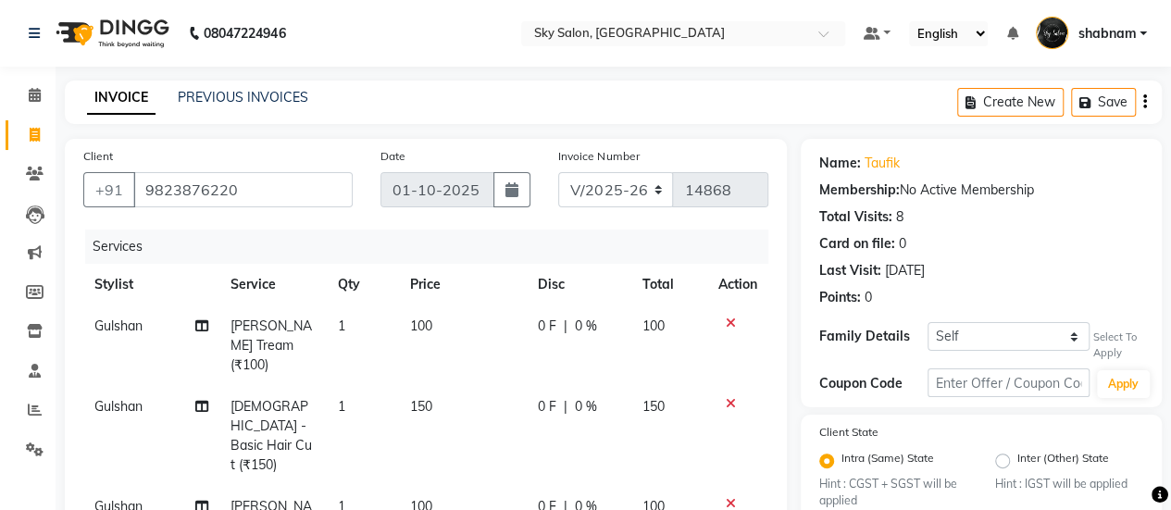
scroll to position [353, 0]
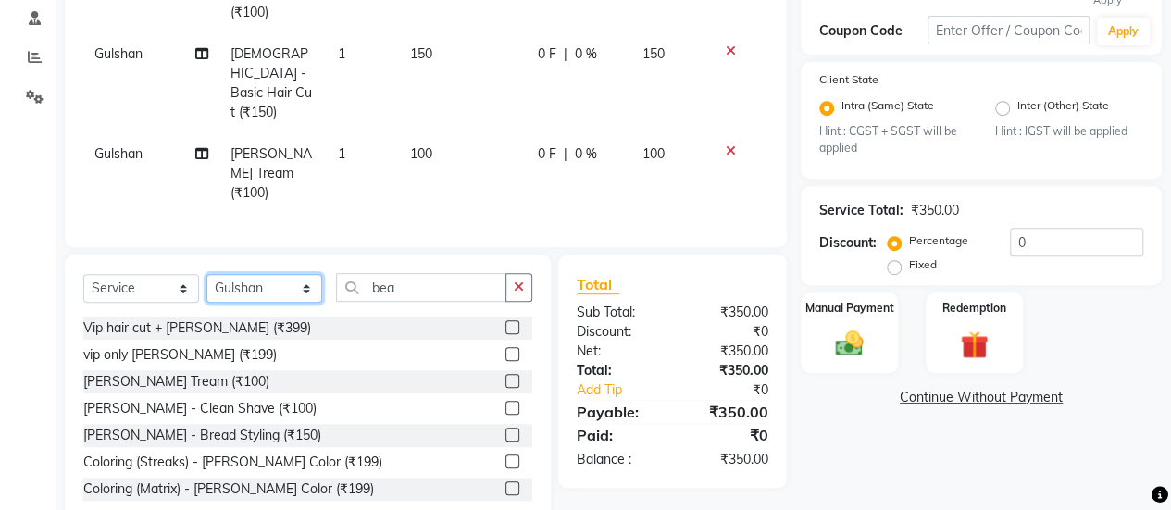
click at [277, 274] on select "Select Stylist afreen [PERSON_NAME] saha [PERSON_NAME] [PERSON_NAME] [PERSON_NA…" at bounding box center [264, 288] width 116 height 29
select select "57852"
click at [206, 274] on select "Select Stylist afreen [PERSON_NAME] saha [PERSON_NAME] [PERSON_NAME] [PERSON_NA…" at bounding box center [264, 288] width 116 height 29
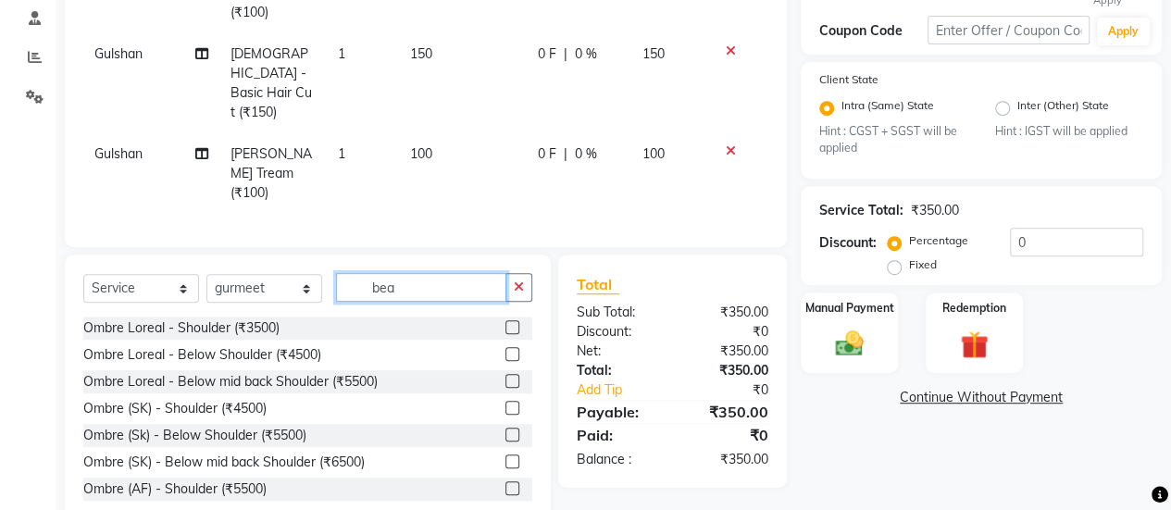
click at [417, 273] on input "bea" at bounding box center [421, 287] width 170 height 29
type input "b"
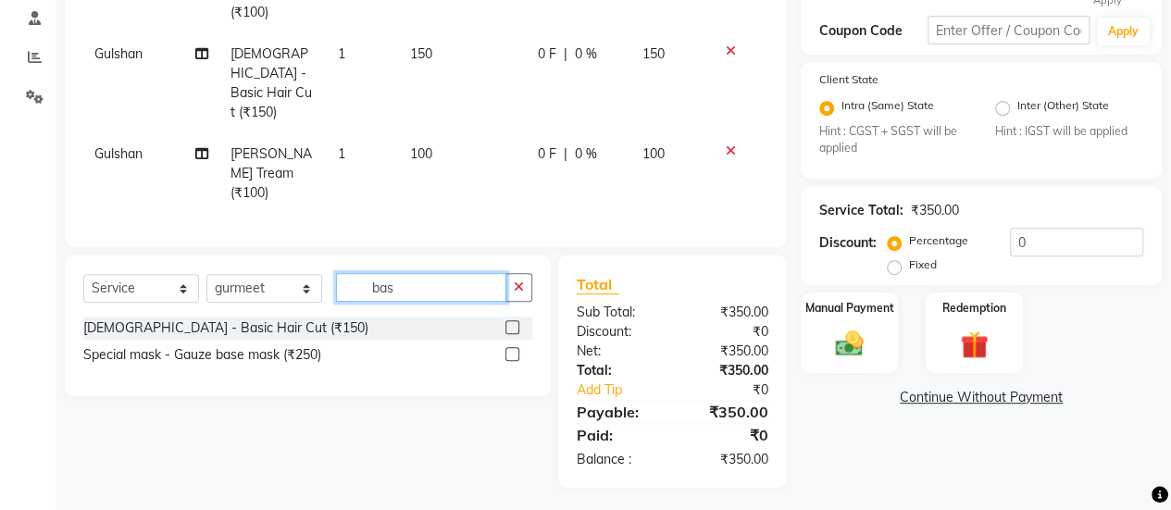
scroll to position [313, 0]
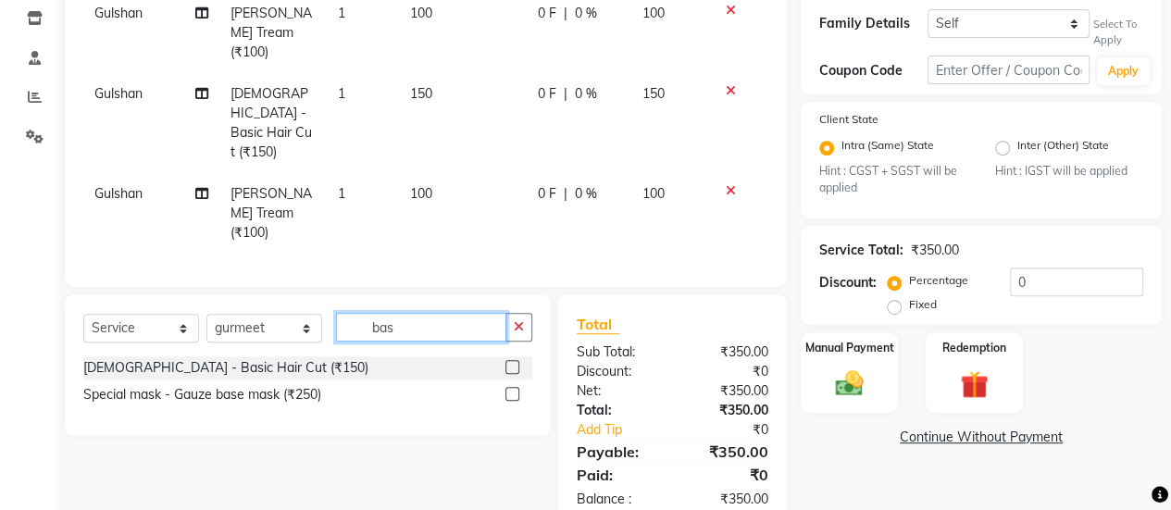
type input "bas"
click at [511, 360] on label at bounding box center [513, 367] width 14 height 14
click at [511, 362] on input "checkbox" at bounding box center [512, 368] width 12 height 12
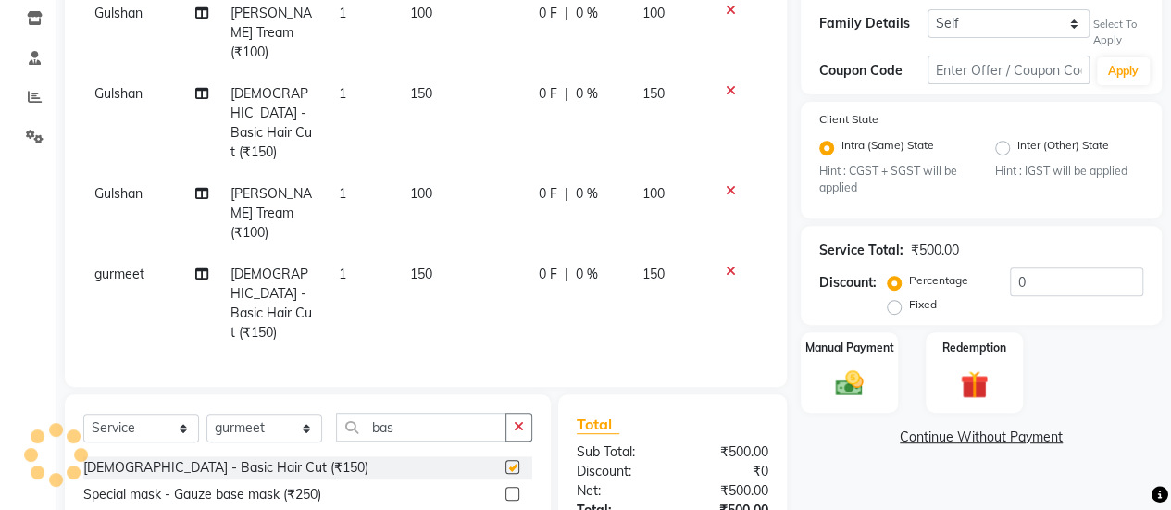
checkbox input "false"
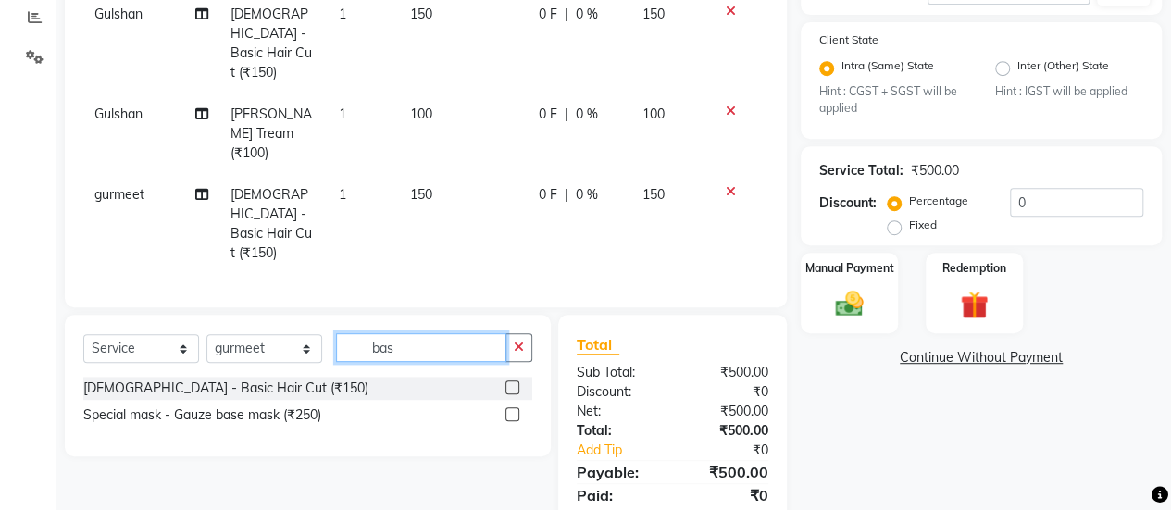
click at [432, 333] on input "bas" at bounding box center [421, 347] width 170 height 29
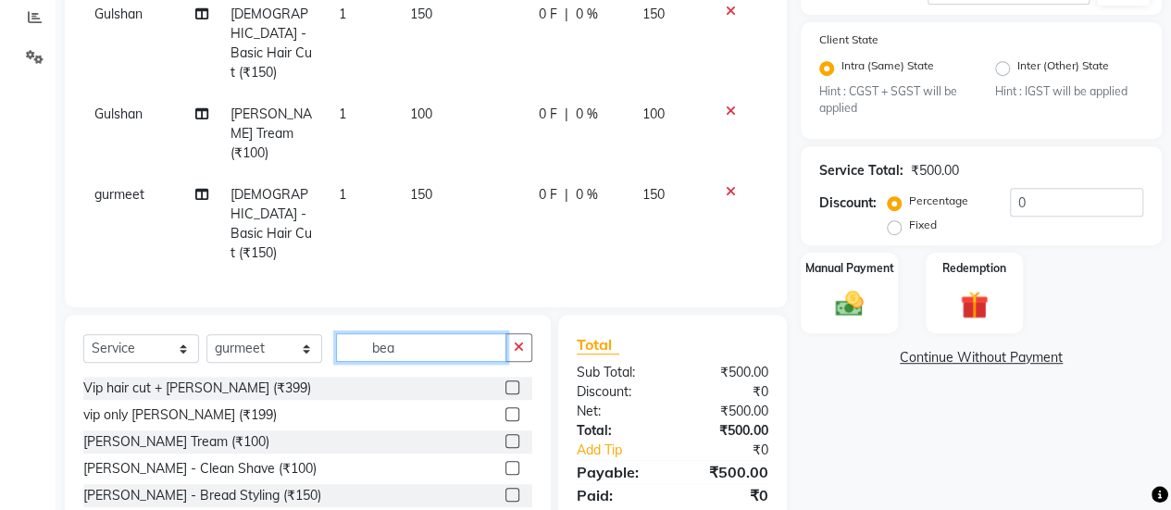
type input "bea"
click at [506, 434] on label at bounding box center [513, 441] width 14 height 14
click at [506, 436] on input "checkbox" at bounding box center [512, 442] width 12 height 12
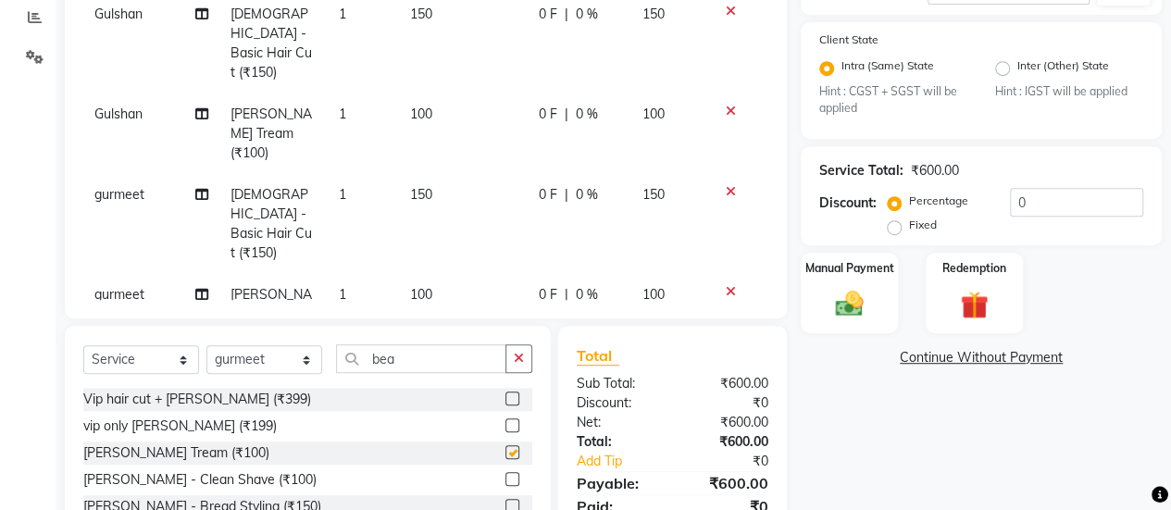
checkbox input "false"
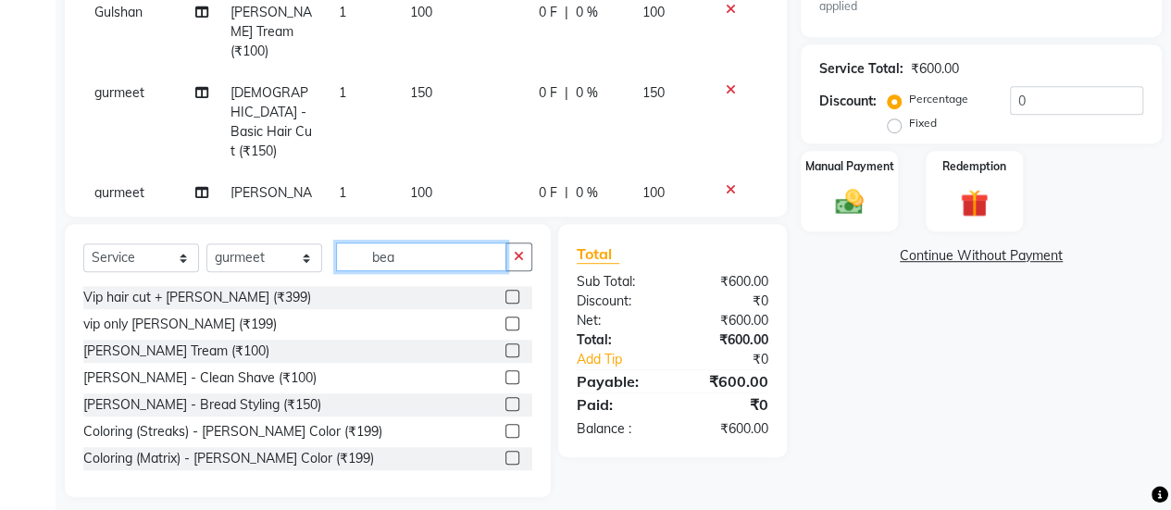
click at [435, 243] on input "bea" at bounding box center [421, 257] width 170 height 29
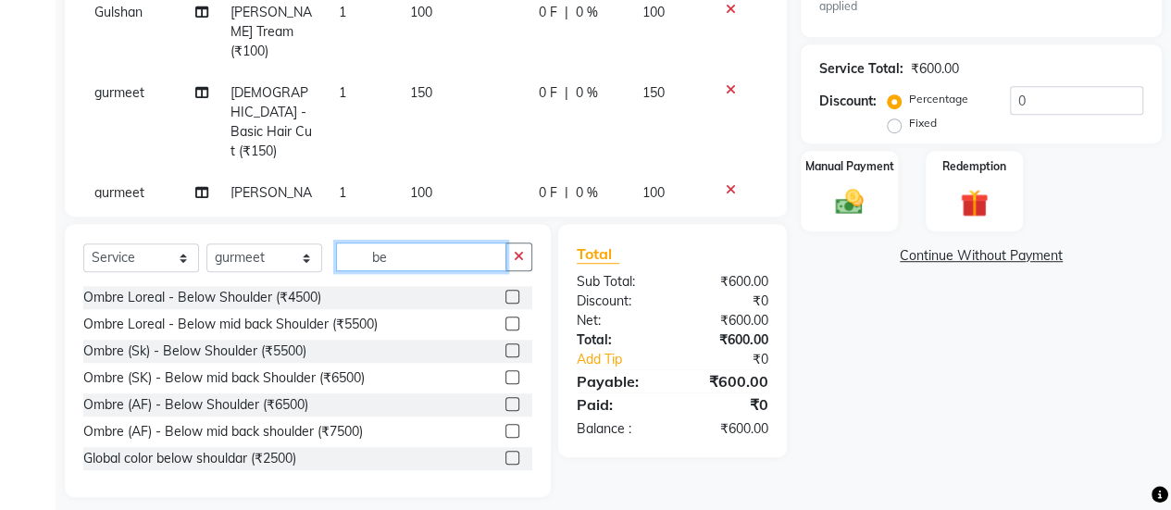
type input "b"
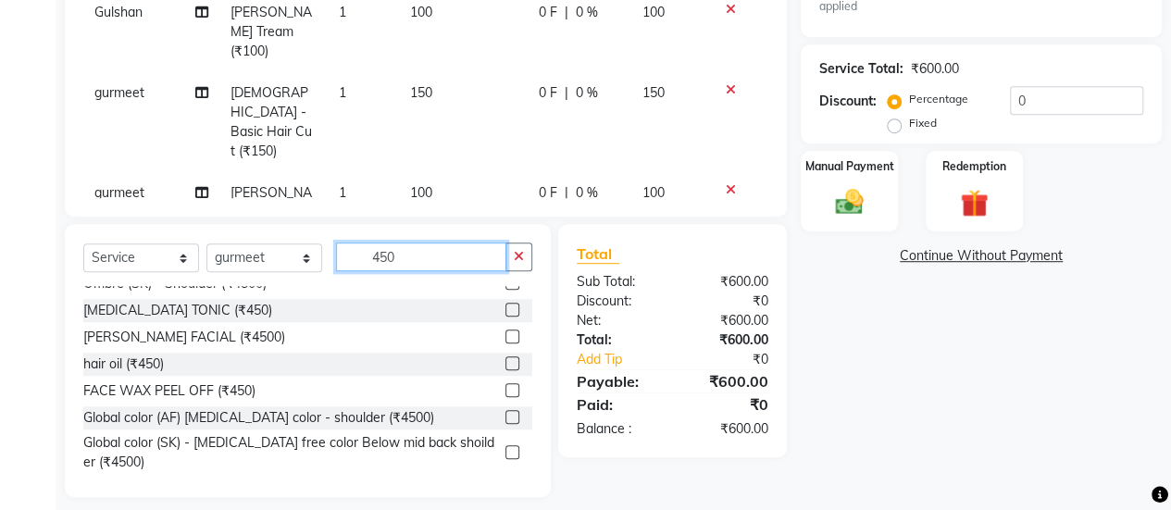
scroll to position [0, 0]
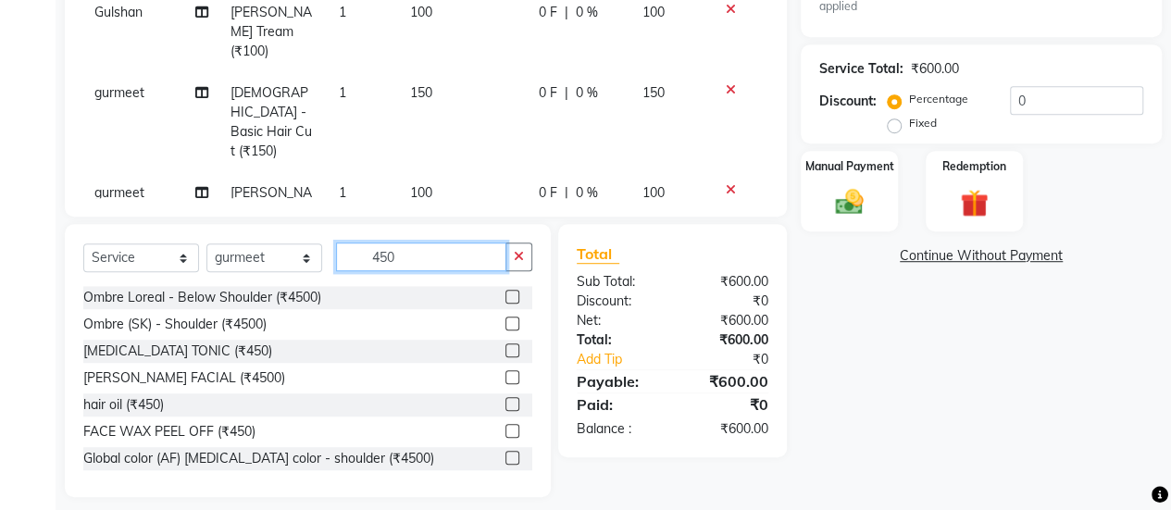
click at [431, 243] on input "450" at bounding box center [421, 257] width 170 height 29
type input "4"
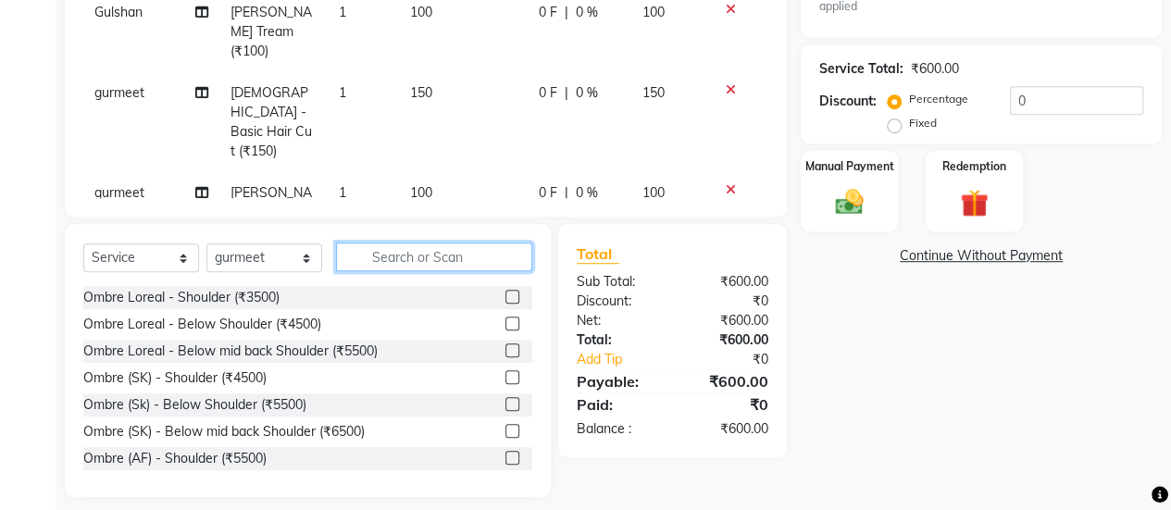
click at [392, 243] on input "text" at bounding box center [434, 257] width 196 height 29
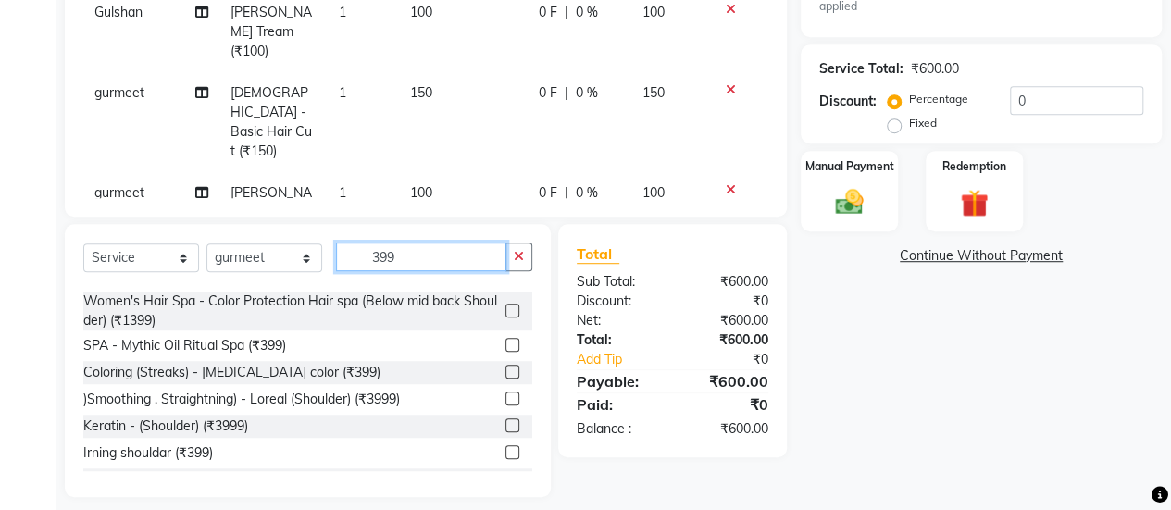
scroll to position [120, 0]
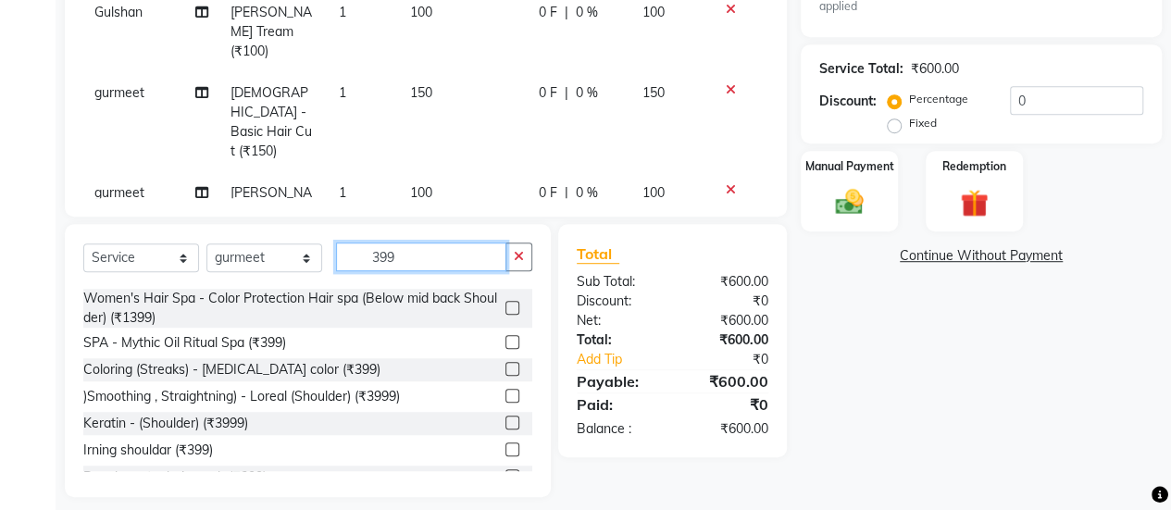
type input "399"
click at [506, 369] on div at bounding box center [519, 369] width 27 height 23
click at [506, 368] on label at bounding box center [513, 369] width 14 height 14
click at [506, 368] on input "checkbox" at bounding box center [512, 370] width 12 height 12
checkbox input "false"
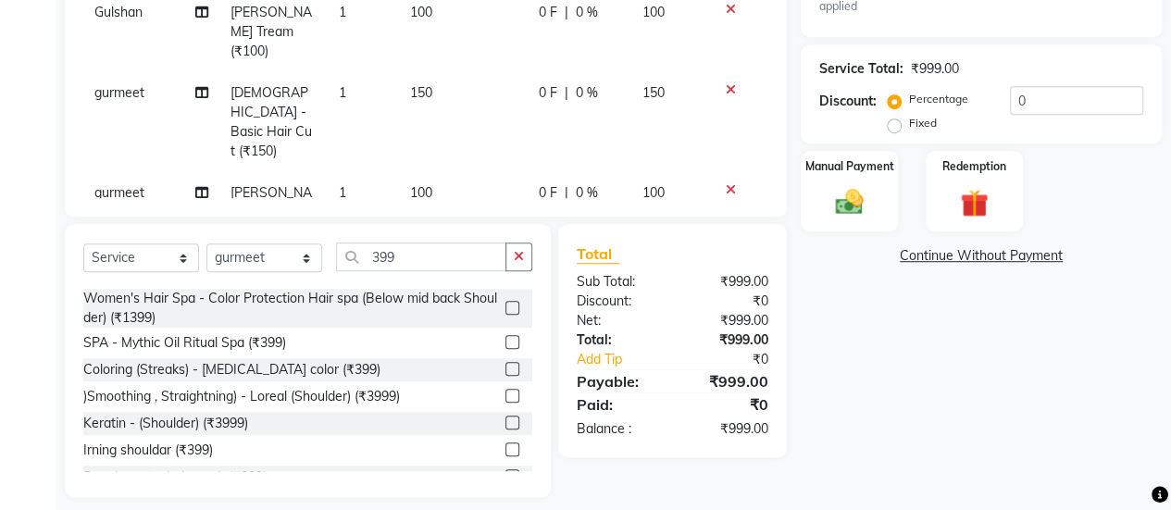
scroll to position [144, 0]
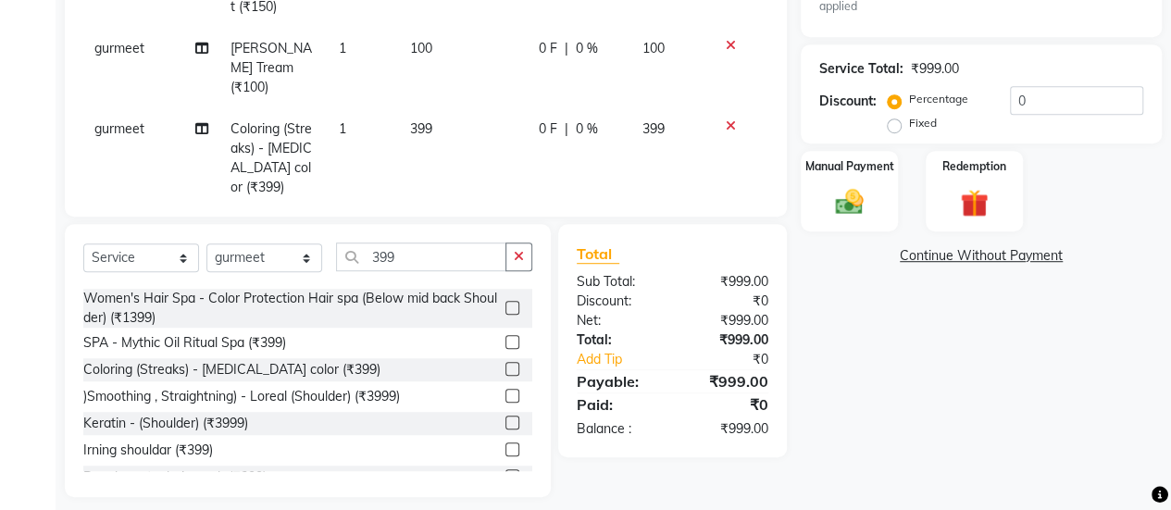
click at [417, 120] on span "399" at bounding box center [421, 128] width 22 height 17
select select "57852"
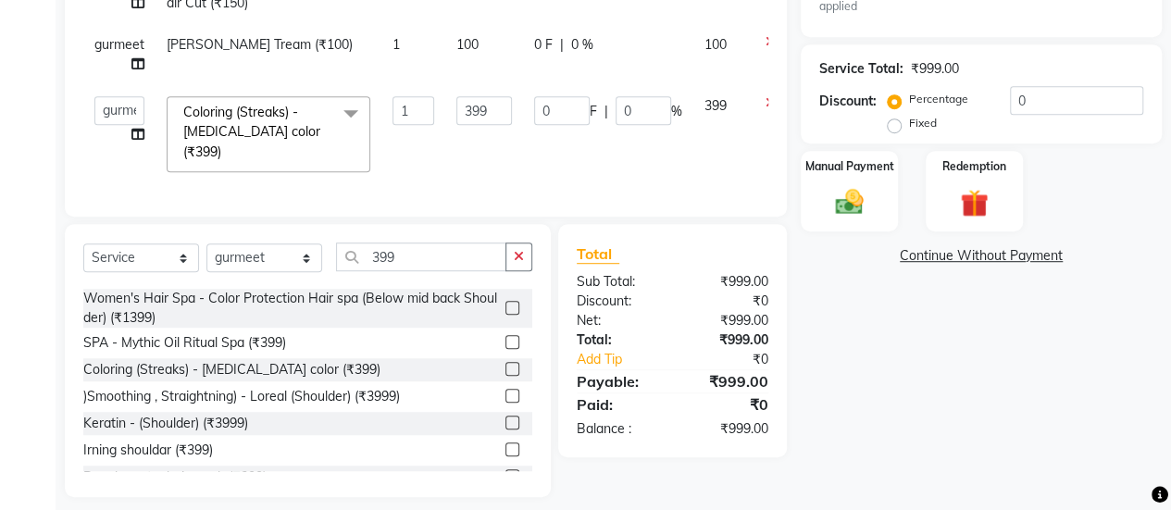
scroll to position [25, 0]
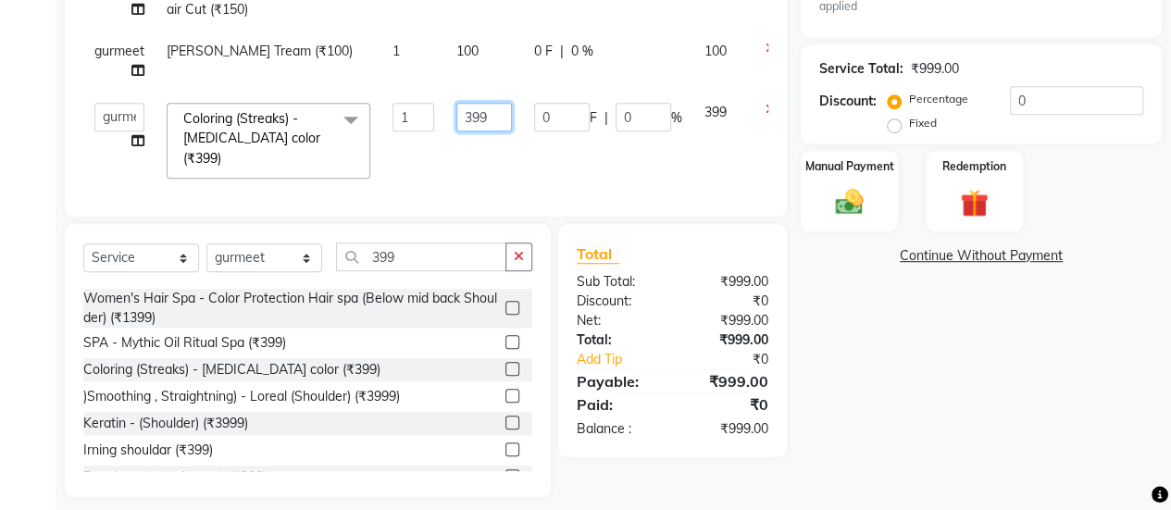
click at [494, 119] on input "399" at bounding box center [484, 117] width 56 height 29
type input "3"
type input "450"
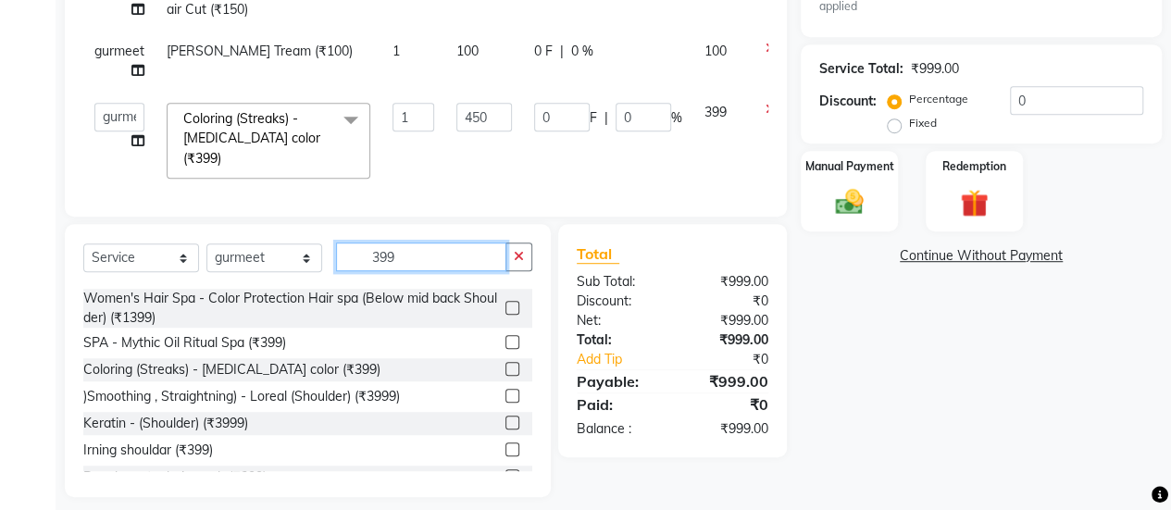
click at [438, 252] on input "399" at bounding box center [421, 257] width 170 height 29
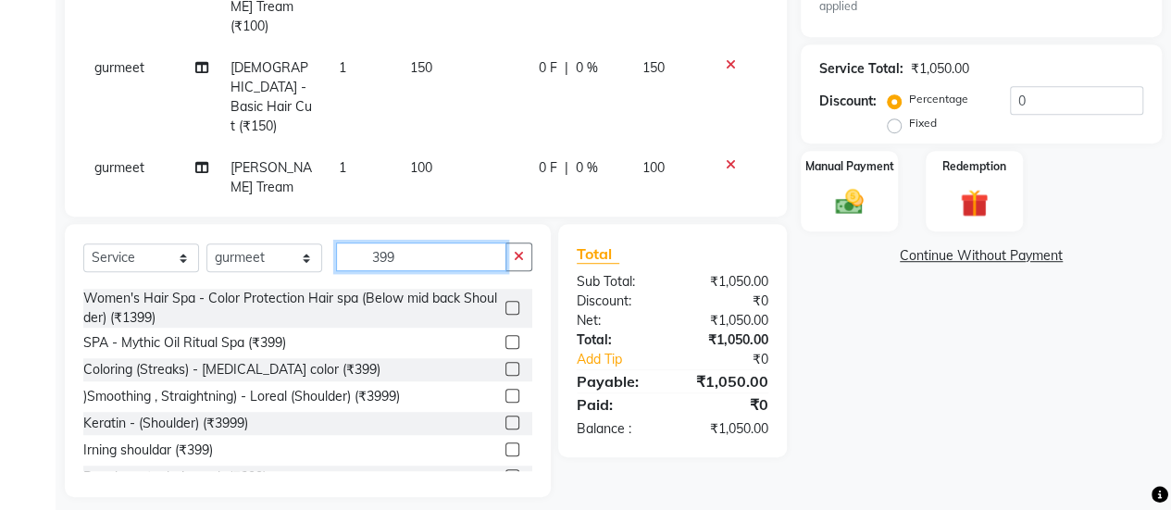
scroll to position [508, 0]
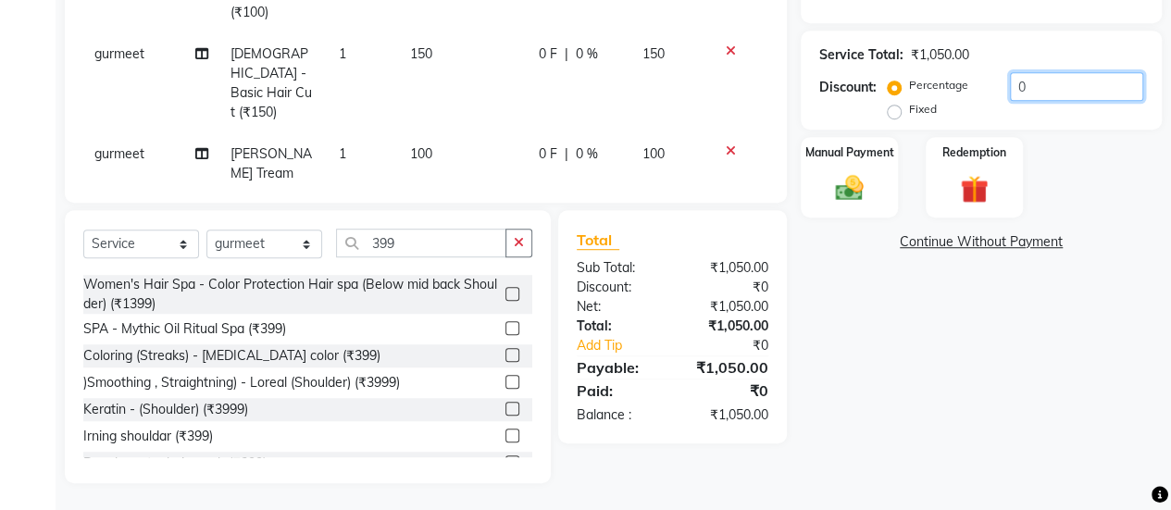
click at [1033, 80] on input "0" at bounding box center [1076, 86] width 133 height 29
type input "10"
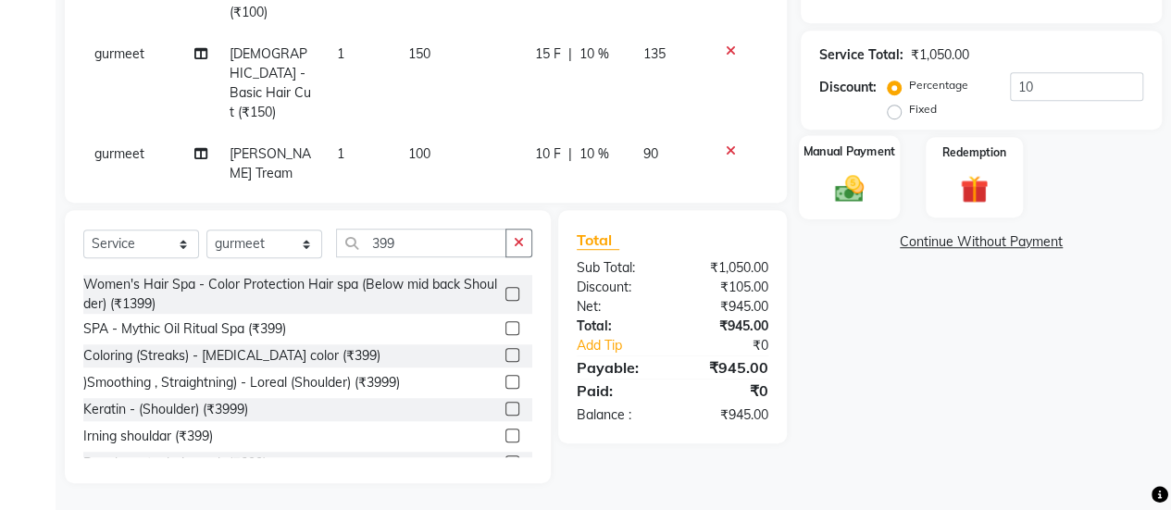
click at [828, 181] on img at bounding box center [849, 188] width 47 height 33
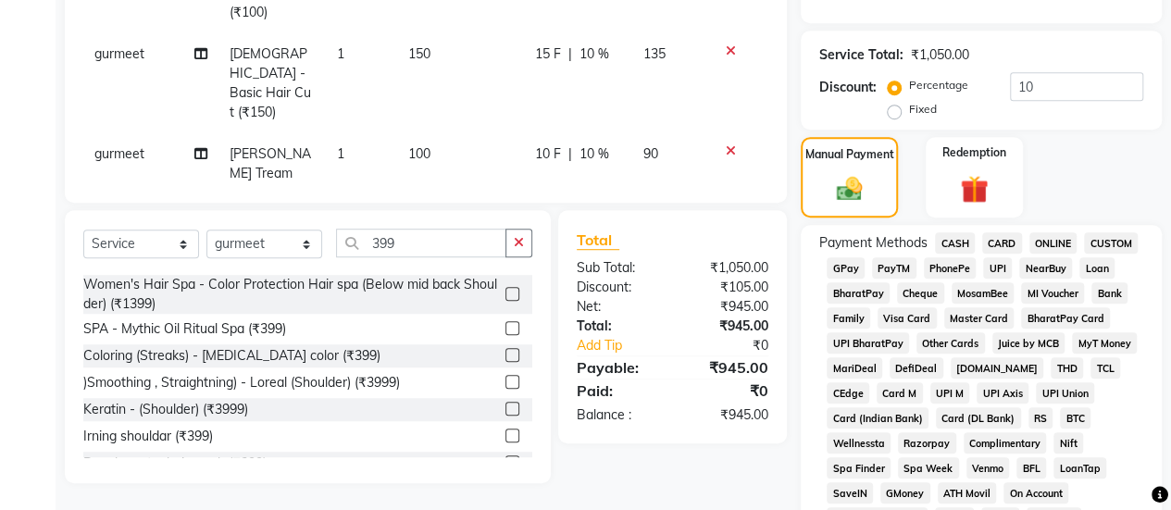
scroll to position [568, 0]
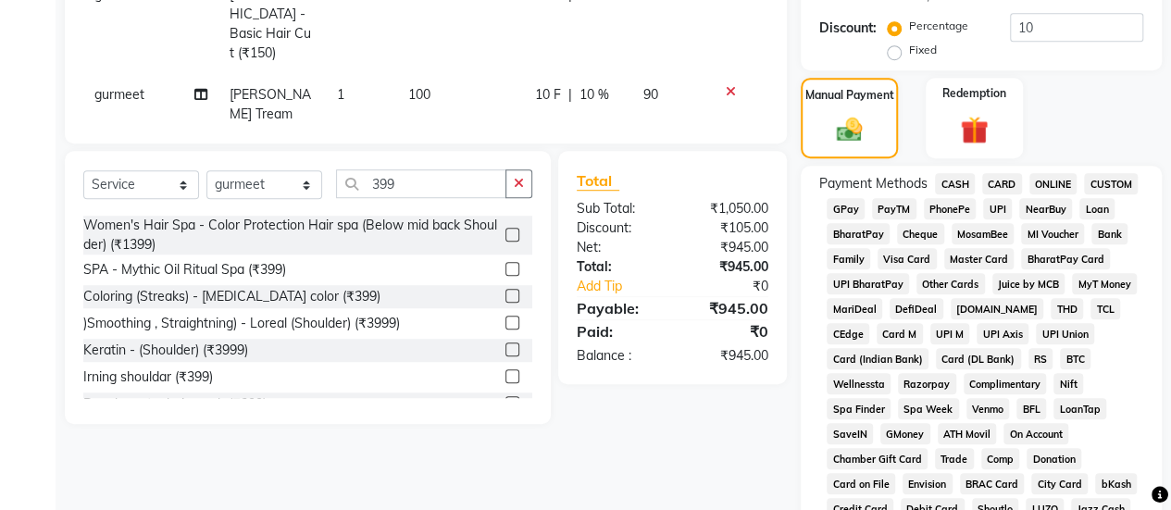
click at [956, 191] on span "CASH" at bounding box center [955, 183] width 40 height 21
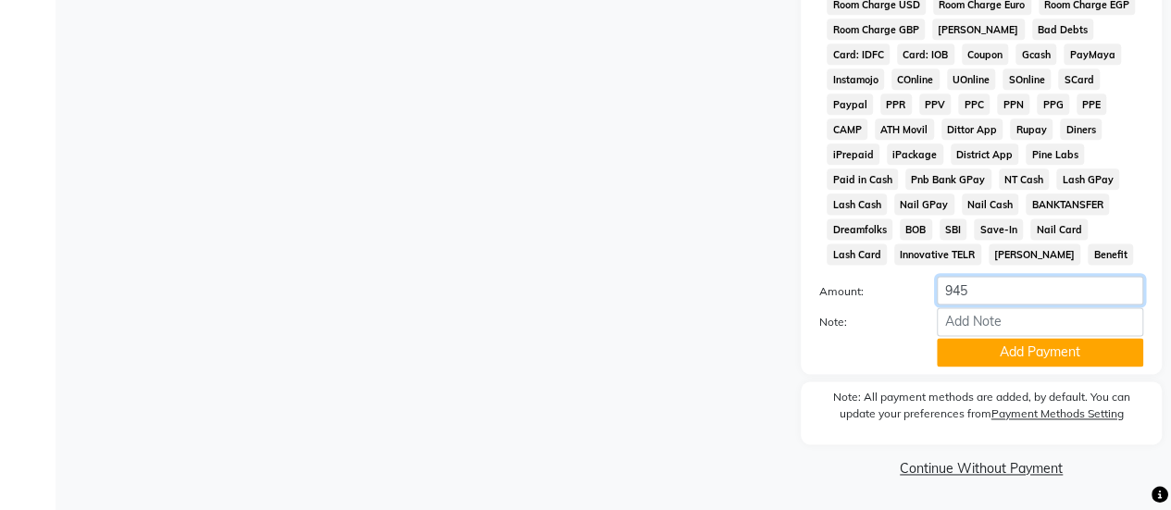
click at [980, 288] on input "945" at bounding box center [1040, 290] width 206 height 29
type input "9"
type input "90"
click at [989, 362] on button "Add Payment" at bounding box center [1040, 352] width 206 height 29
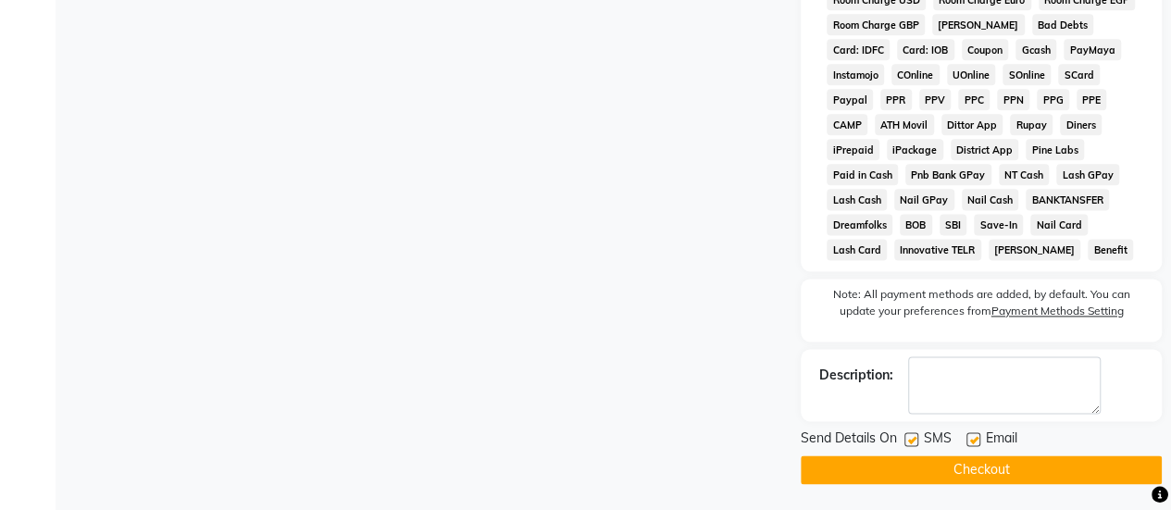
scroll to position [628, 0]
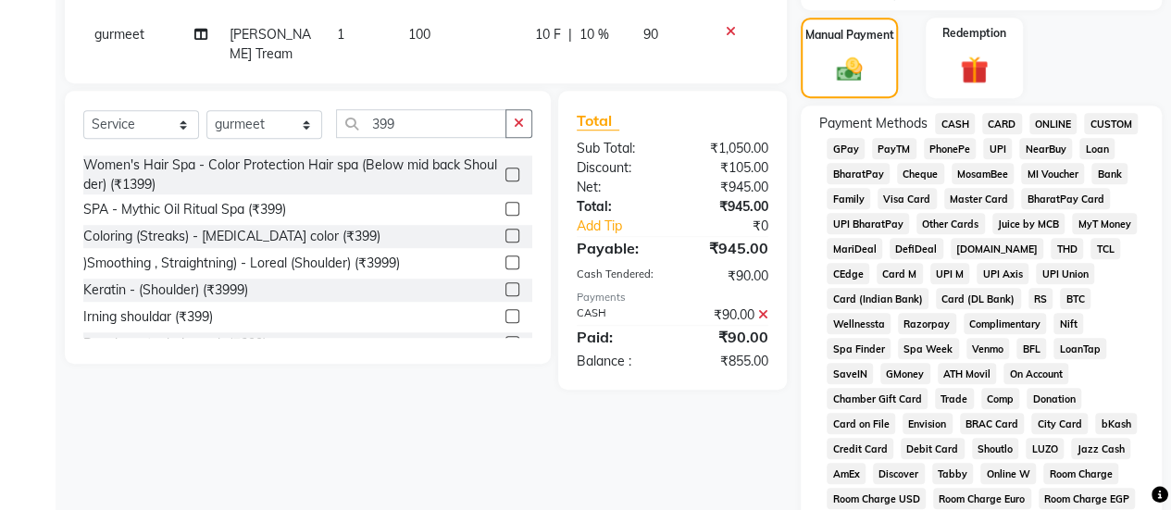
click at [834, 148] on span "GPay" at bounding box center [846, 148] width 38 height 21
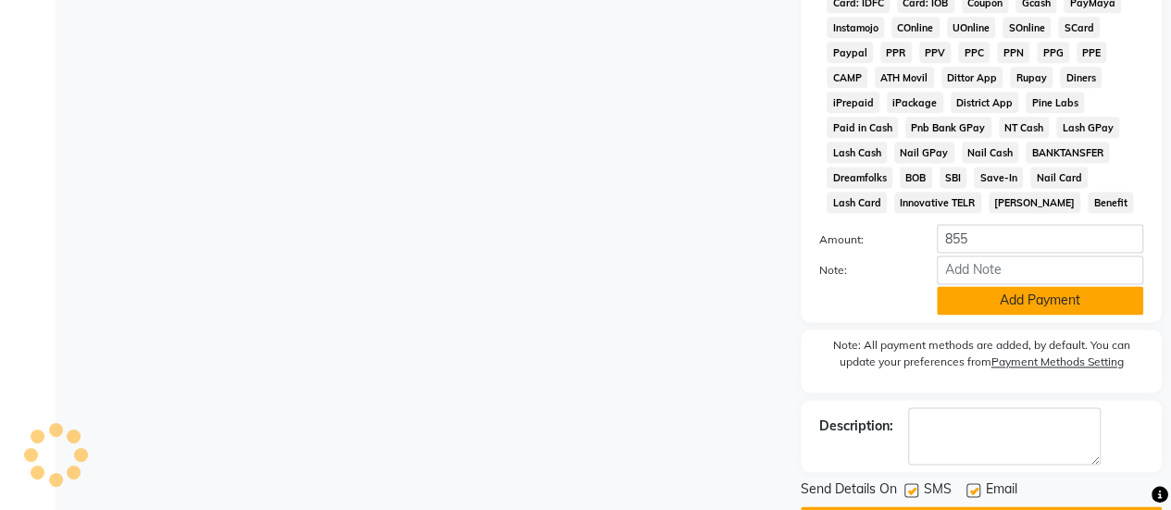
click at [1033, 306] on button "Add Payment" at bounding box center [1040, 300] width 206 height 29
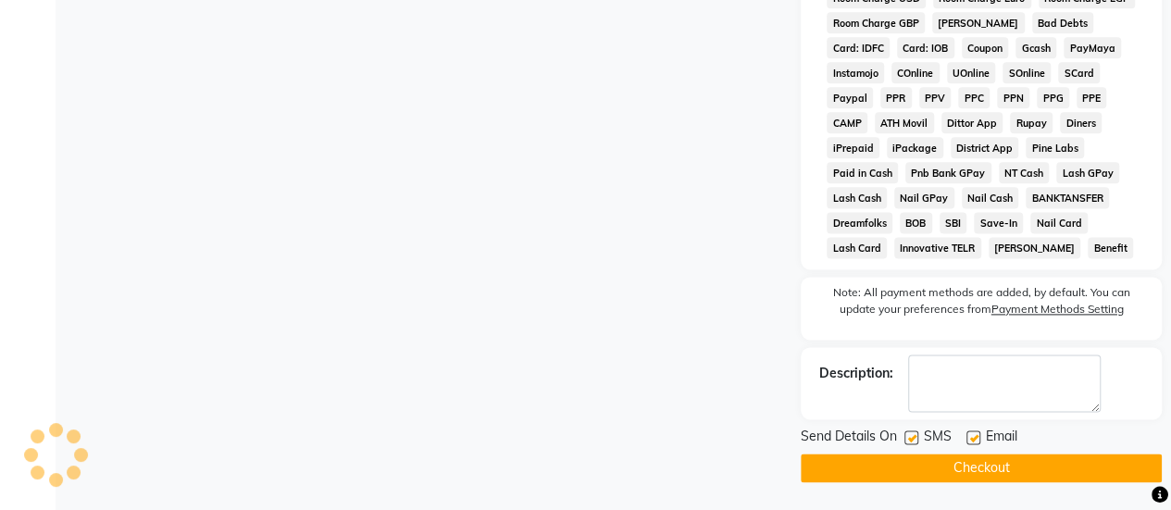
scroll to position [1133, 0]
click at [905, 441] on label at bounding box center [912, 438] width 14 height 14
click at [905, 441] on input "checkbox" at bounding box center [911, 438] width 12 height 12
checkbox input "false"
click at [905, 462] on button "Checkout" at bounding box center [981, 468] width 361 height 29
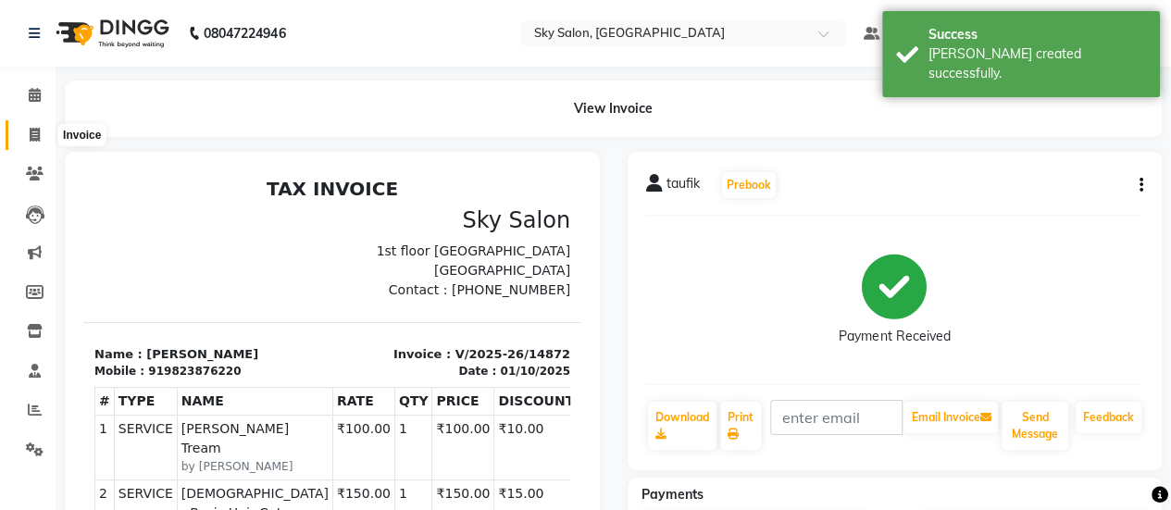
click at [37, 129] on icon at bounding box center [35, 135] width 10 height 14
select select "service"
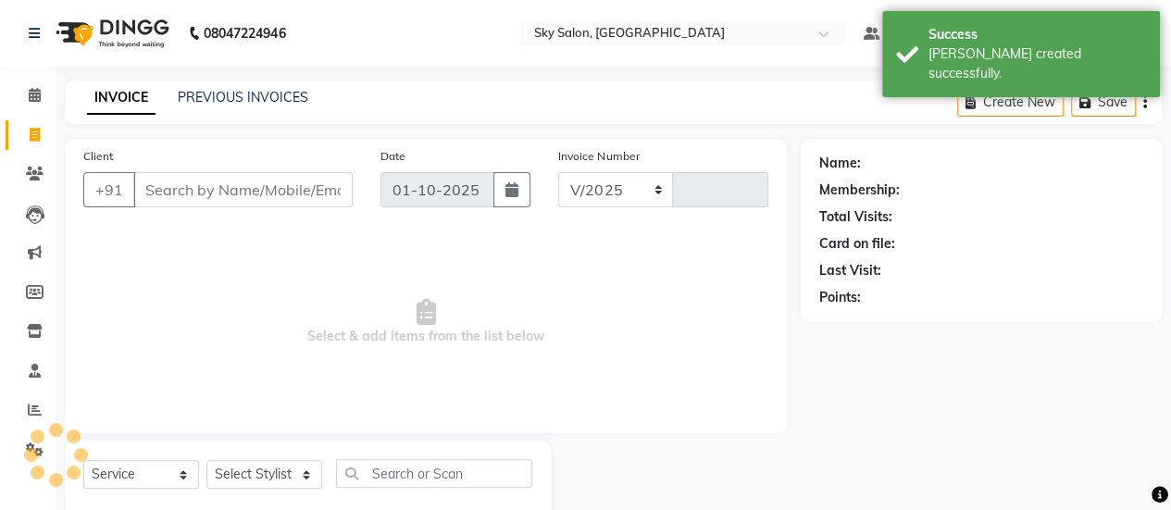
select select "3537"
type input "14873"
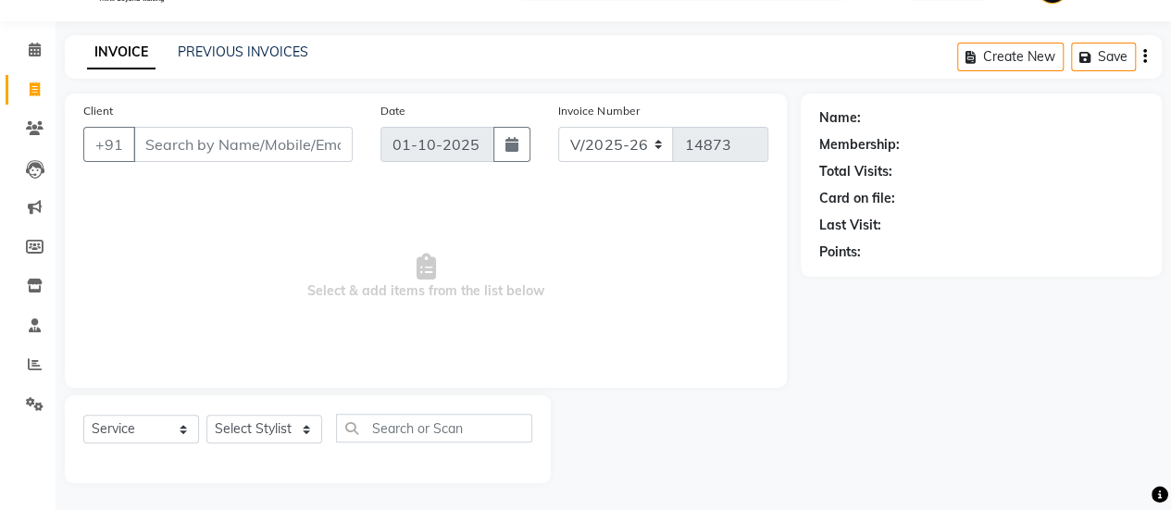
click at [220, 151] on input "Client" at bounding box center [242, 144] width 219 height 35
click at [215, 145] on input "Client" at bounding box center [242, 144] width 219 height 35
click at [218, 147] on input "Client" at bounding box center [242, 144] width 219 height 35
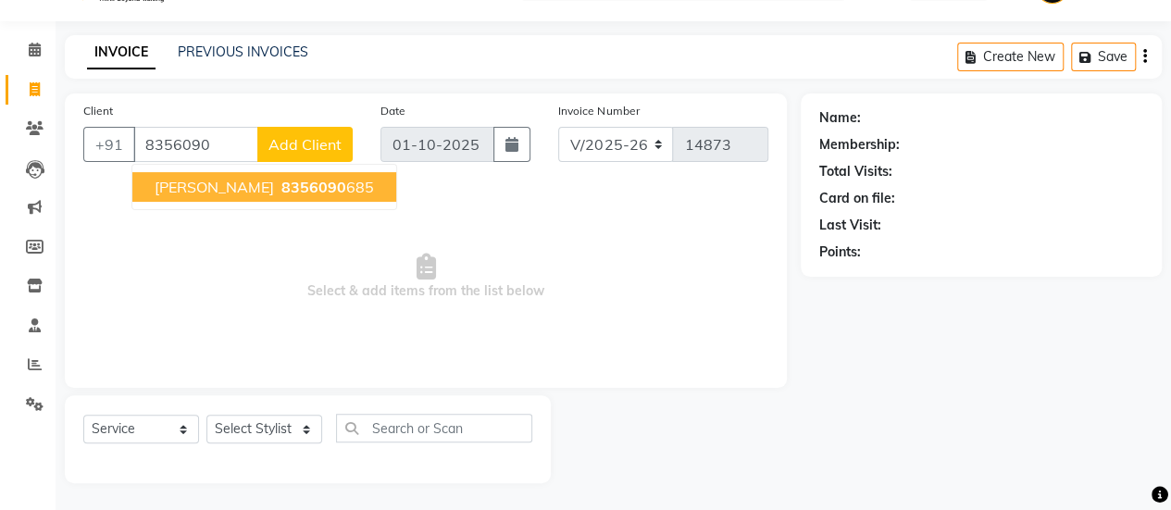
click at [241, 184] on span "[PERSON_NAME]" at bounding box center [214, 187] width 119 height 19
type input "8356090685"
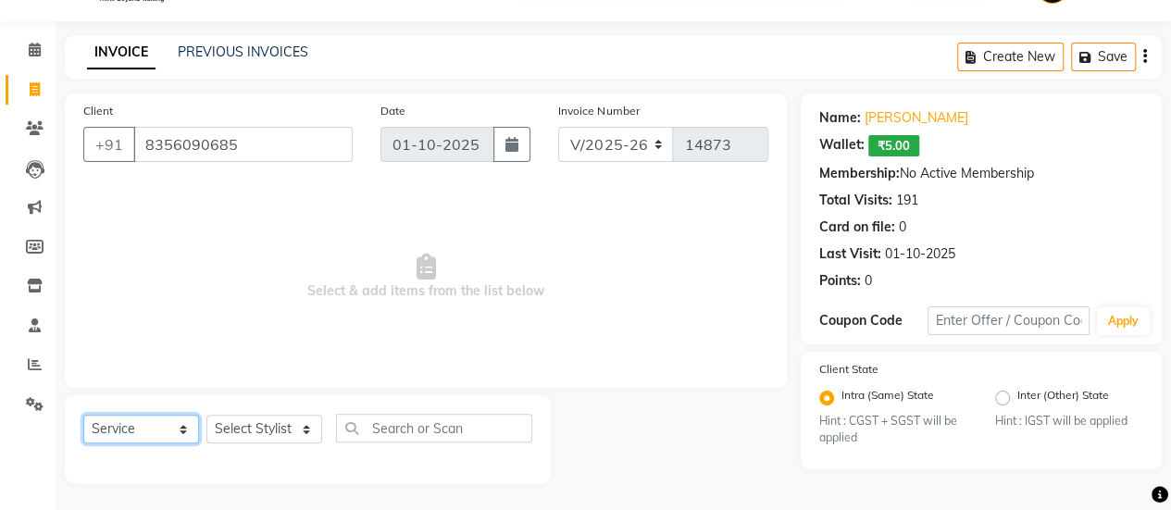
click at [165, 430] on select "Select Service Product Membership Package Voucher Prepaid Gift Card" at bounding box center [141, 429] width 116 height 29
select select "product"
click at [83, 415] on select "Select Service Product Membership Package Voucher Prepaid Gift Card" at bounding box center [141, 429] width 116 height 29
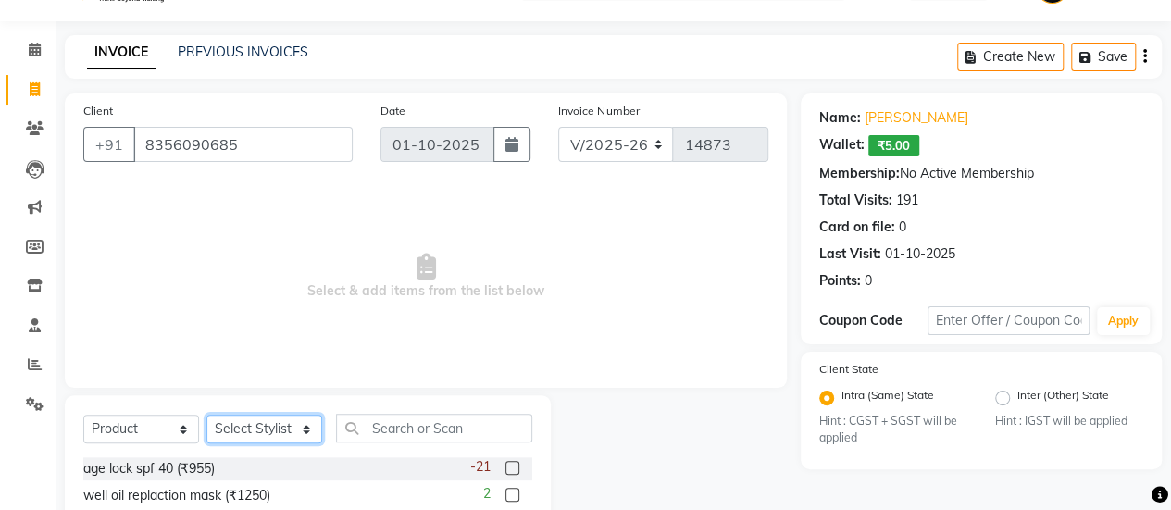
click at [280, 428] on select "Select Stylist afreen [PERSON_NAME] saha [PERSON_NAME] [PERSON_NAME] [PERSON_NA…" at bounding box center [264, 429] width 116 height 29
select select "57852"
click at [206, 415] on select "Select Stylist afreen [PERSON_NAME] saha [PERSON_NAME] [PERSON_NAME] [PERSON_NA…" at bounding box center [264, 429] width 116 height 29
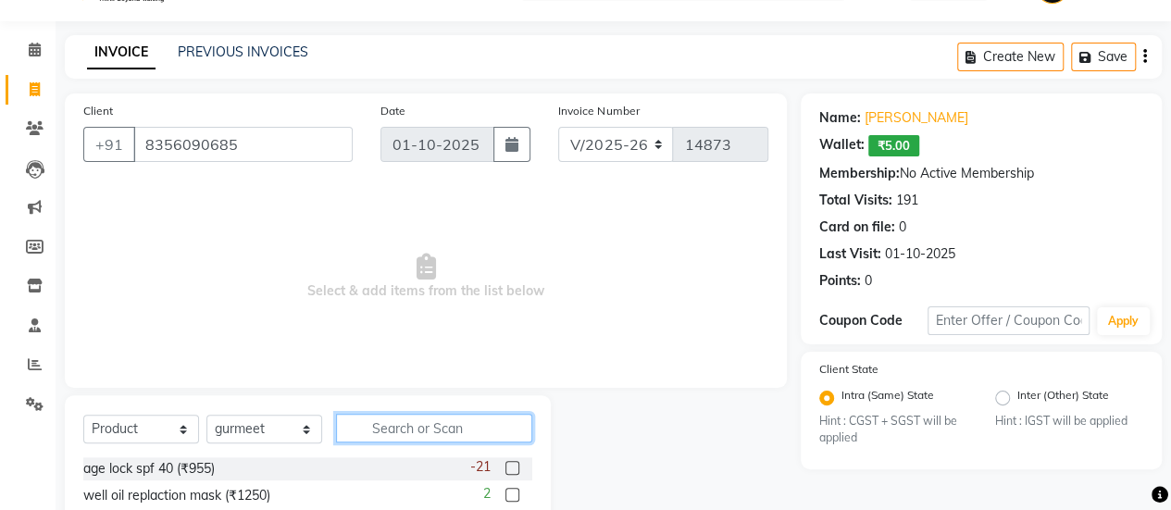
click at [424, 431] on input "text" at bounding box center [434, 428] width 196 height 29
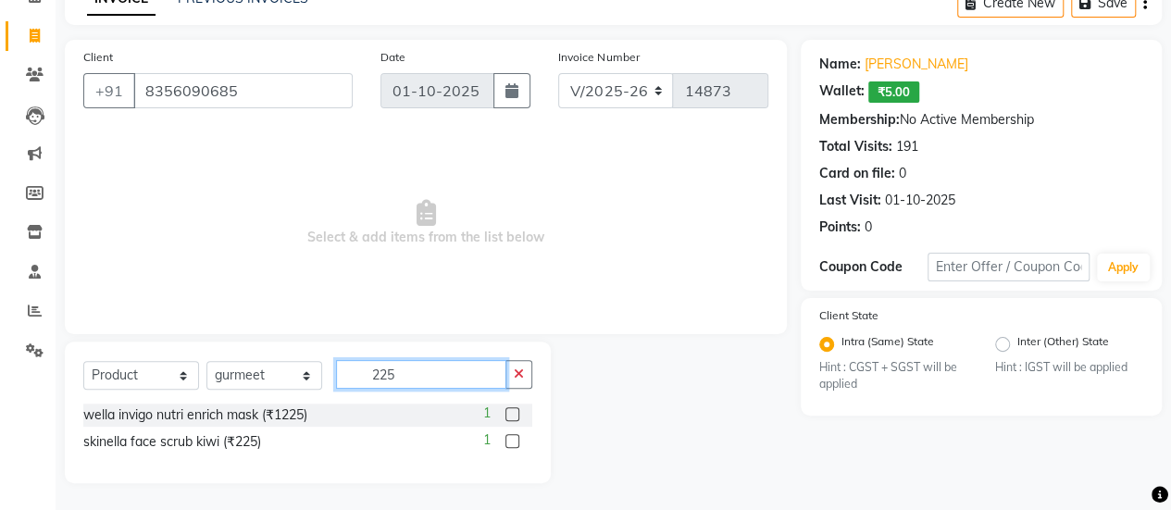
click at [429, 378] on input "225" at bounding box center [421, 374] width 170 height 29
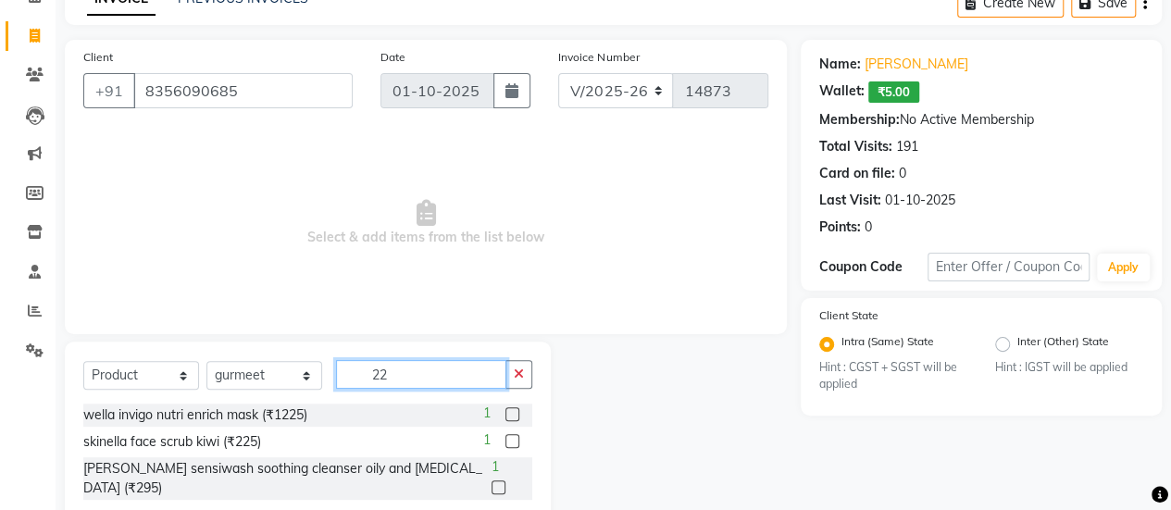
type input "2"
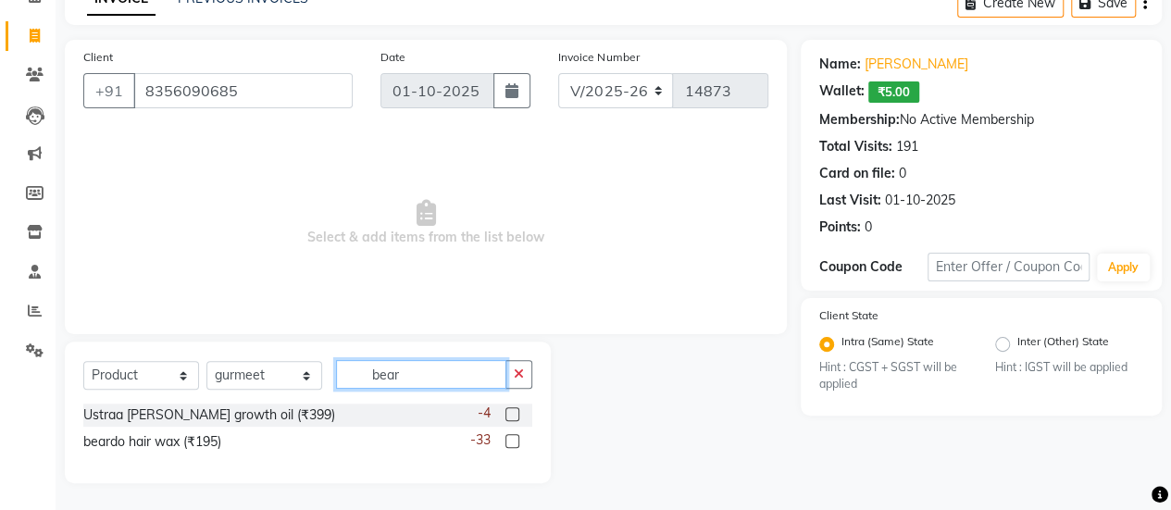
type input "bear"
click at [508, 442] on label at bounding box center [513, 441] width 14 height 14
click at [508, 442] on input "checkbox" at bounding box center [512, 442] width 12 height 12
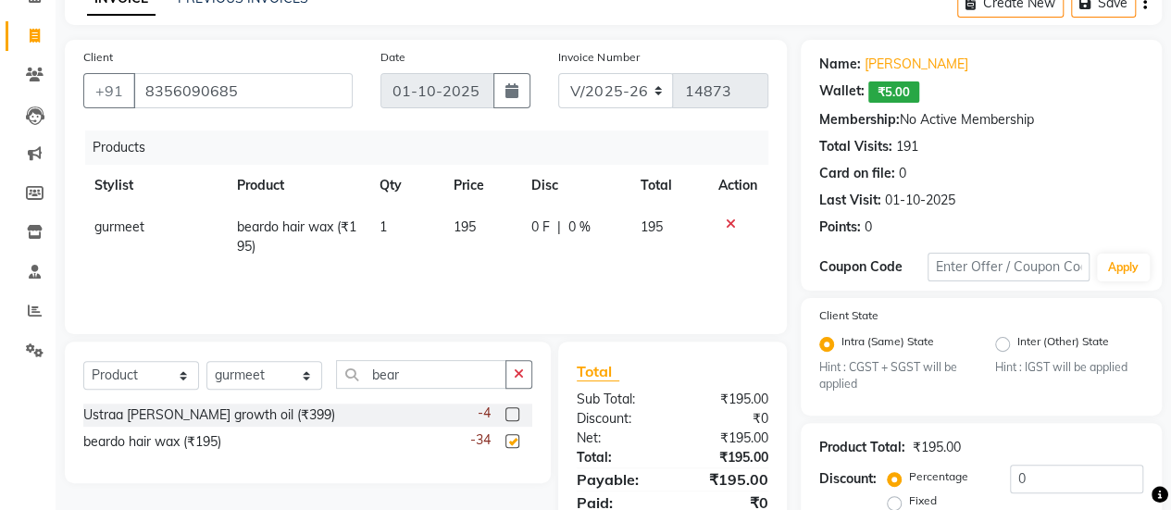
checkbox input "false"
click at [472, 224] on span "195" at bounding box center [465, 226] width 22 height 17
select select "57852"
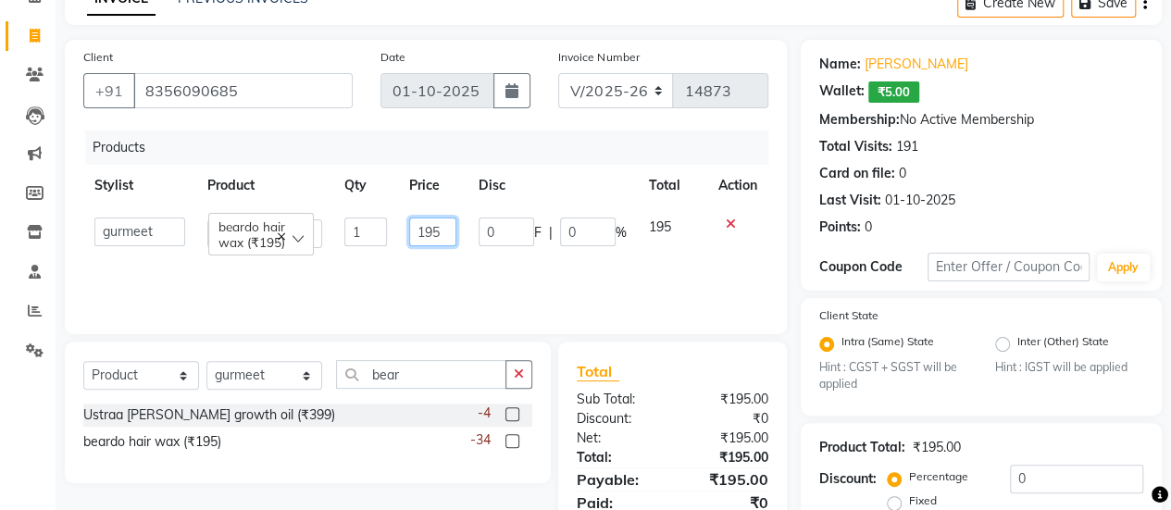
click at [437, 230] on input "195" at bounding box center [432, 232] width 47 height 29
type input "1"
type input "225"
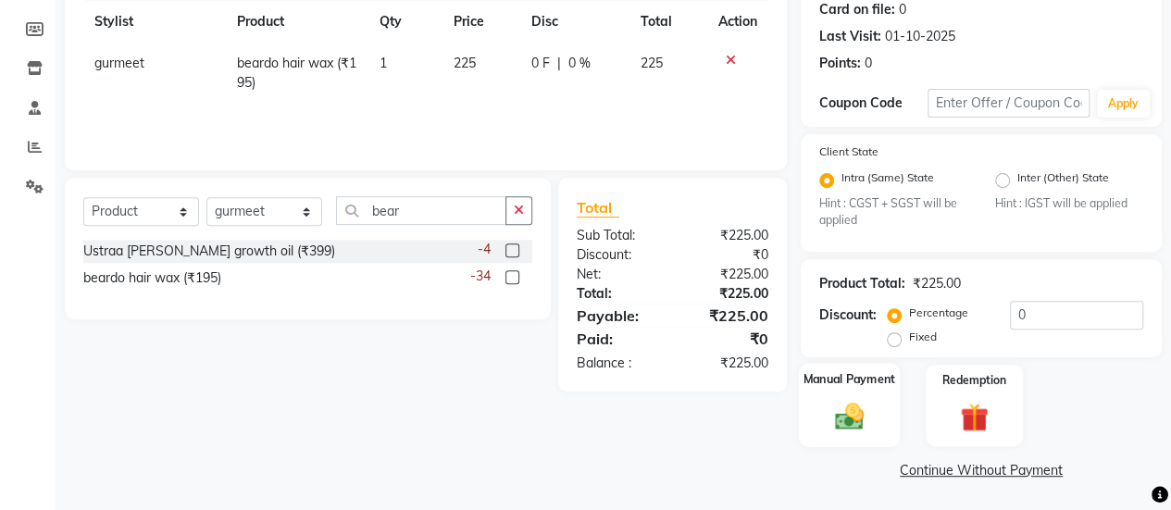
click at [835, 428] on img at bounding box center [849, 416] width 47 height 33
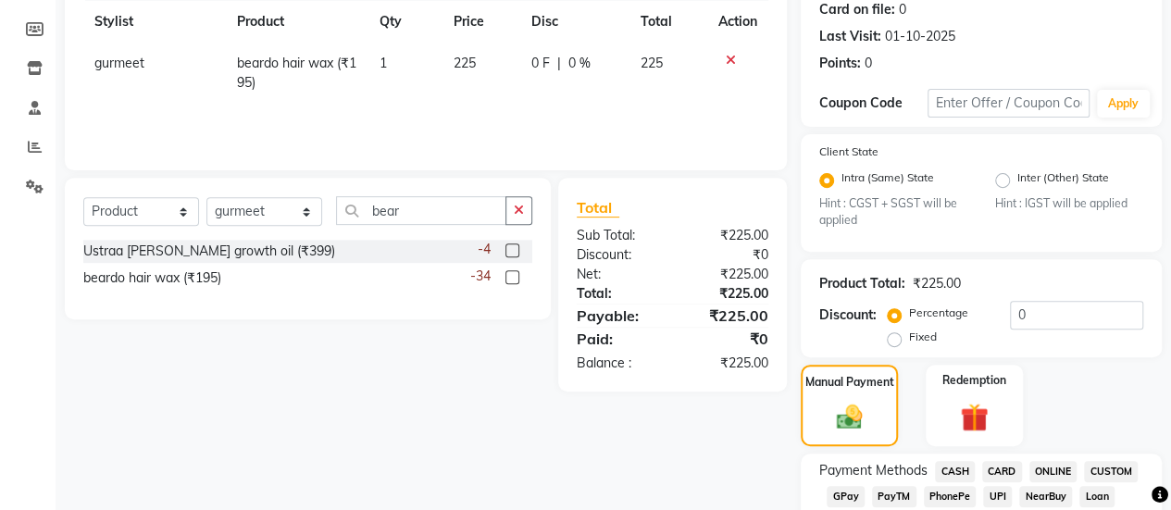
scroll to position [320, 0]
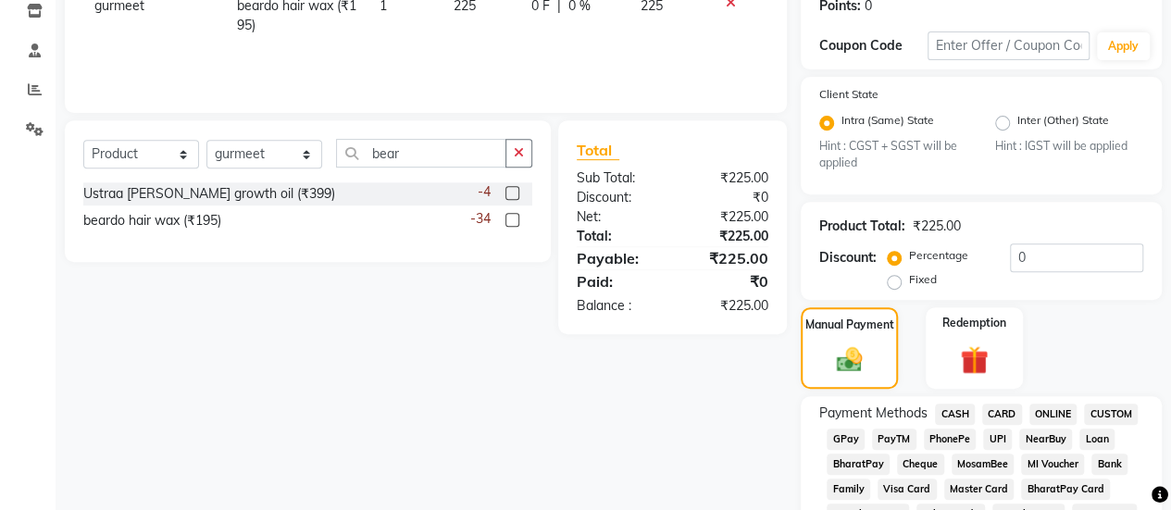
click at [839, 431] on span "GPay" at bounding box center [846, 439] width 38 height 21
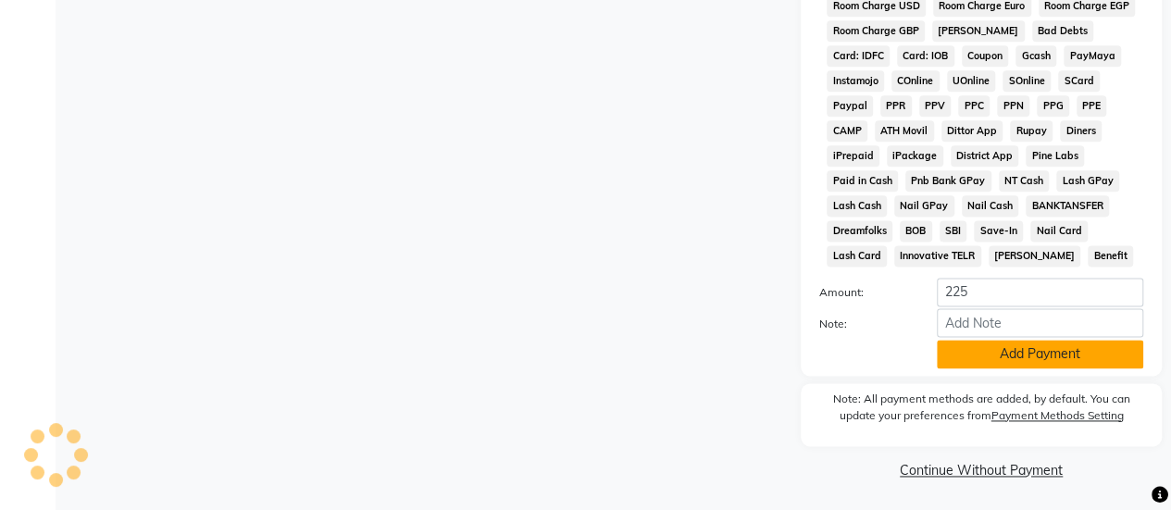
click at [1059, 353] on button "Add Payment" at bounding box center [1040, 354] width 206 height 29
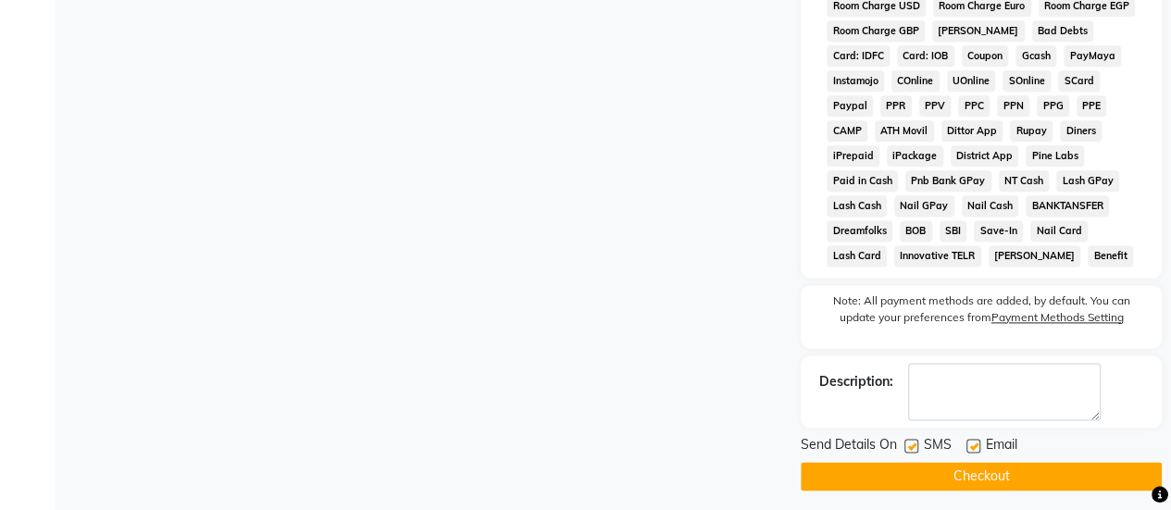
click at [909, 449] on label at bounding box center [912, 446] width 14 height 14
click at [909, 449] on input "checkbox" at bounding box center [911, 447] width 12 height 12
checkbox input "false"
click at [948, 476] on button "Checkout" at bounding box center [981, 476] width 361 height 29
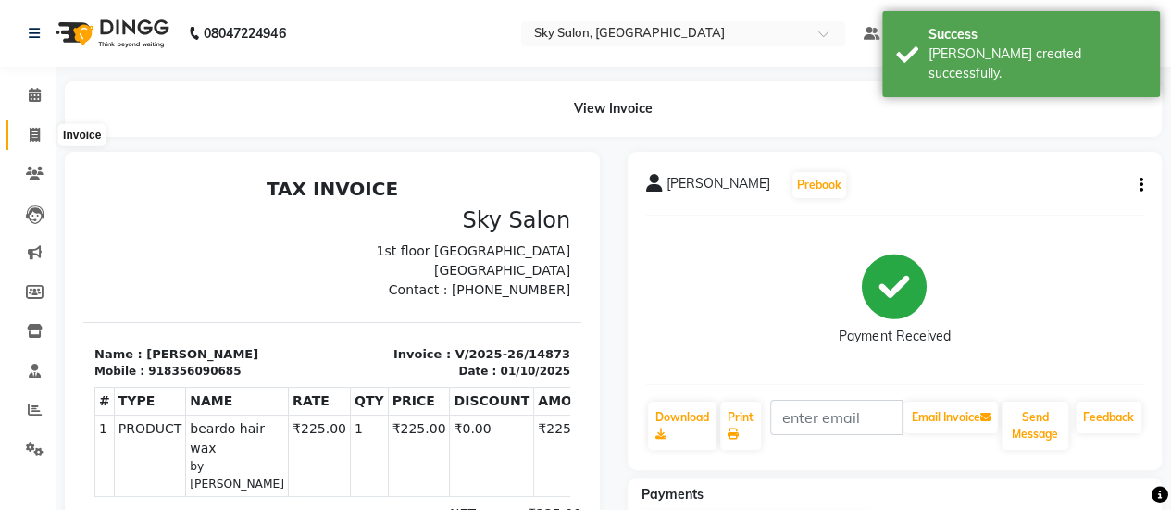
click at [36, 132] on icon at bounding box center [35, 135] width 10 height 14
select select "3537"
select select "service"
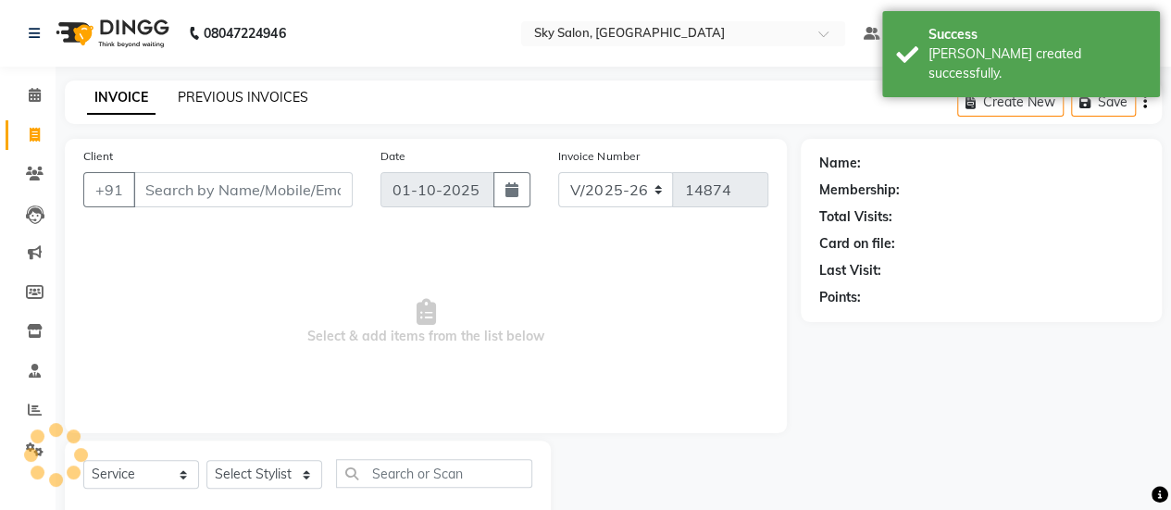
scroll to position [45, 0]
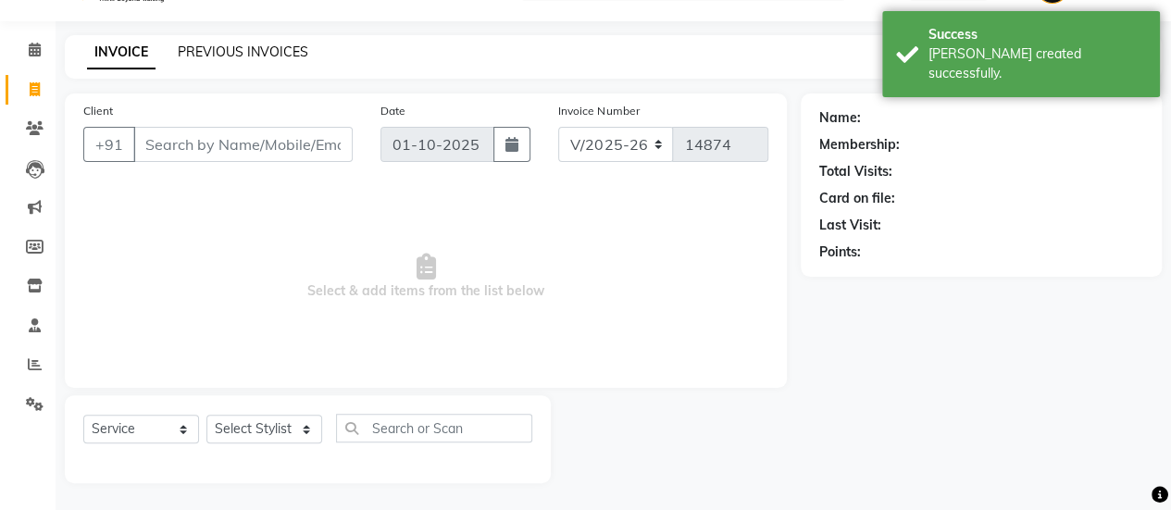
click at [243, 52] on link "PREVIOUS INVOICES" at bounding box center [243, 52] width 131 height 17
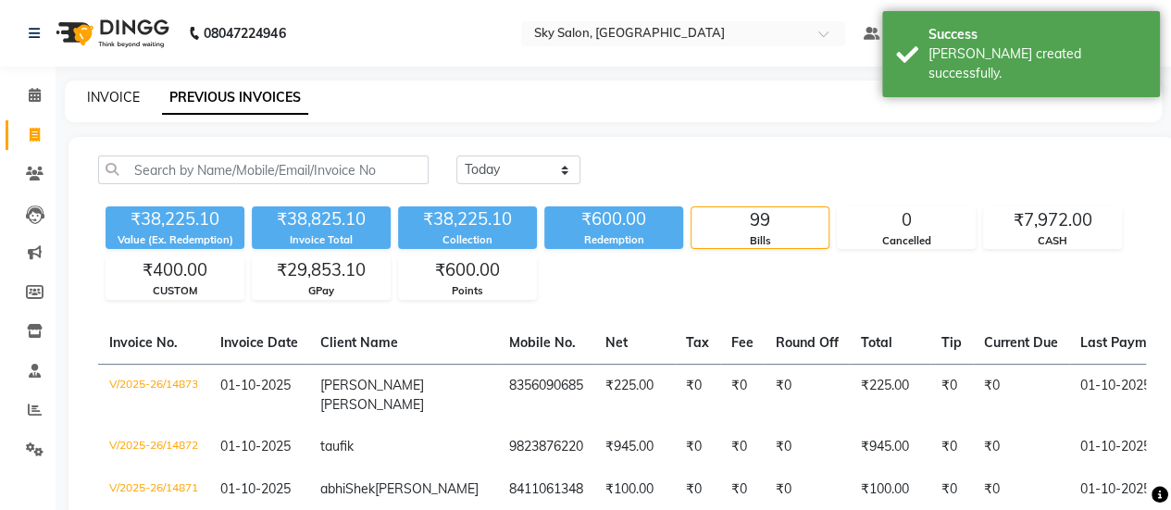
click at [113, 97] on link "INVOICE" at bounding box center [113, 97] width 53 height 17
select select "3537"
select select "service"
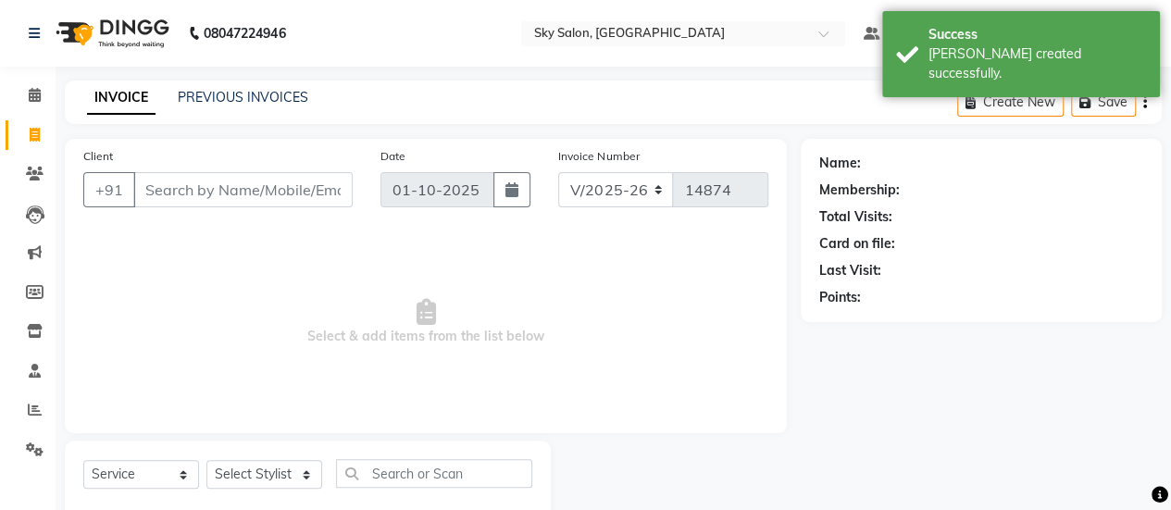
scroll to position [45, 0]
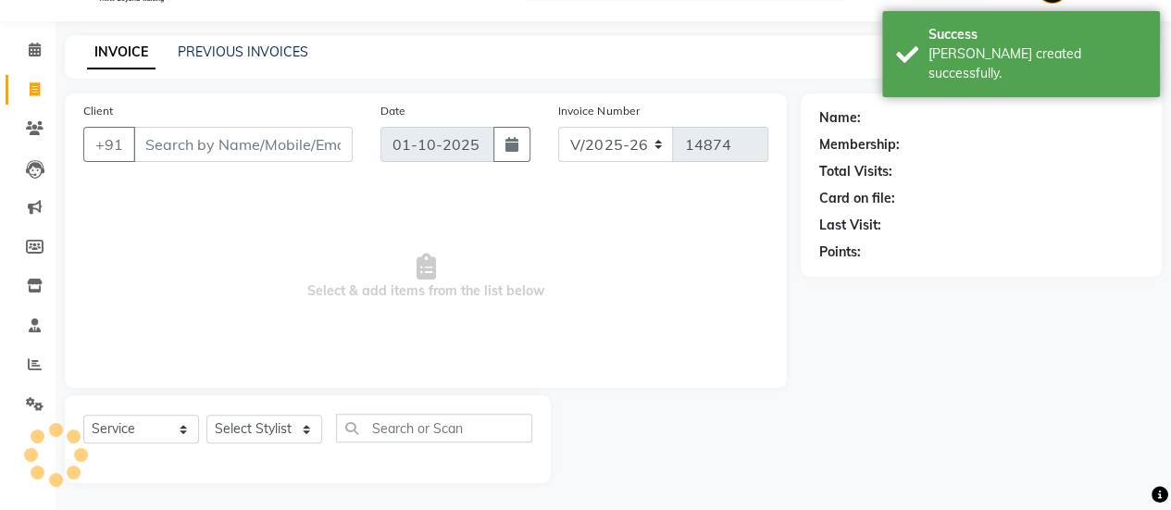
click at [203, 144] on input "Client" at bounding box center [242, 144] width 219 height 35
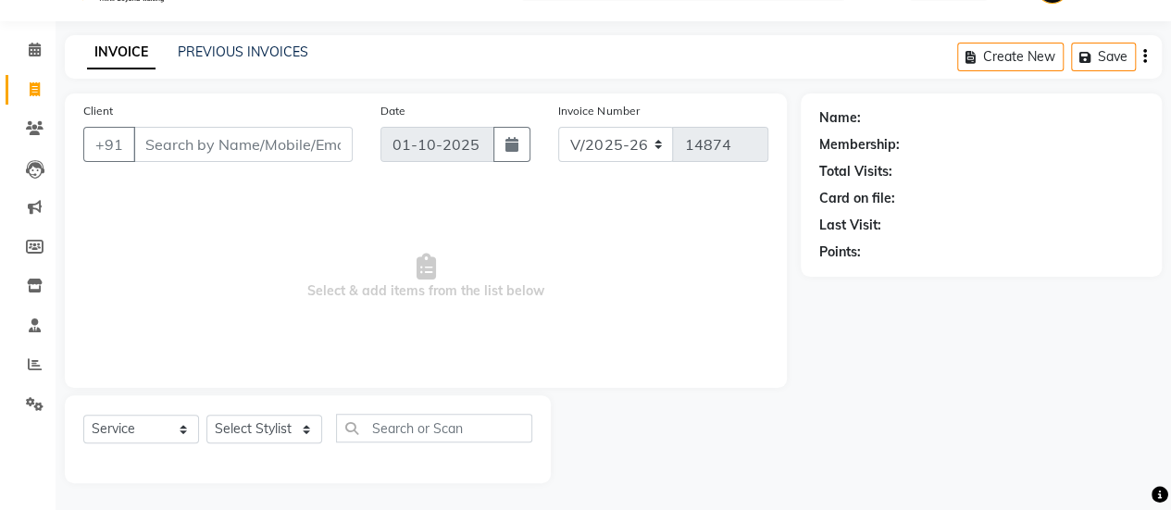
click at [203, 144] on input "Client" at bounding box center [242, 144] width 219 height 35
click at [211, 144] on input "Client" at bounding box center [242, 144] width 219 height 35
click at [285, 417] on select "Select Stylist afreen [PERSON_NAME] saha [PERSON_NAME] [PERSON_NAME] [PERSON_NA…" at bounding box center [264, 429] width 116 height 29
select select "53255"
click at [206, 415] on select "Select Stylist afreen [PERSON_NAME] saha [PERSON_NAME] [PERSON_NAME] [PERSON_NA…" at bounding box center [264, 429] width 116 height 29
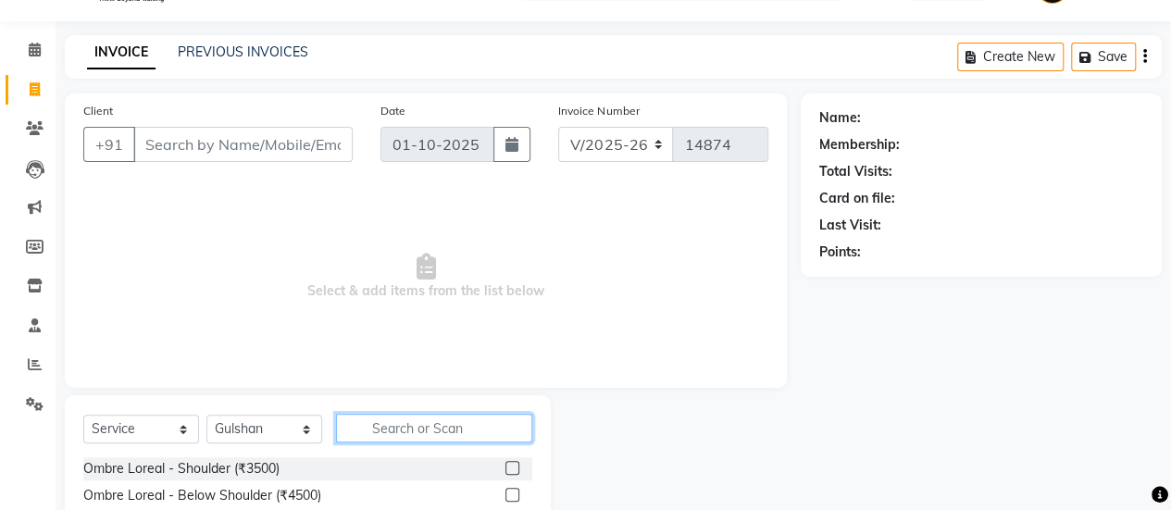
click at [425, 436] on input "text" at bounding box center [434, 428] width 196 height 29
type input "bas"
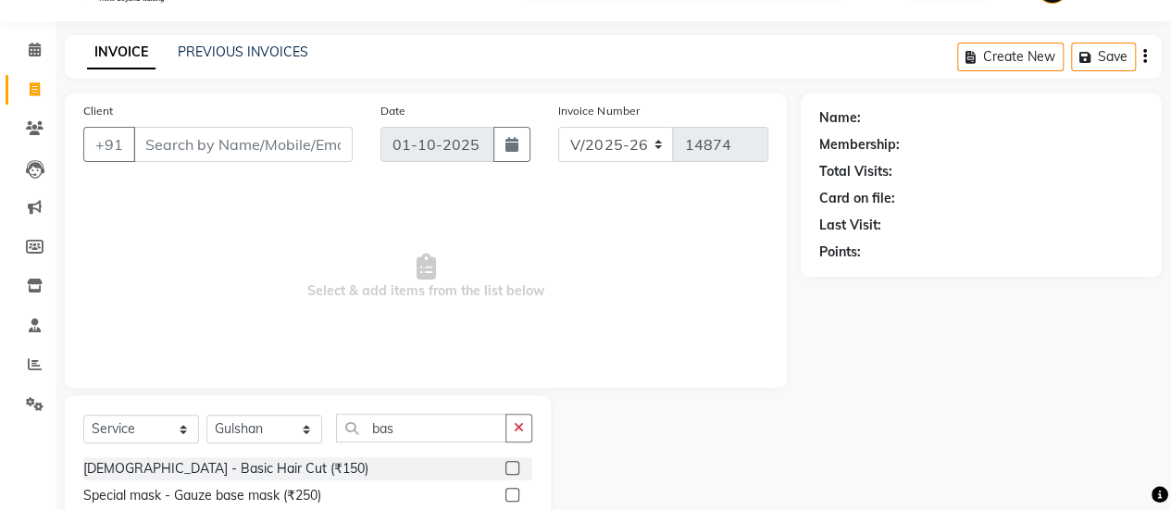
click at [510, 468] on label at bounding box center [513, 468] width 14 height 14
click at [510, 468] on input "checkbox" at bounding box center [512, 469] width 12 height 12
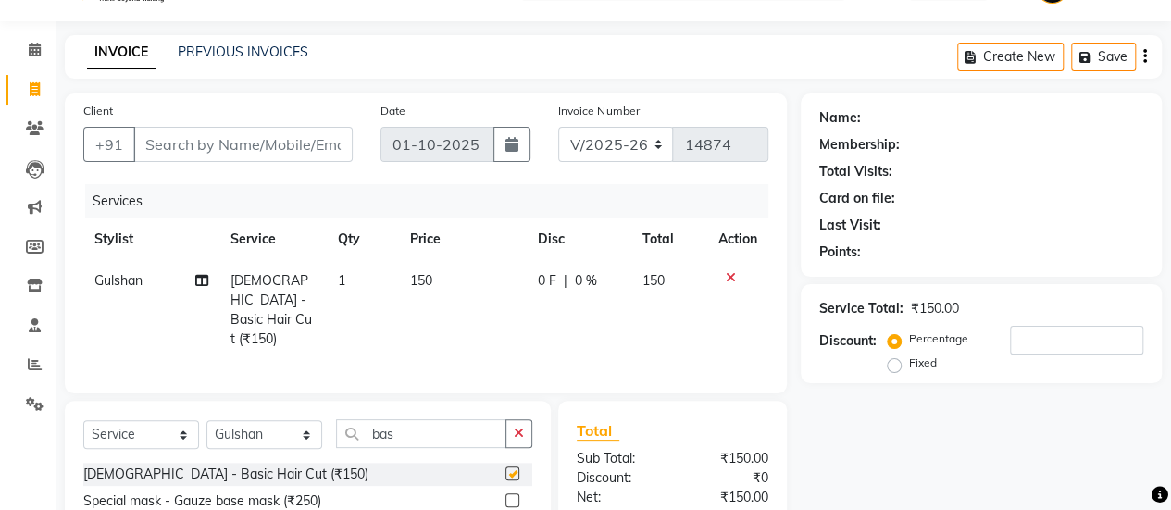
checkbox input "false"
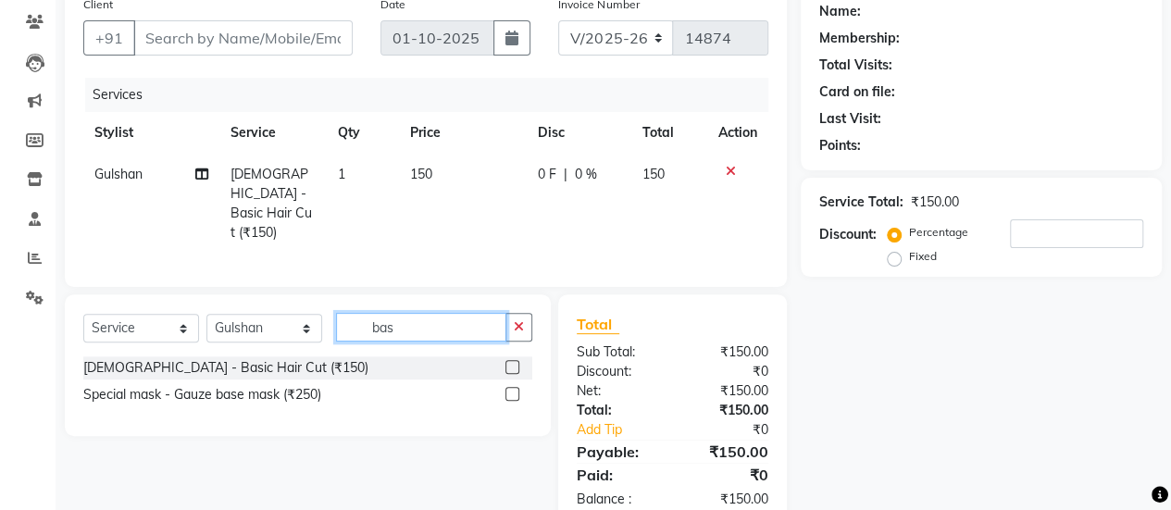
click at [414, 315] on input "bas" at bounding box center [421, 327] width 170 height 29
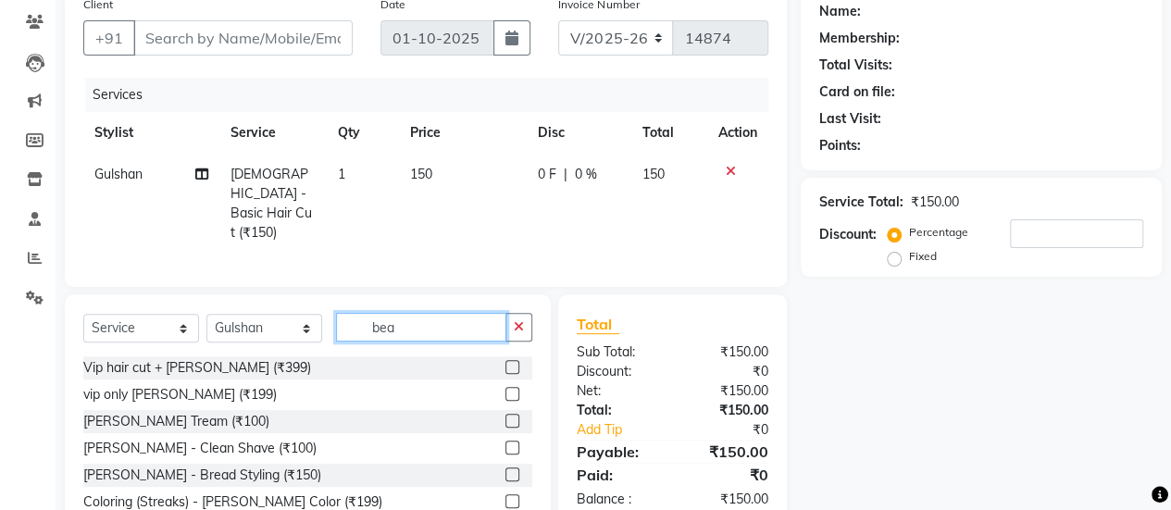
type input "bea"
click at [506, 414] on label at bounding box center [513, 421] width 14 height 14
click at [506, 416] on input "checkbox" at bounding box center [512, 422] width 12 height 12
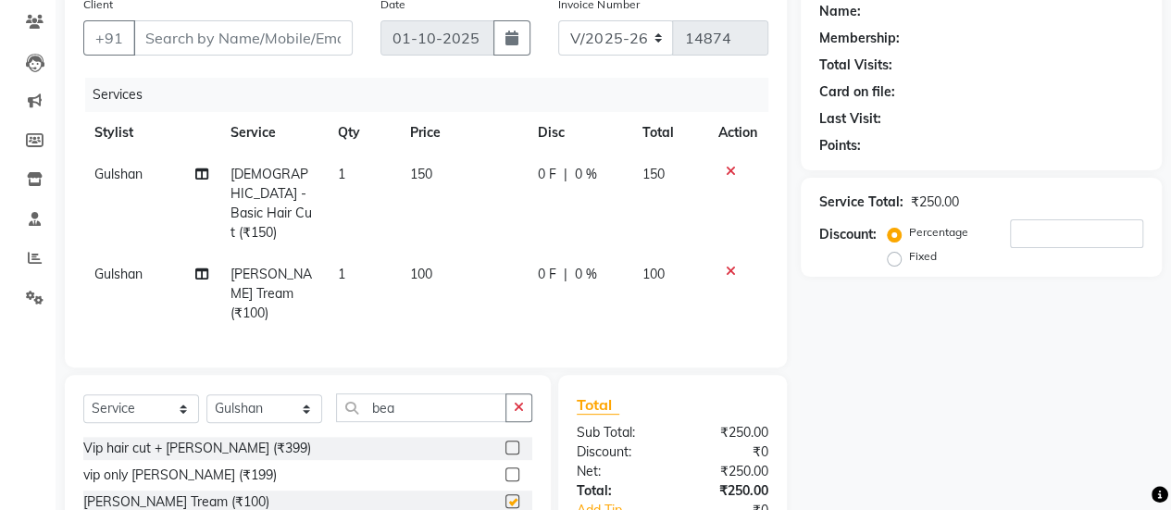
checkbox input "false"
click at [262, 394] on select "Select Stylist afreen [PERSON_NAME] saha [PERSON_NAME] [PERSON_NAME] [PERSON_NA…" at bounding box center [264, 408] width 116 height 29
select select "57500"
click at [206, 394] on select "Select Stylist afreen [PERSON_NAME] saha [PERSON_NAME] [PERSON_NAME] [PERSON_NA…" at bounding box center [264, 408] width 116 height 29
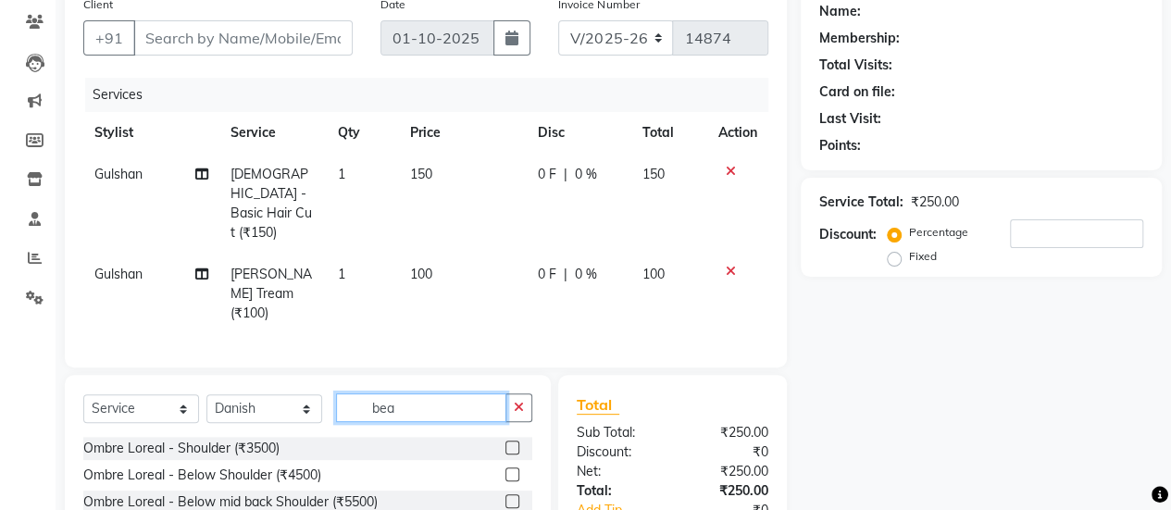
click at [411, 393] on input "bea" at bounding box center [421, 407] width 170 height 29
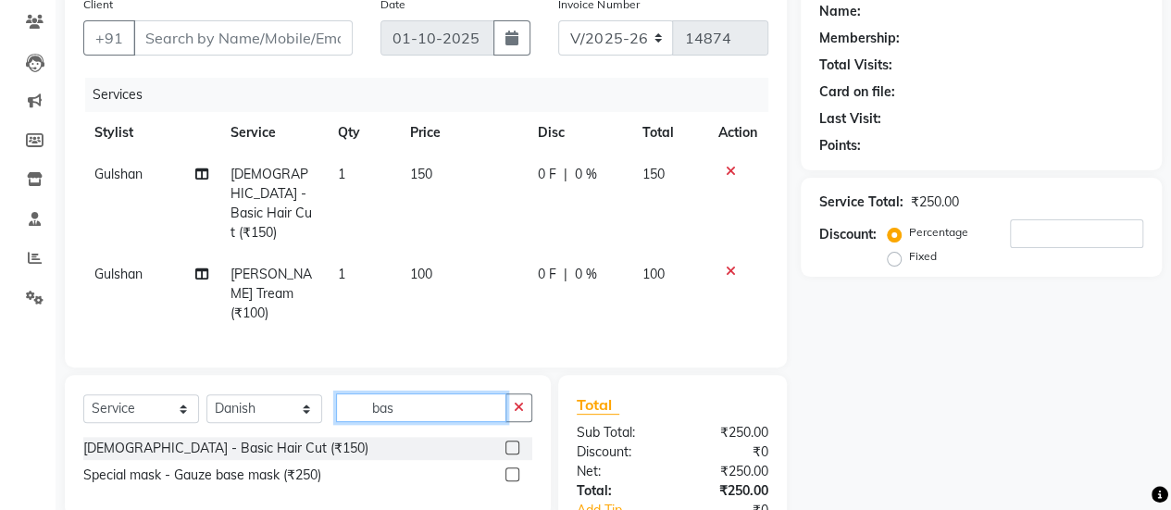
type input "bas"
click at [513, 441] on label at bounding box center [513, 448] width 14 height 14
click at [513, 443] on input "checkbox" at bounding box center [512, 449] width 12 height 12
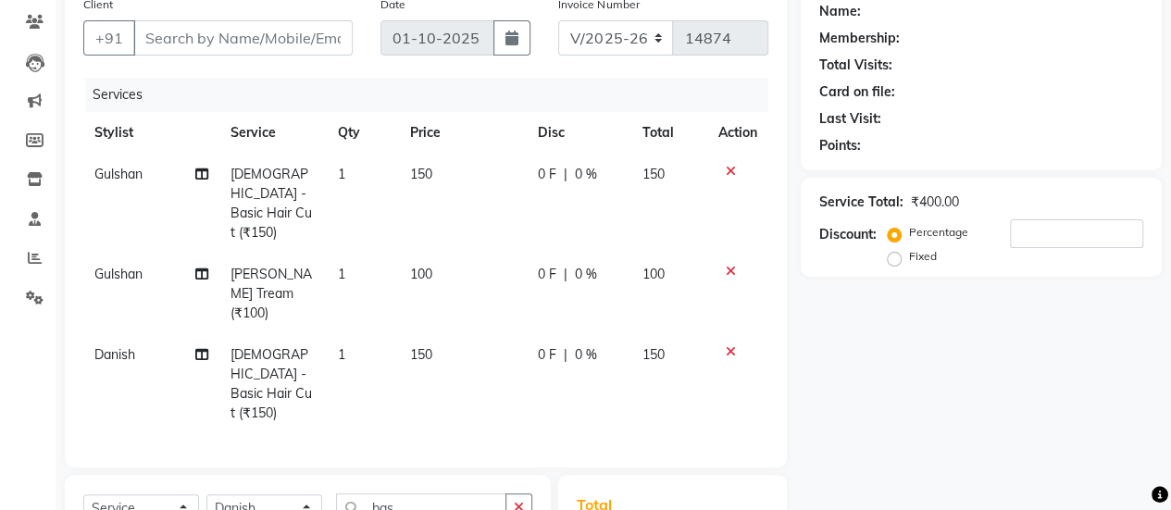
checkbox input "false"
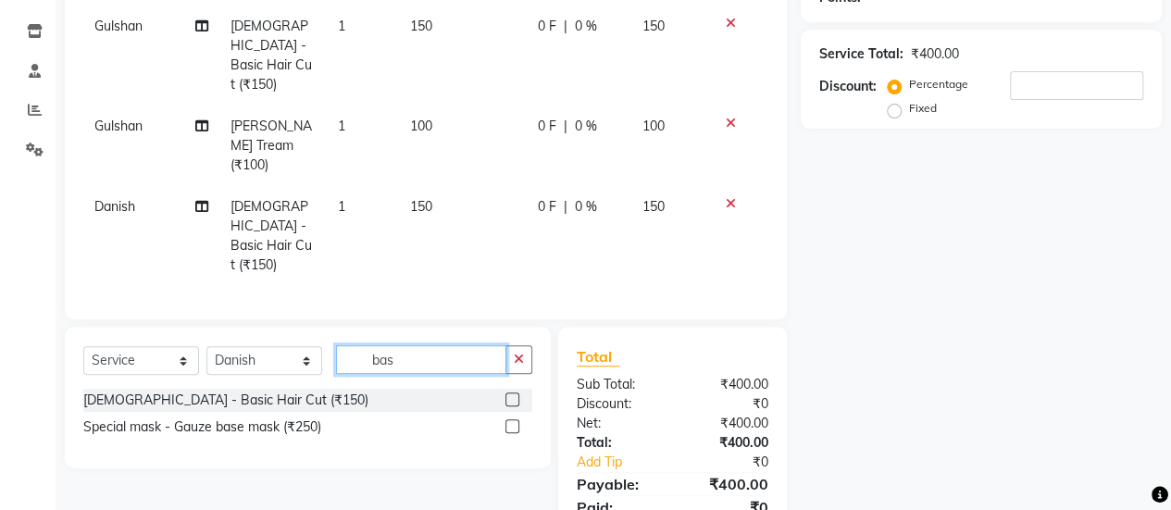
click at [430, 345] on input "bas" at bounding box center [421, 359] width 170 height 29
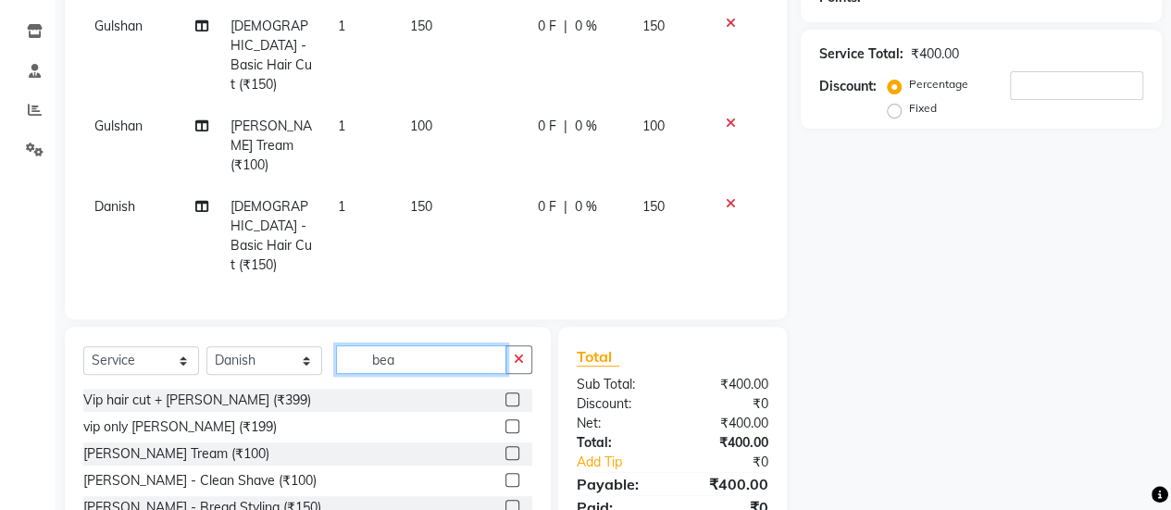
type input "bea"
click at [506, 446] on label at bounding box center [513, 453] width 14 height 14
click at [506, 448] on input "checkbox" at bounding box center [512, 454] width 12 height 12
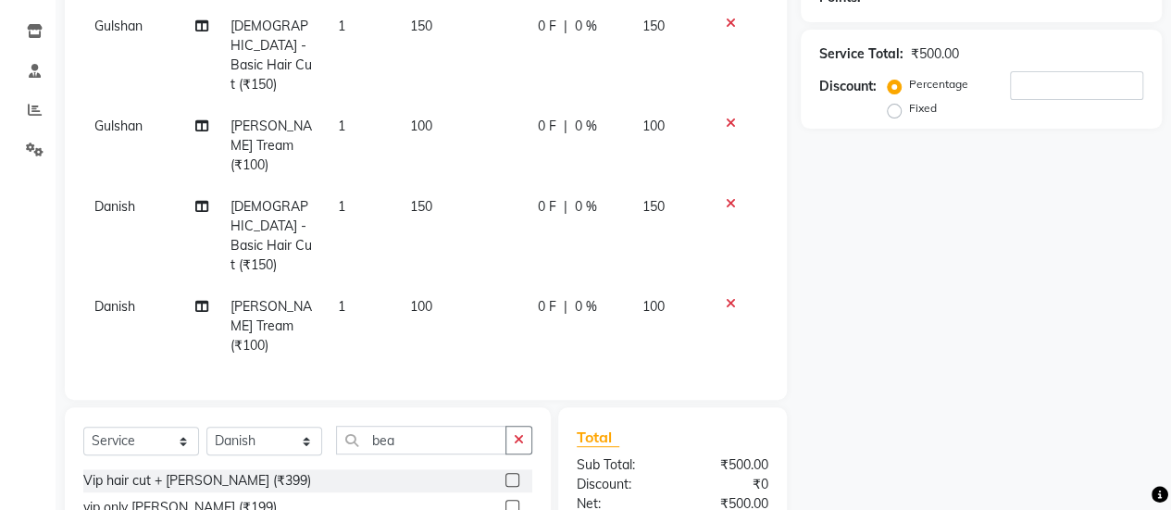
checkbox input "false"
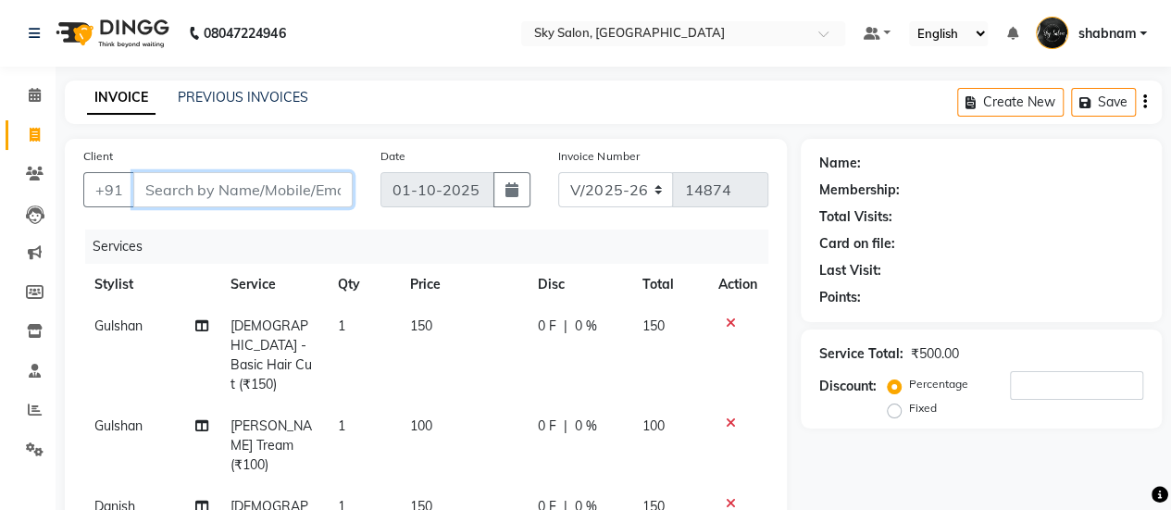
click at [236, 172] on input "Client" at bounding box center [242, 189] width 219 height 35
click at [231, 195] on input "Client" at bounding box center [242, 189] width 219 height 35
type input "7"
type input "0"
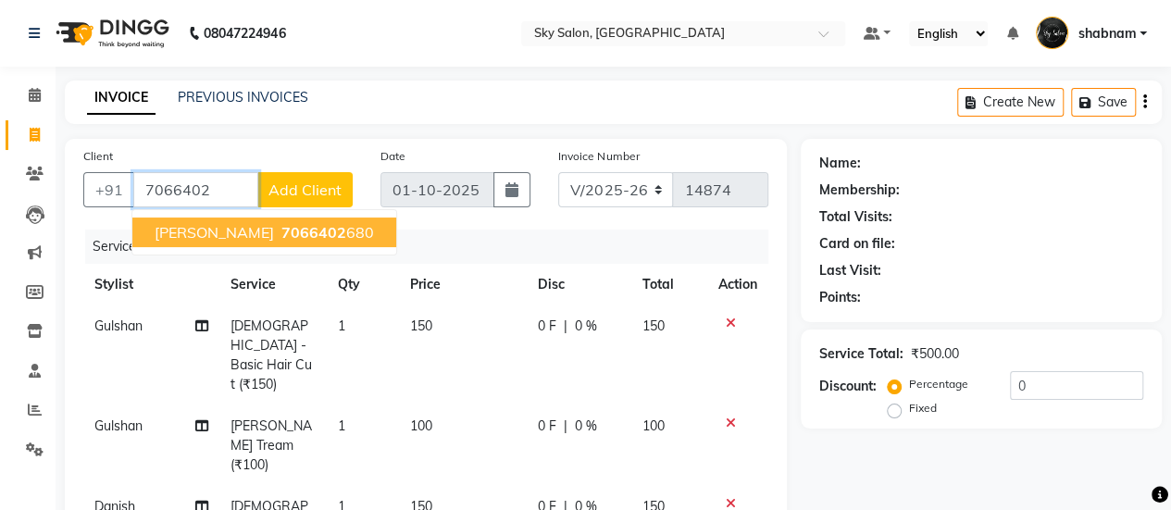
click at [236, 241] on button "[PERSON_NAME] 7066402 680" at bounding box center [264, 233] width 264 height 30
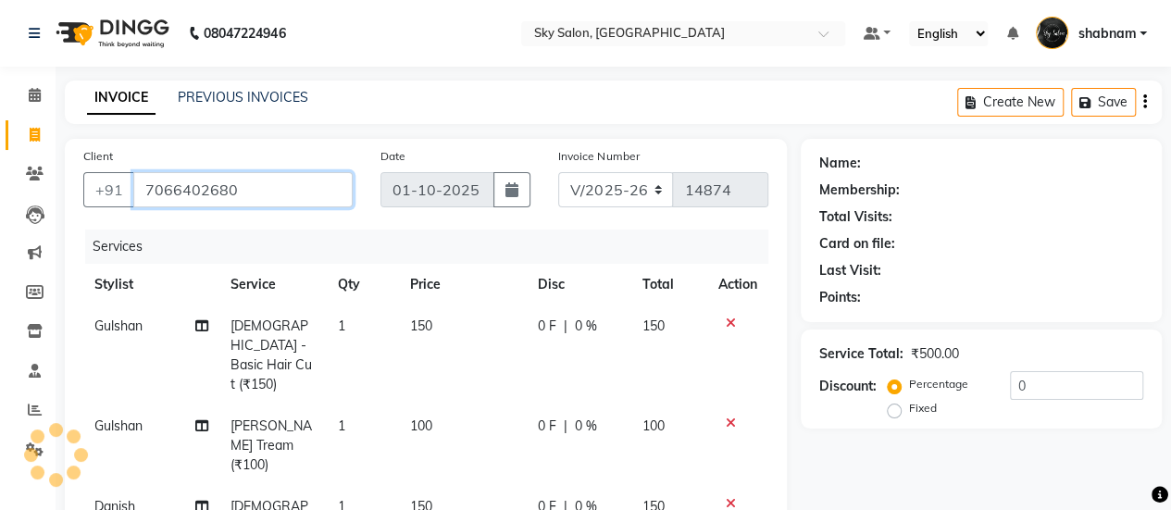
type input "7066402680"
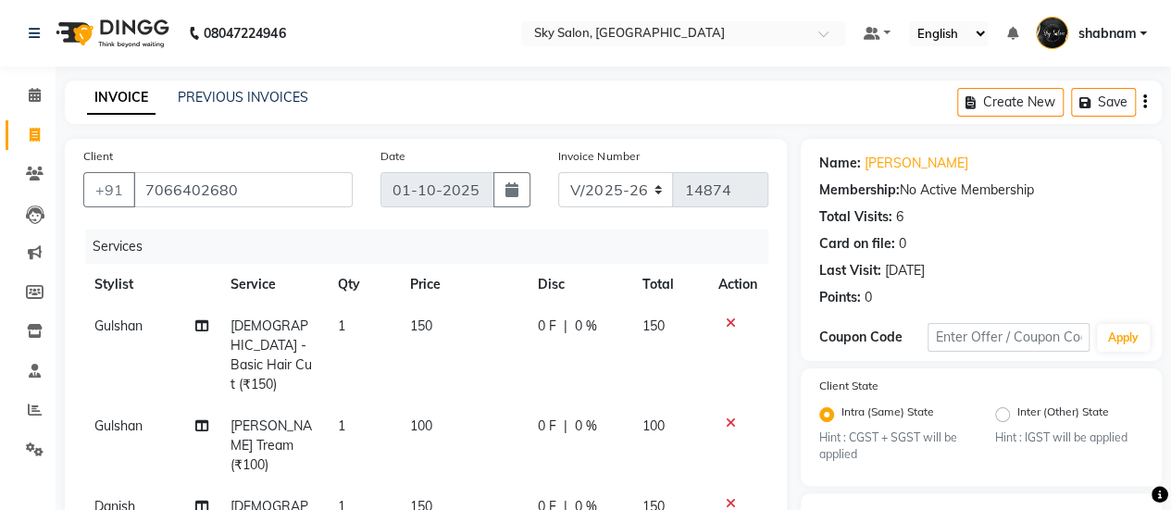
scroll to position [169, 0]
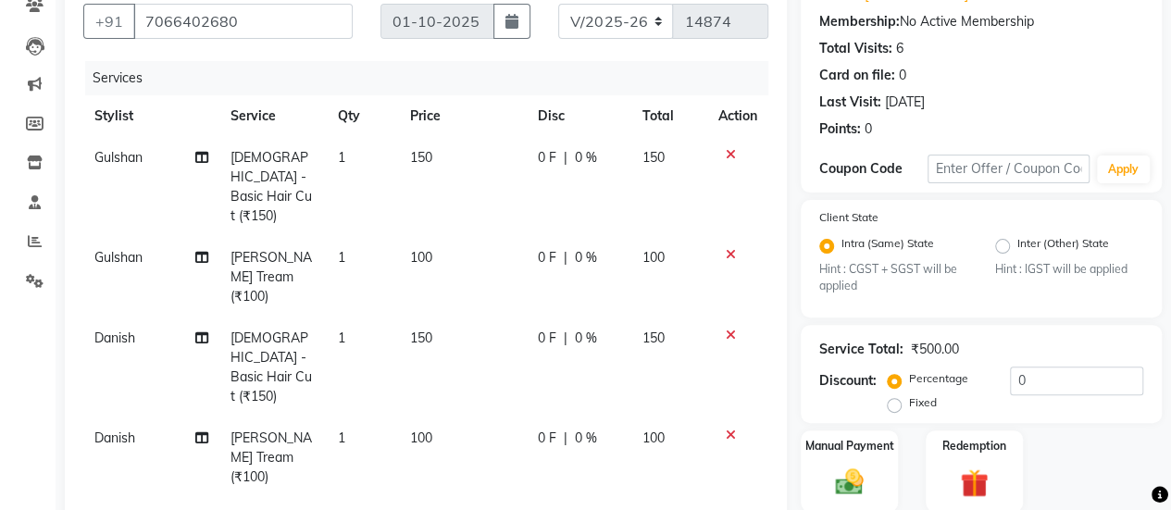
click at [728, 248] on icon at bounding box center [731, 254] width 10 height 13
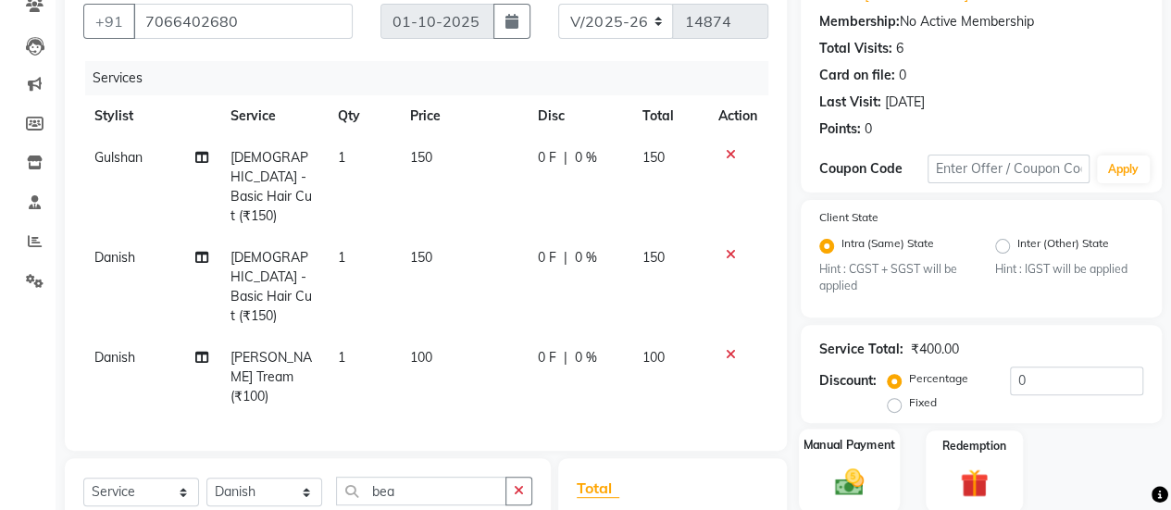
click at [855, 466] on img at bounding box center [849, 482] width 47 height 33
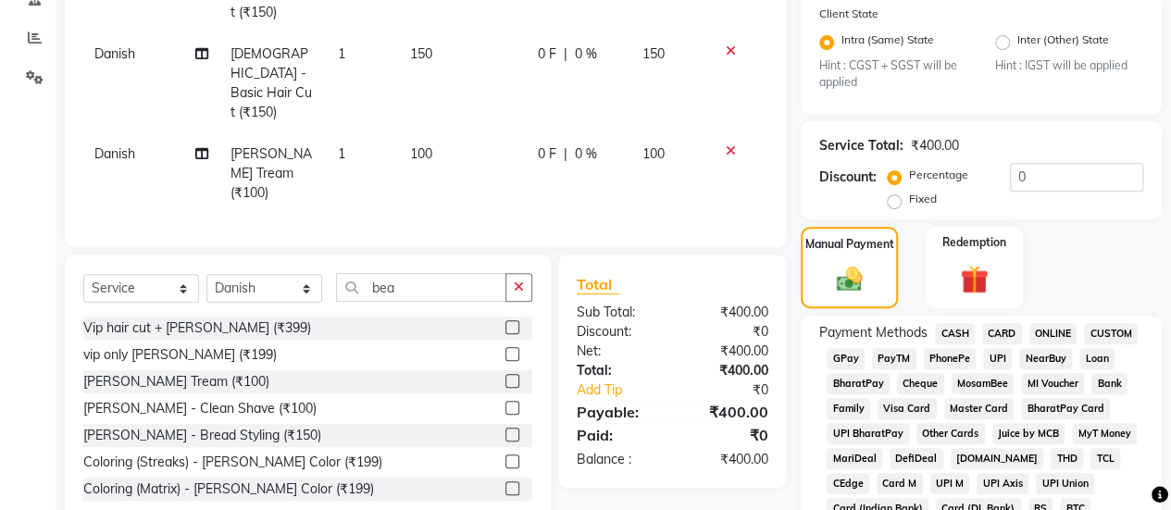
scroll to position [472, 0]
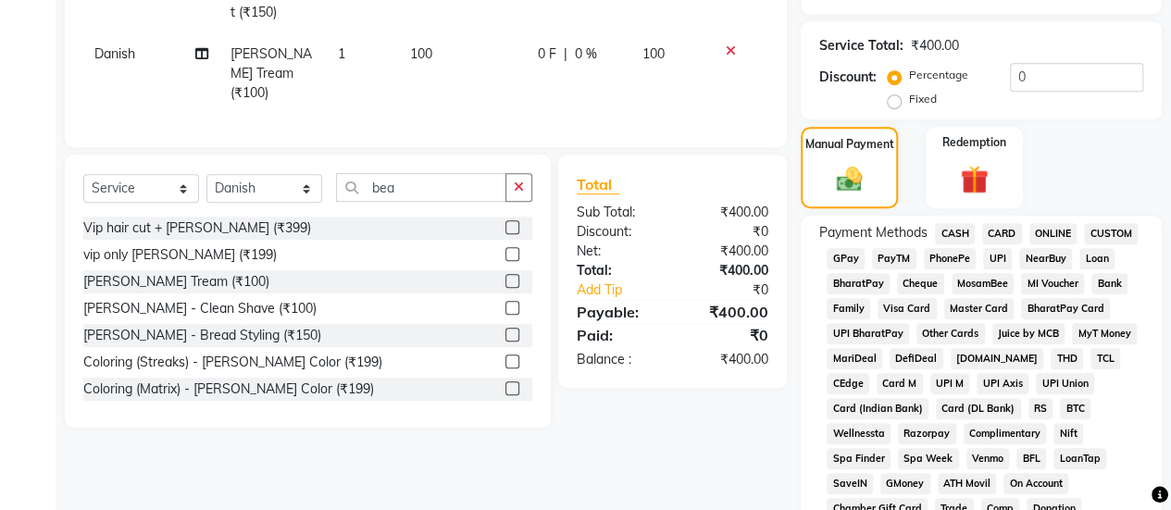
click at [951, 232] on span "CASH" at bounding box center [955, 233] width 40 height 21
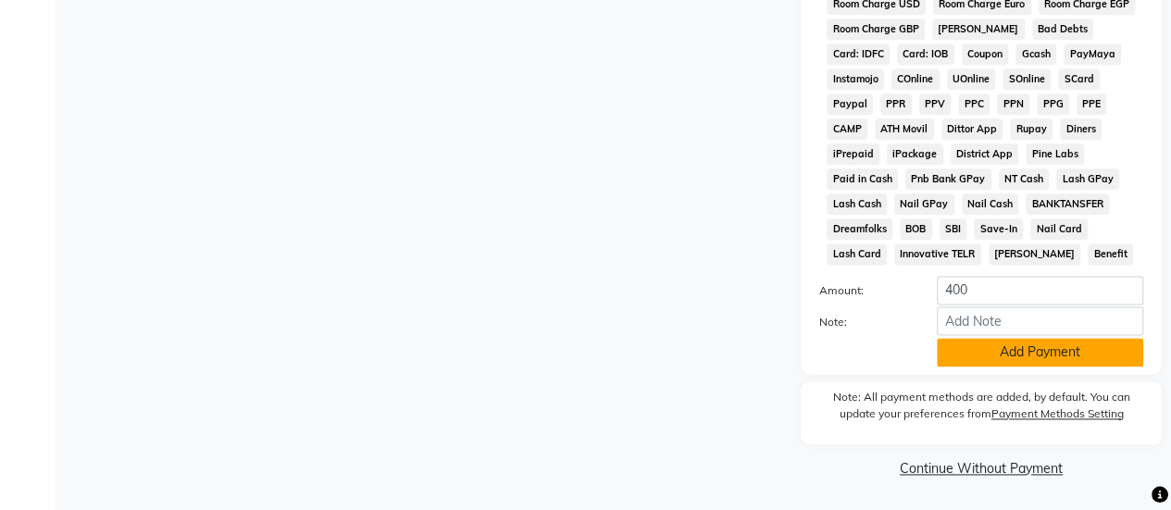
click at [1000, 343] on button "Add Payment" at bounding box center [1040, 352] width 206 height 29
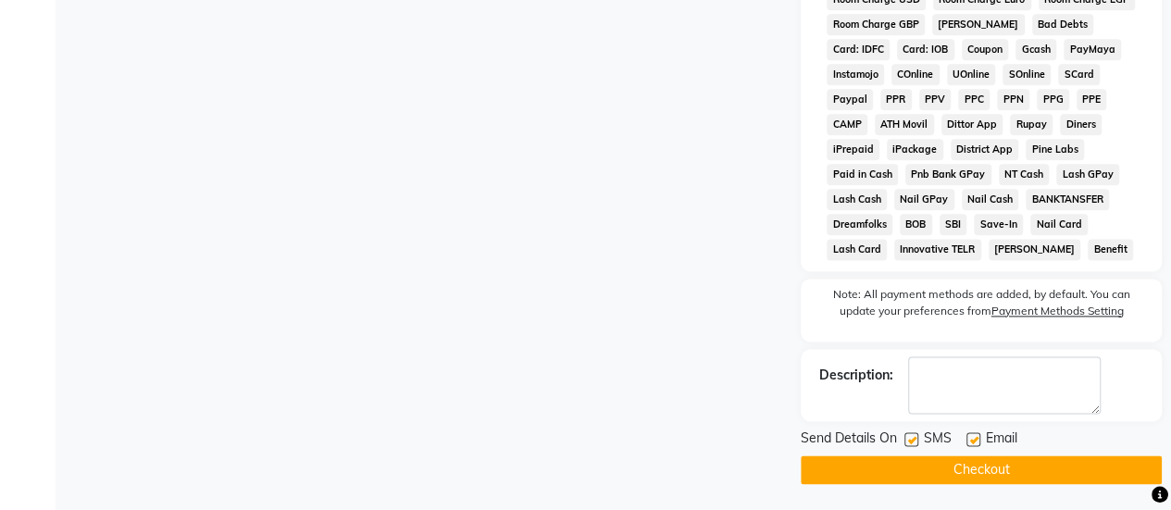
click at [913, 445] on label at bounding box center [912, 439] width 14 height 14
click at [913, 445] on input "checkbox" at bounding box center [911, 440] width 12 height 12
checkbox input "false"
click at [930, 478] on button "Checkout" at bounding box center [981, 470] width 361 height 29
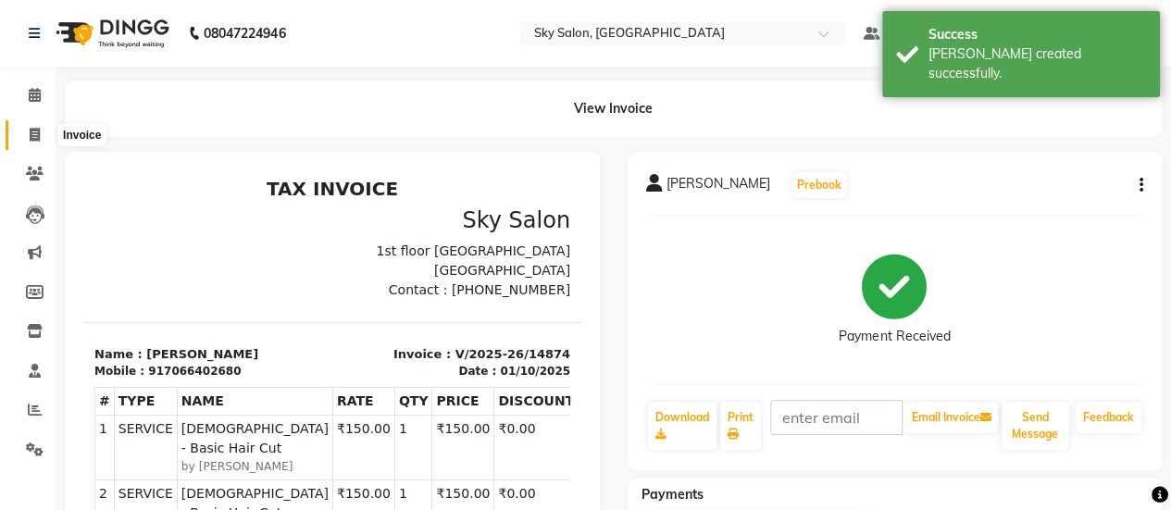
click at [34, 131] on icon at bounding box center [35, 135] width 10 height 14
select select "3537"
select select "service"
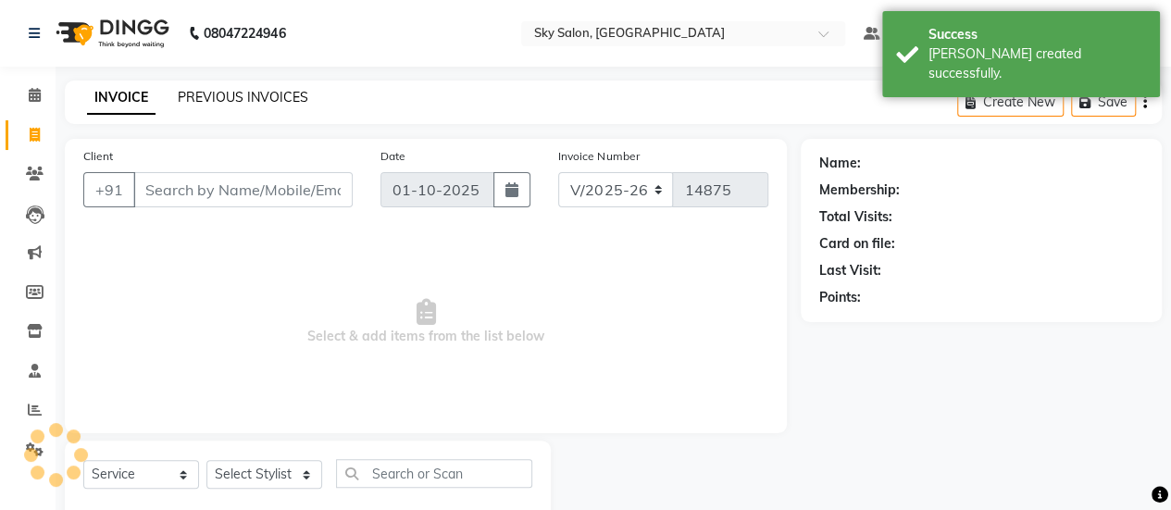
scroll to position [45, 0]
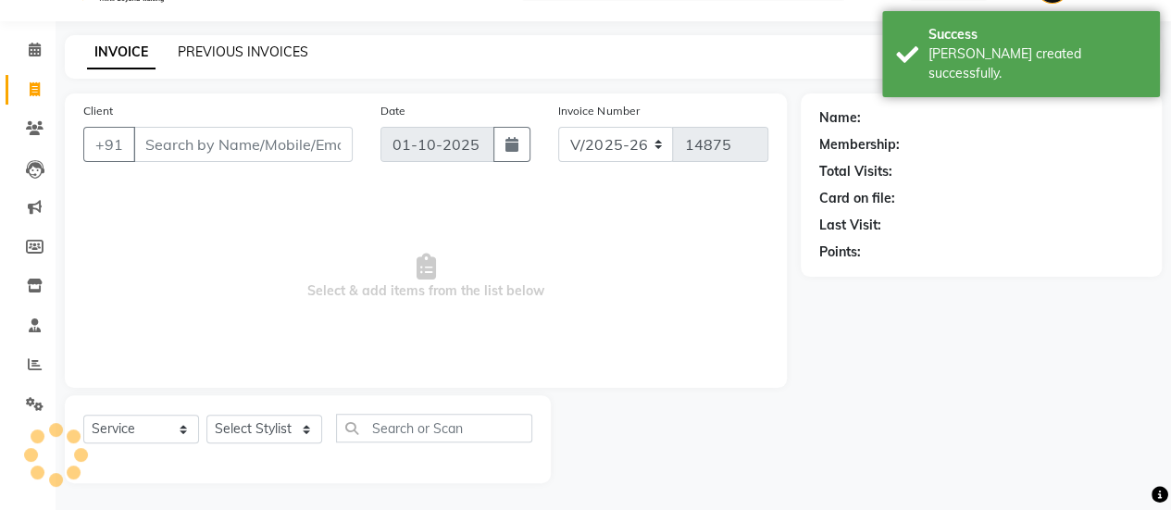
click at [237, 53] on link "PREVIOUS INVOICES" at bounding box center [243, 52] width 131 height 17
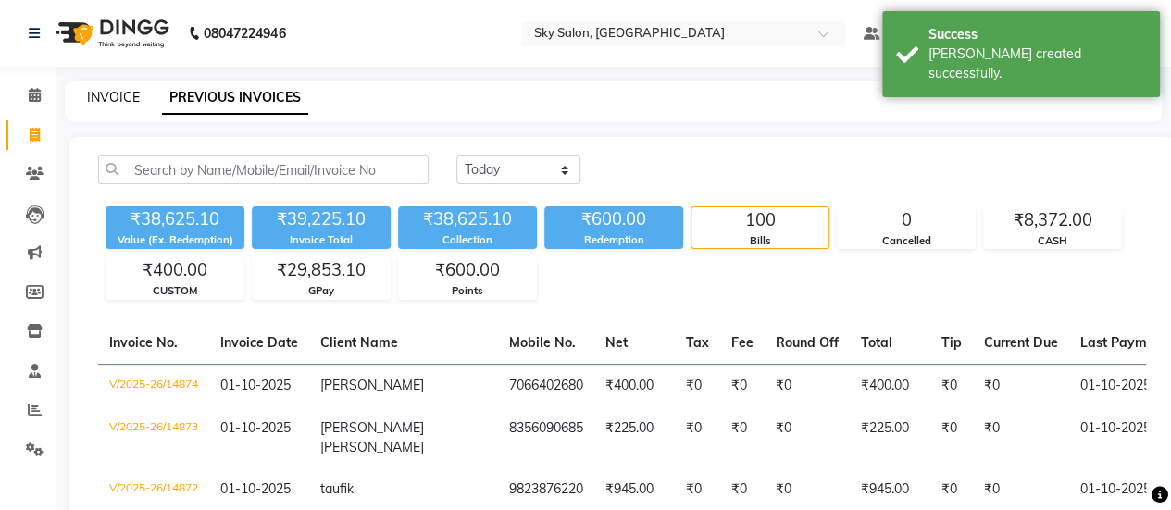
click at [117, 94] on link "INVOICE" at bounding box center [113, 97] width 53 height 17
select select "3537"
select select "service"
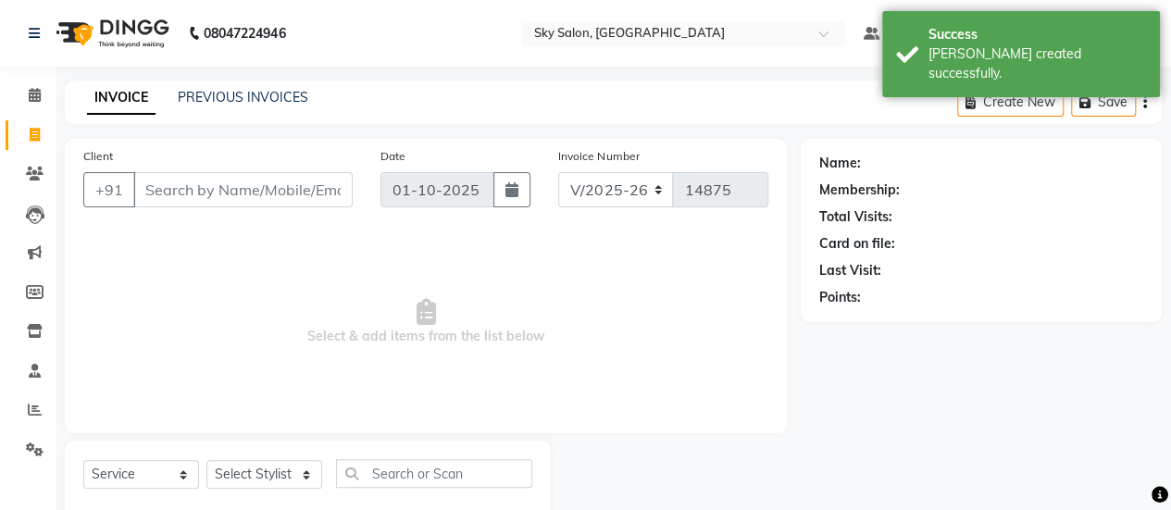
scroll to position [45, 0]
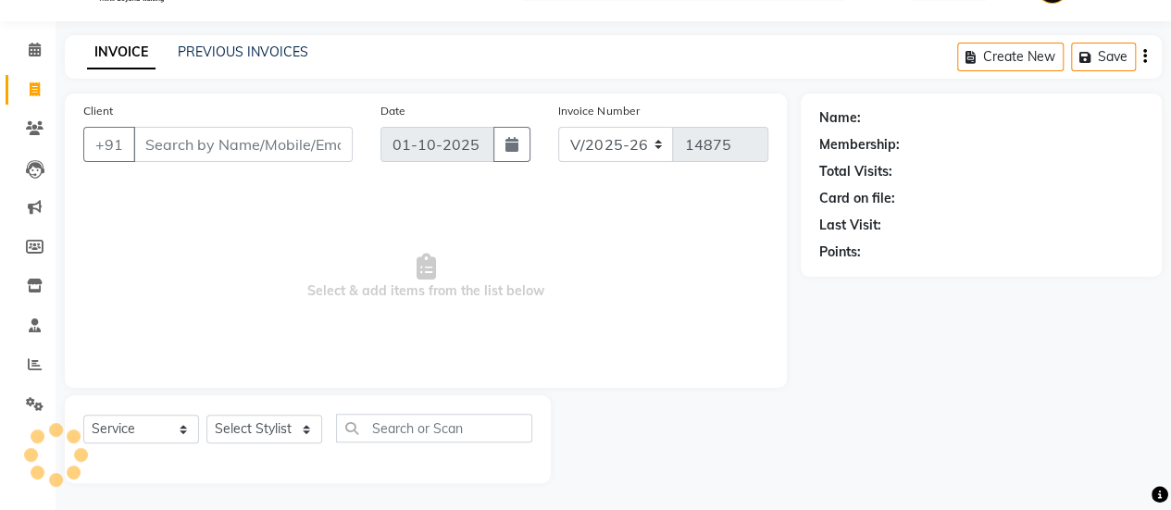
click at [206, 137] on input "Client" at bounding box center [242, 144] width 219 height 35
